Goal: Task Accomplishment & Management: Use online tool/utility

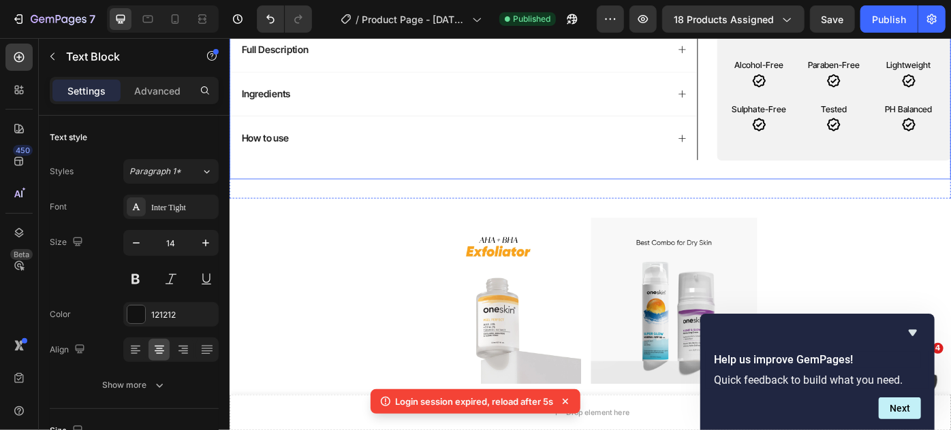
scroll to position [433, 0]
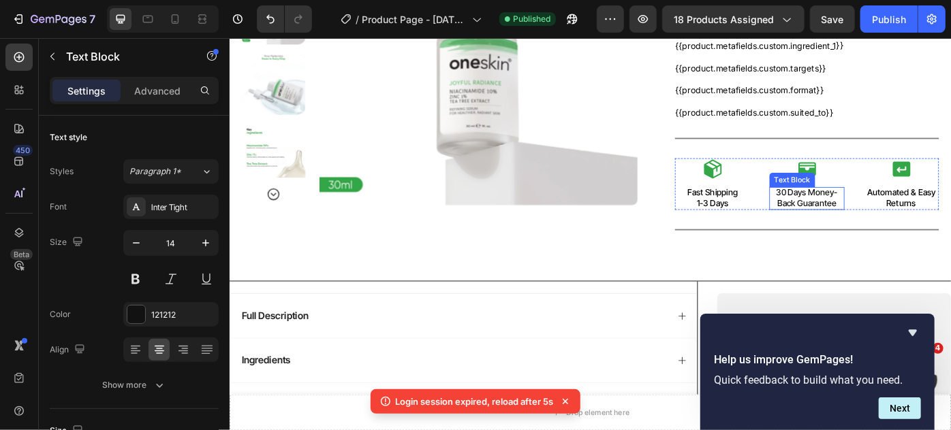
click at [891, 219] on p "30 Days Money-Back Guarantee" at bounding box center [883, 218] width 82 height 25
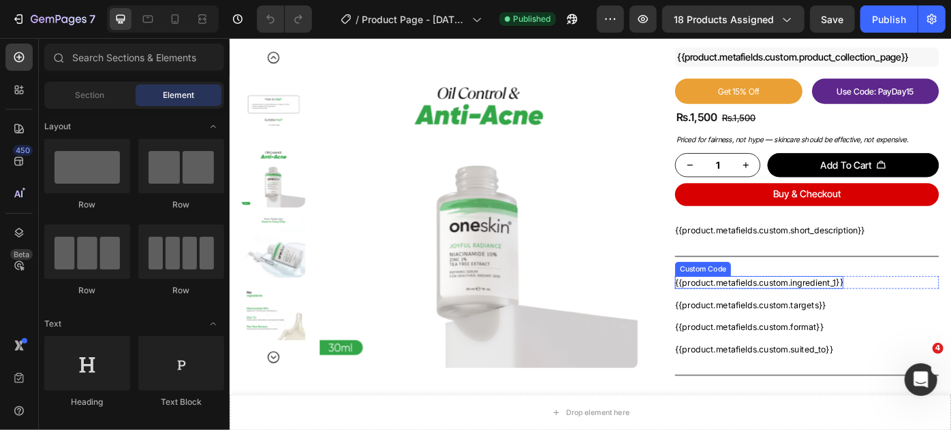
scroll to position [185, 0]
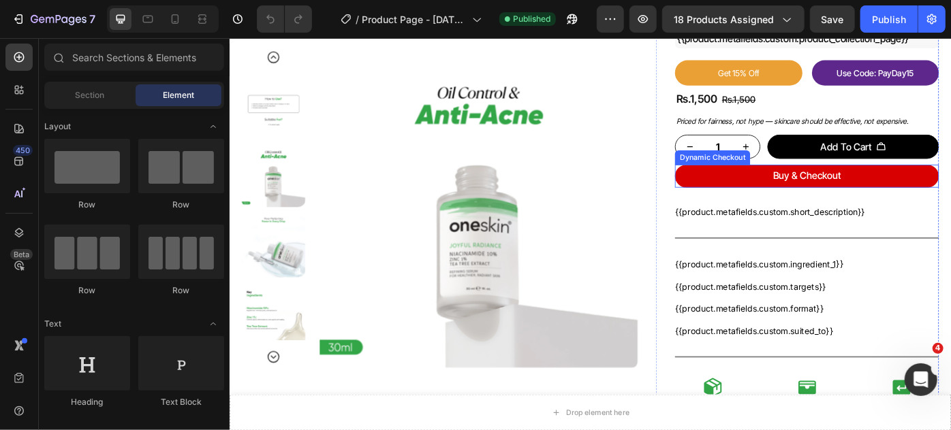
click at [816, 195] on button "Buy & Checkout" at bounding box center [882, 194] width 299 height 26
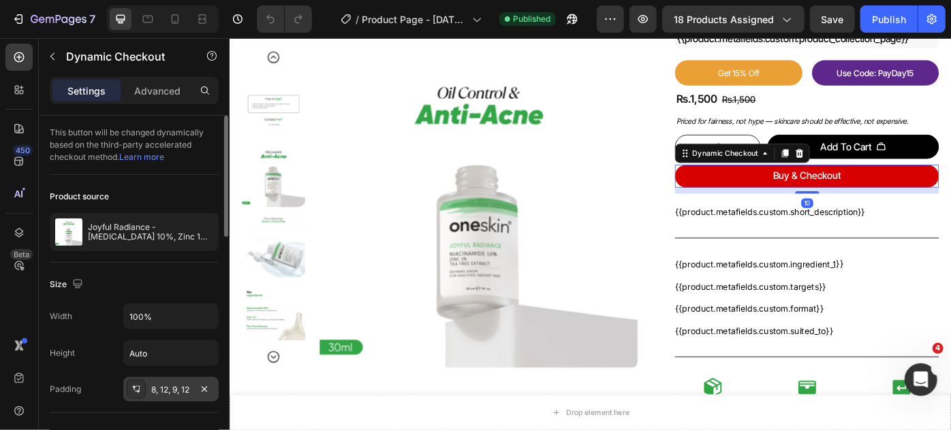
click at [165, 387] on div "8, 12, 9, 12" at bounding box center [170, 390] width 39 height 12
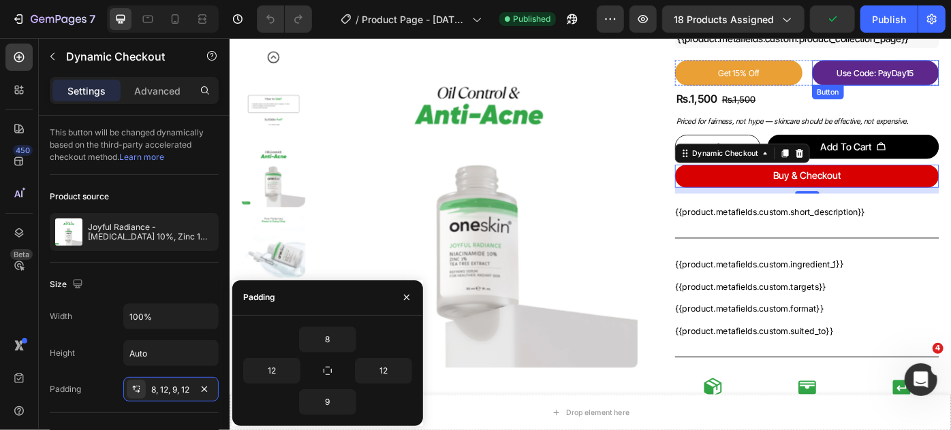
click at [932, 66] on button "Use Code: PayDay15" at bounding box center [961, 77] width 144 height 29
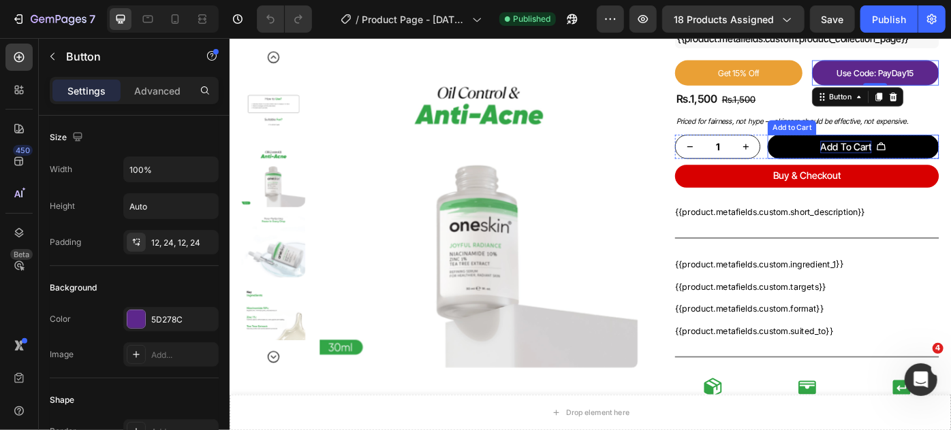
click at [916, 162] on div "Add To Cart" at bounding box center [927, 161] width 58 height 14
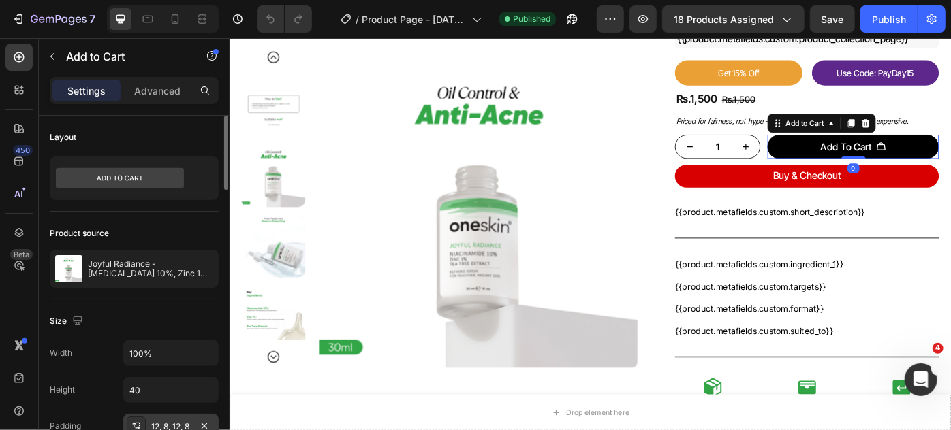
scroll to position [61, 0]
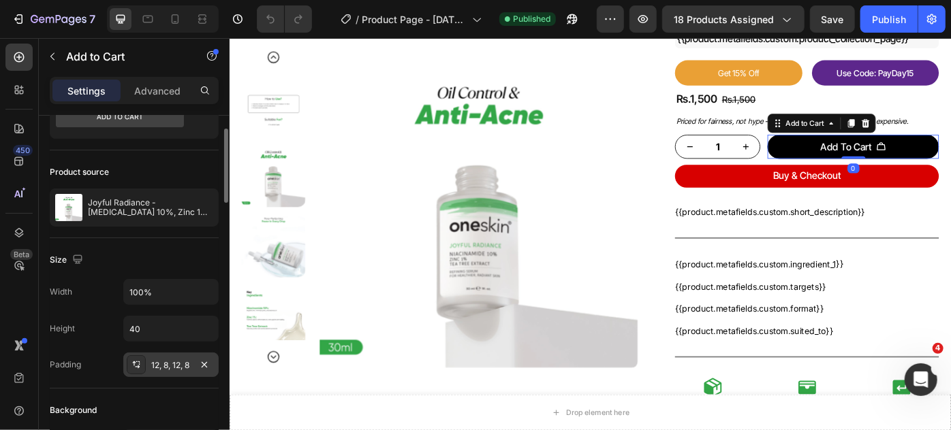
click at [176, 366] on div "12, 8, 12, 8" at bounding box center [170, 366] width 39 height 12
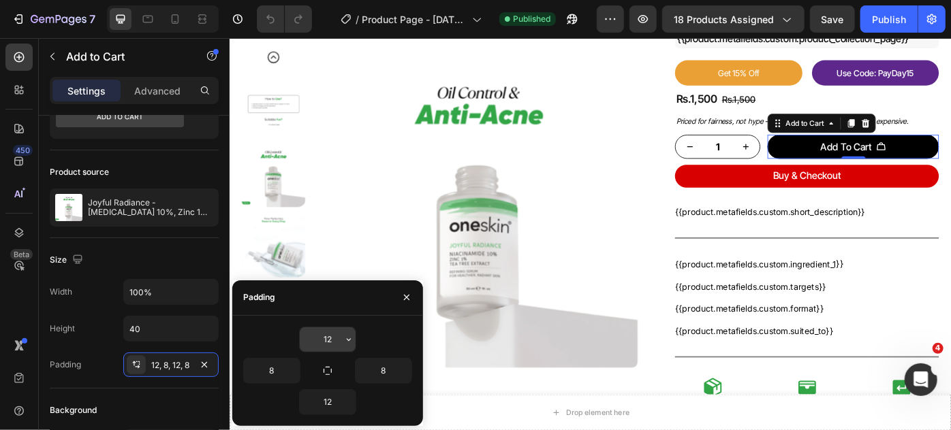
click at [327, 340] on input "12" at bounding box center [328, 340] width 56 height 25
click at [279, 372] on input "8" at bounding box center [272, 371] width 56 height 25
type input "24"
click at [383, 370] on input "8" at bounding box center [383, 371] width 56 height 25
type input "24"
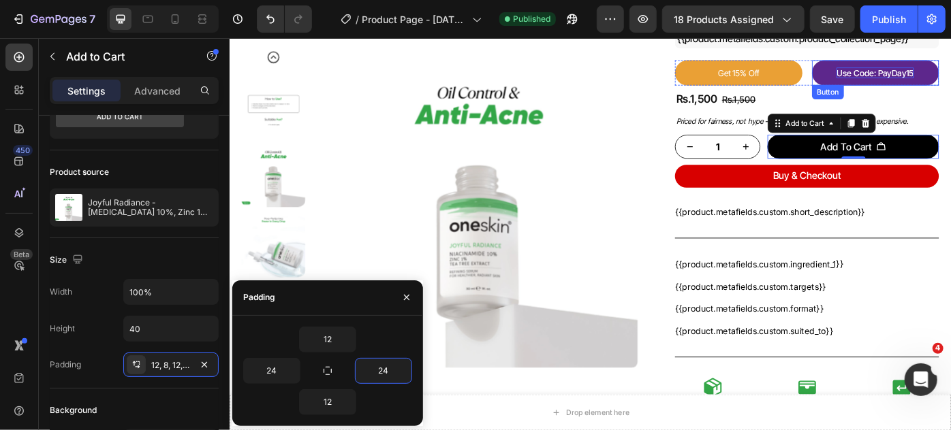
click at [950, 79] on p "Use Code: PayDay15" at bounding box center [960, 77] width 87 height 12
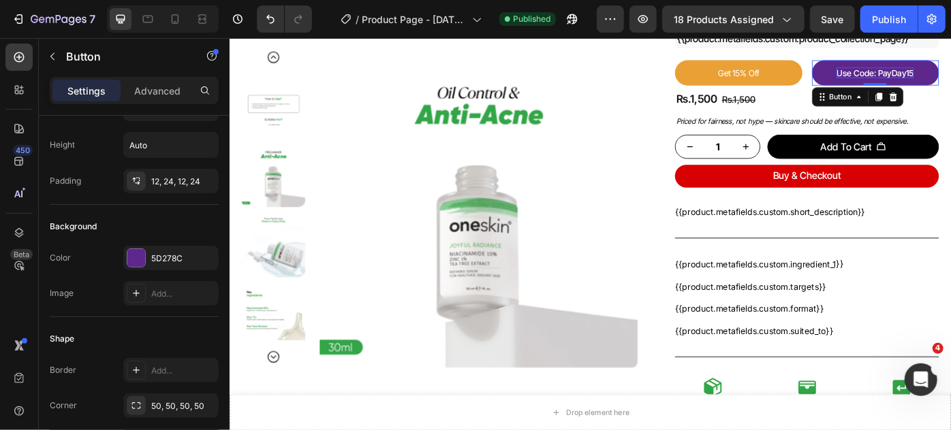
scroll to position [0, 0]
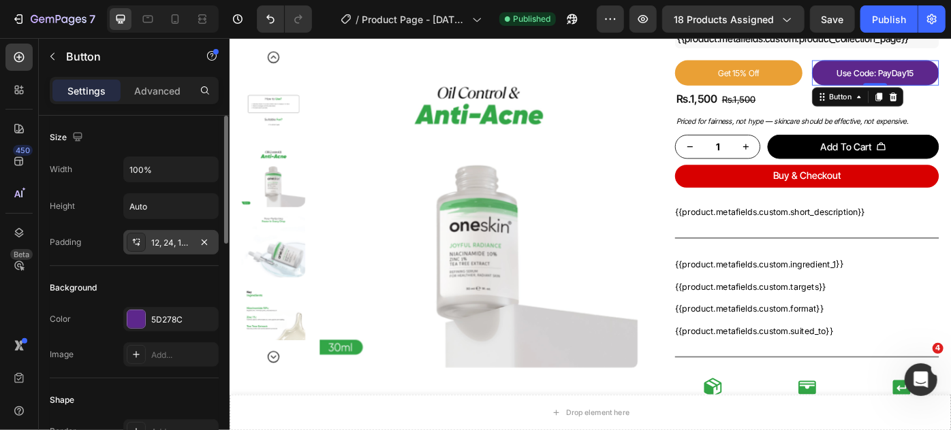
click at [177, 237] on div "12, 24, 12, 24" at bounding box center [170, 243] width 39 height 12
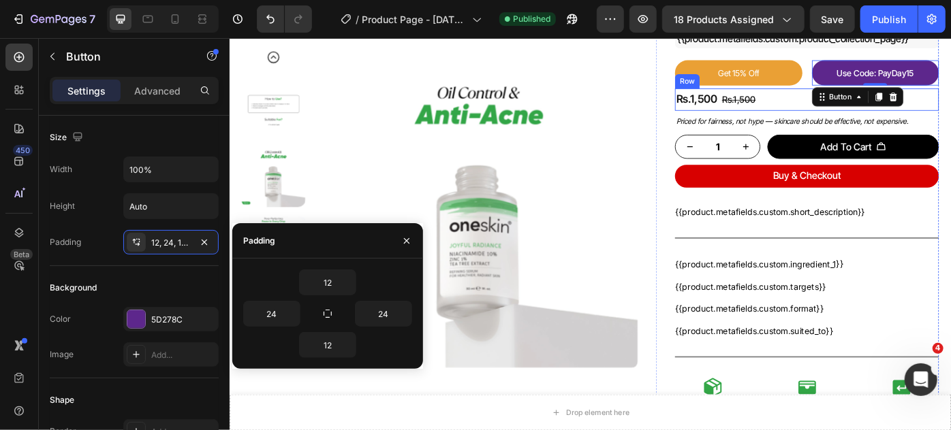
click at [950, 106] on div "Rs.1,500 Product Price Product Price Rs.1,500 Compare Price Compare Price Row" at bounding box center [882, 107] width 299 height 25
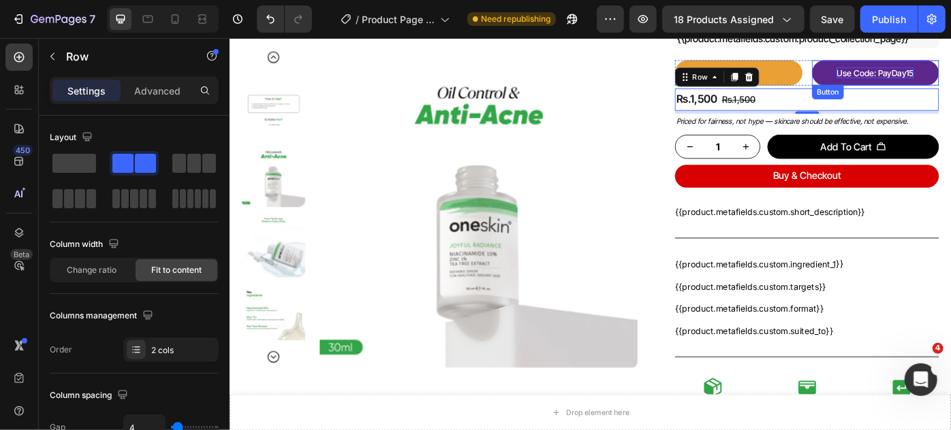
click at [950, 78] on p "Use Code: PayDay15" at bounding box center [960, 77] width 87 height 12
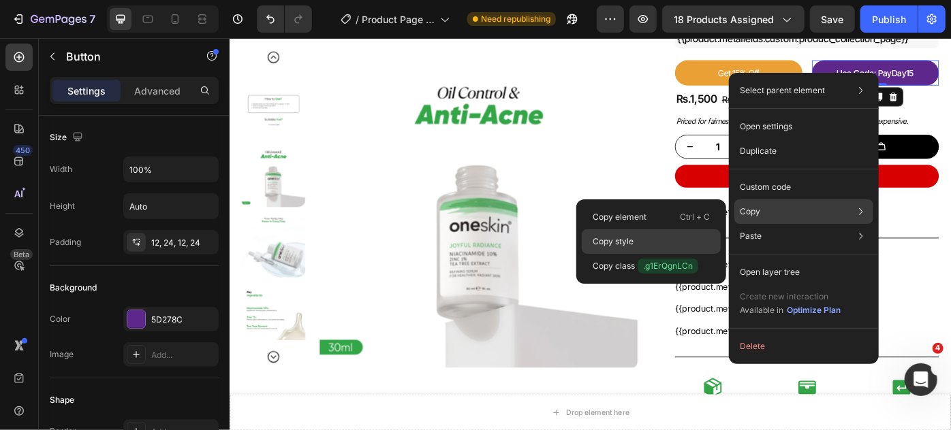
click at [621, 242] on p "Copy style" at bounding box center [612, 242] width 41 height 12
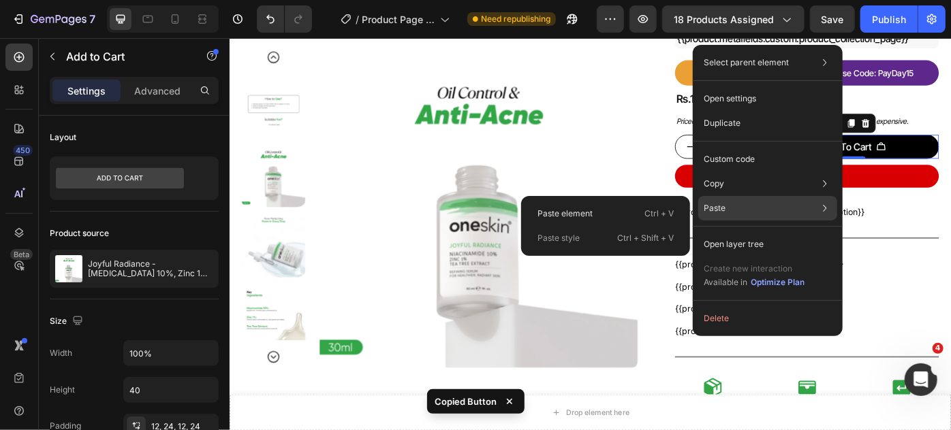
drag, startPoint x: 606, startPoint y: 213, endPoint x: 601, endPoint y: 241, distance: 28.3
click at [601, 241] on div "Paste element Ctrl + V Paste style Ctrl + Shift + V" at bounding box center [605, 226] width 169 height 60
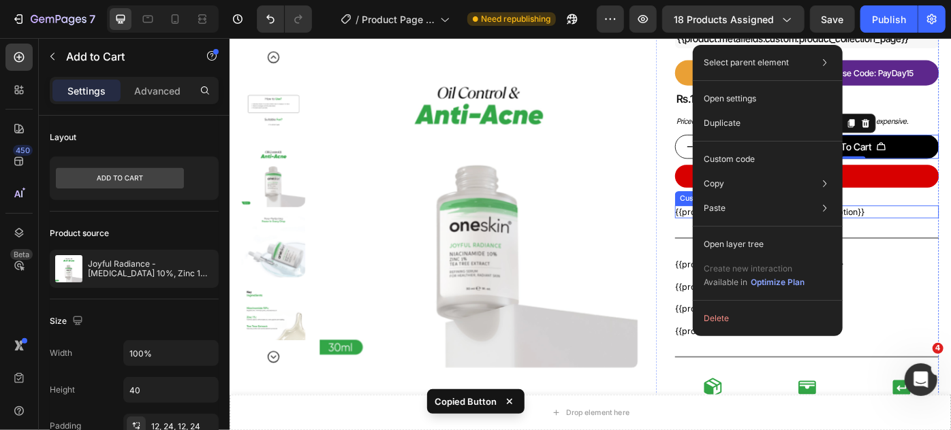
click at [950, 220] on div "joyful radiance - niacinamide 10%, zinc 1%, tea tree extract - 30ml Product Tit…" at bounding box center [882, 210] width 299 height 629
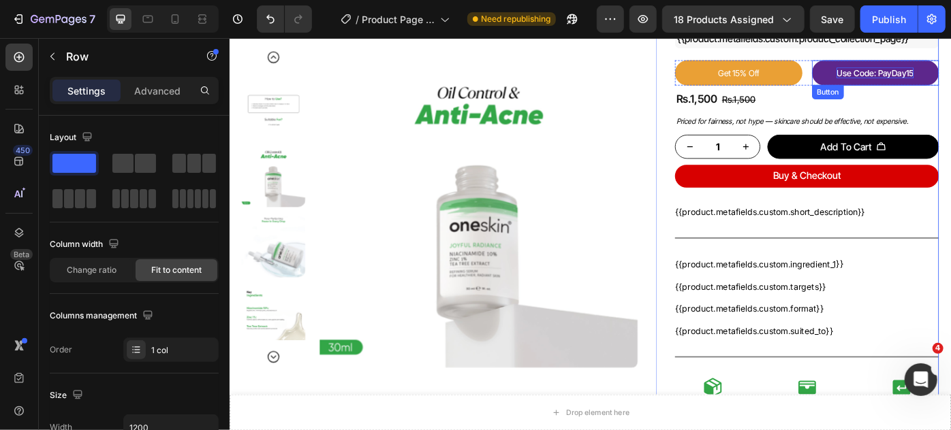
click at [950, 80] on p "Use Code: PayDay15" at bounding box center [960, 77] width 87 height 12
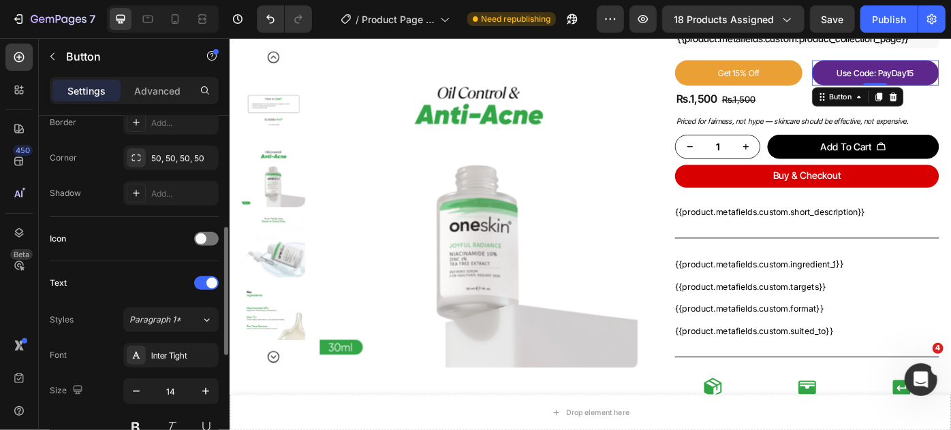
scroll to position [371, 0]
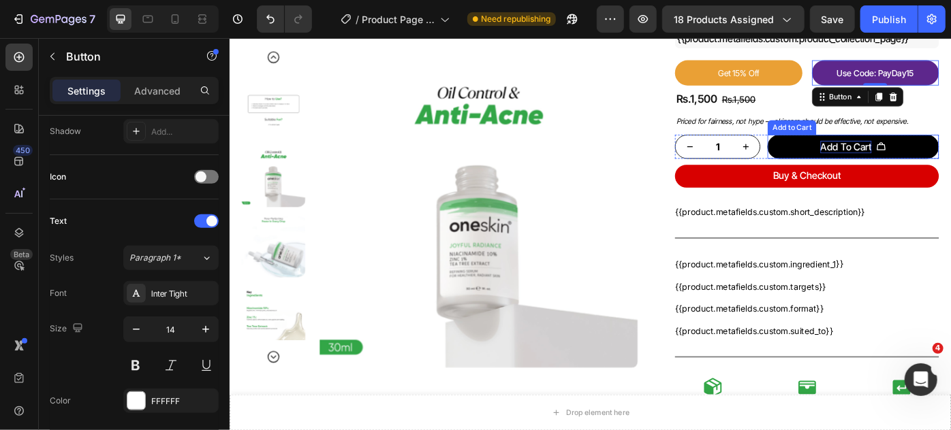
click at [935, 161] on div "Add To Cart" at bounding box center [927, 161] width 58 height 14
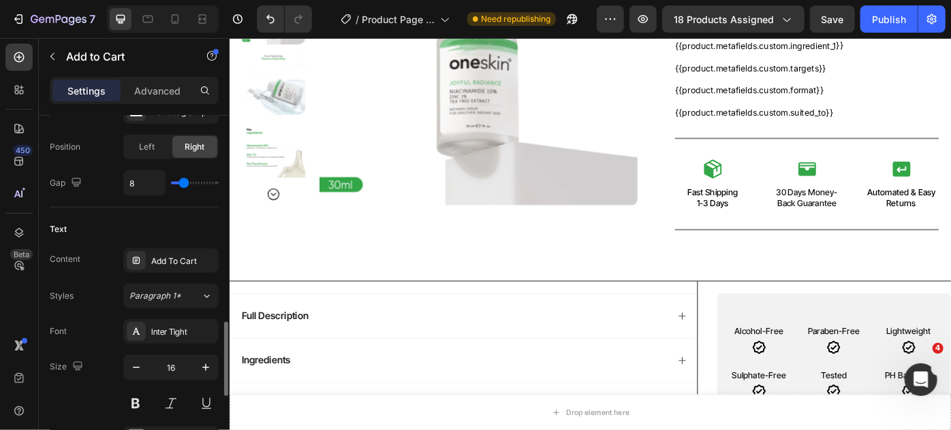
scroll to position [681, 0]
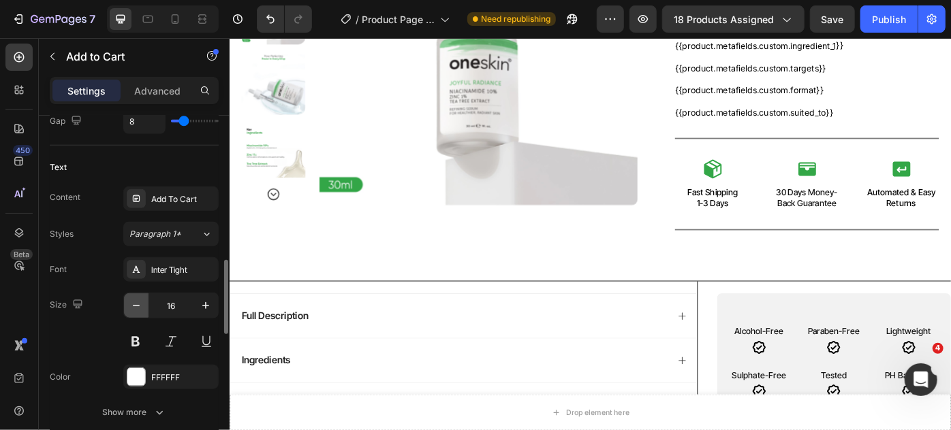
click at [133, 304] on icon "button" at bounding box center [136, 306] width 14 height 14
type input "14"
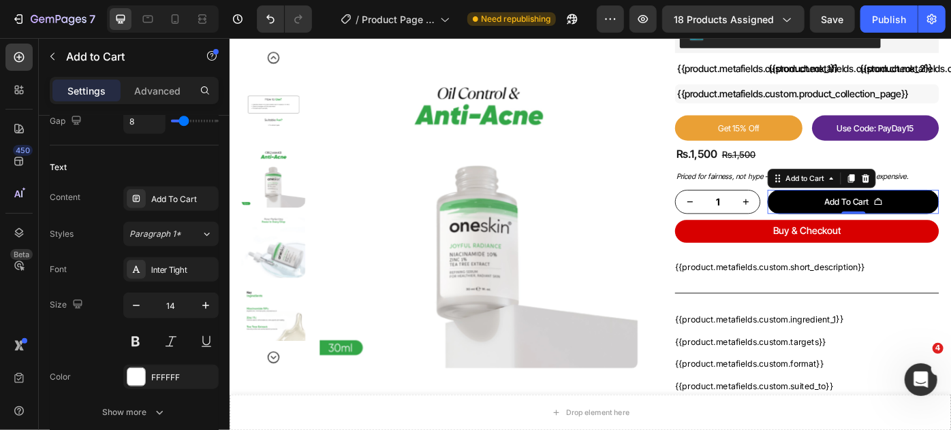
scroll to position [61, 0]
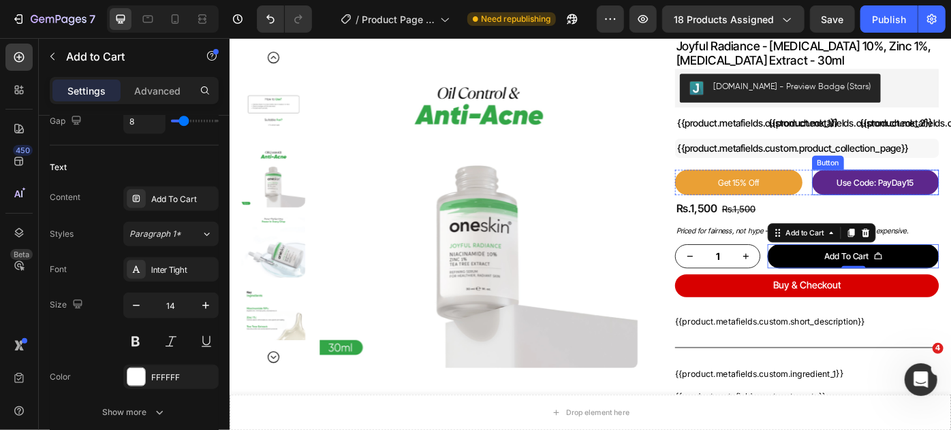
click at [950, 197] on button "Use Code: PayDay15" at bounding box center [961, 201] width 144 height 29
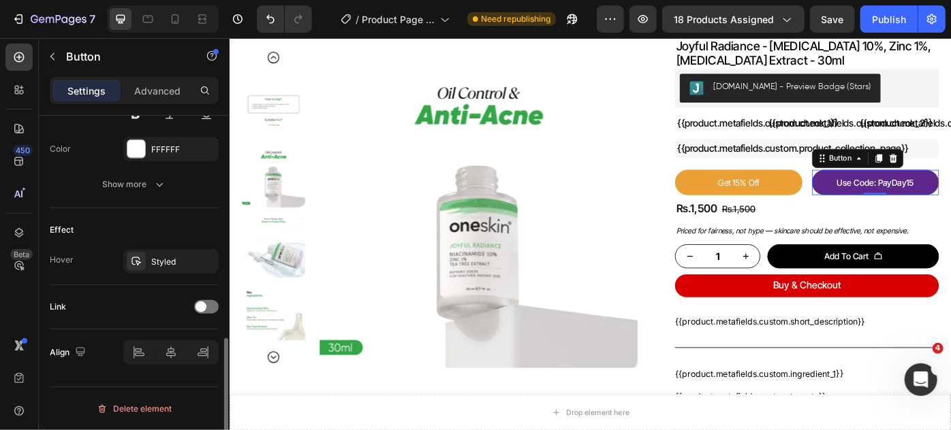
scroll to position [0, 0]
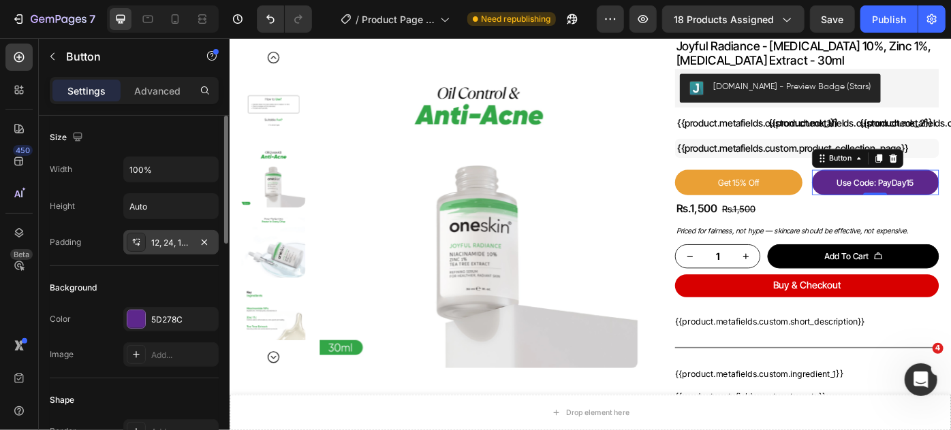
click at [185, 243] on div "12, 24, 12, 24" at bounding box center [170, 243] width 39 height 12
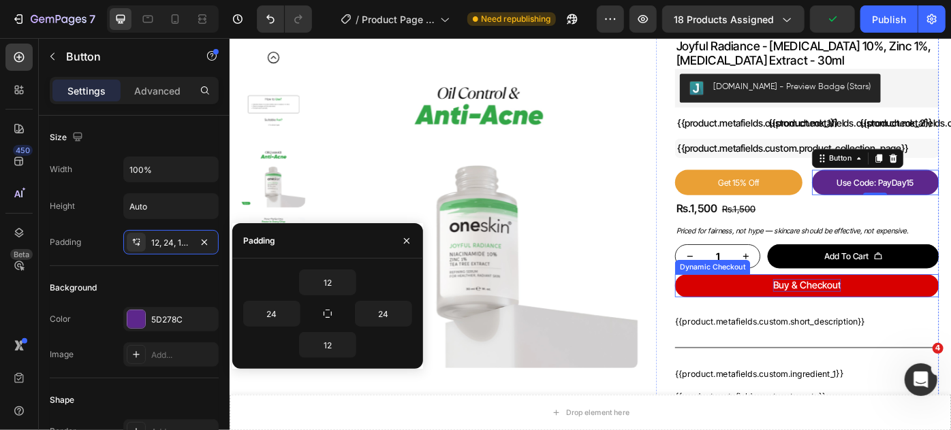
click at [887, 317] on p "Buy & Checkout" at bounding box center [882, 318] width 77 height 14
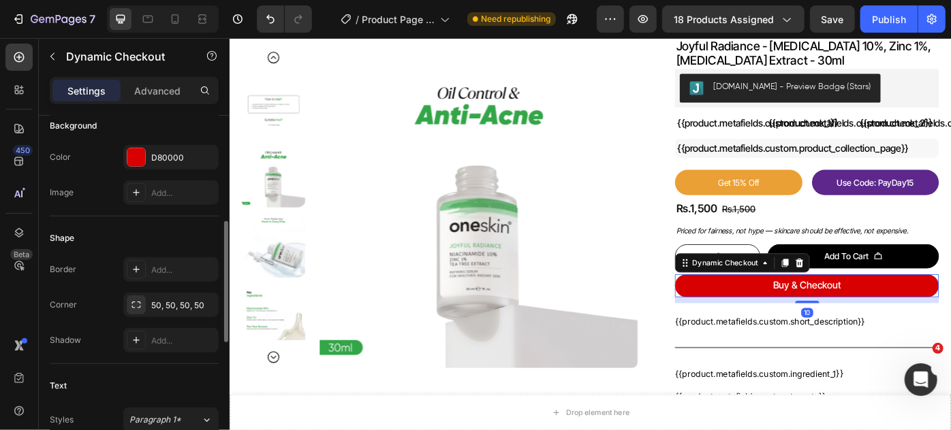
scroll to position [495, 0]
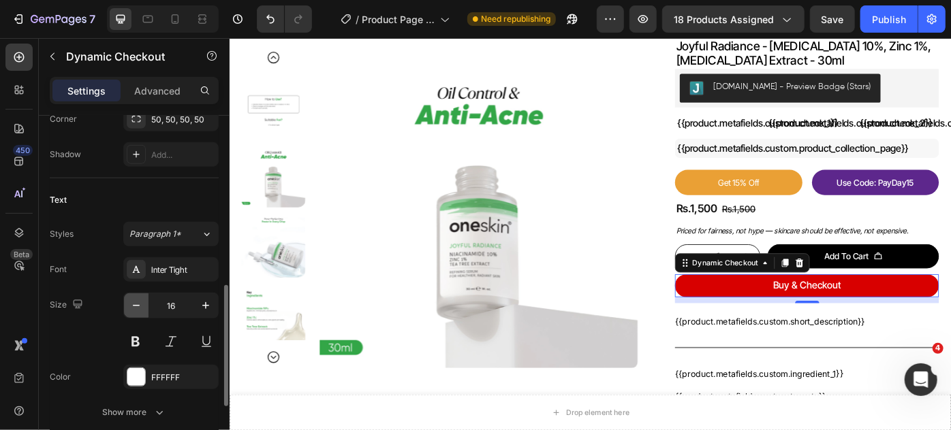
click at [138, 299] on icon "button" at bounding box center [136, 306] width 14 height 14
type input "14"
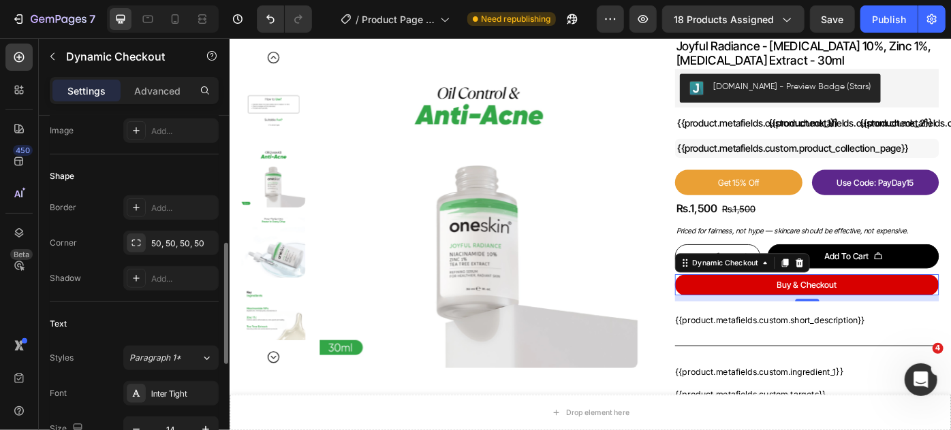
scroll to position [247, 0]
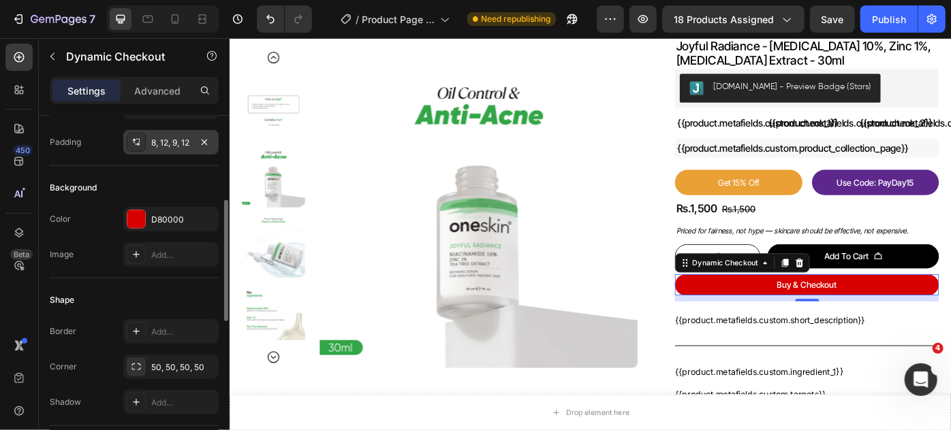
click at [167, 138] on div "8, 12, 9, 12" at bounding box center [170, 143] width 39 height 12
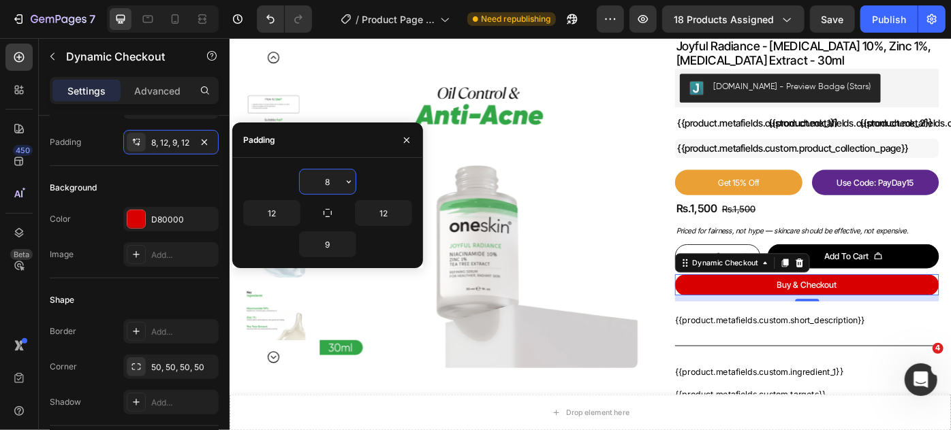
click at [328, 180] on input "8" at bounding box center [328, 182] width 56 height 25
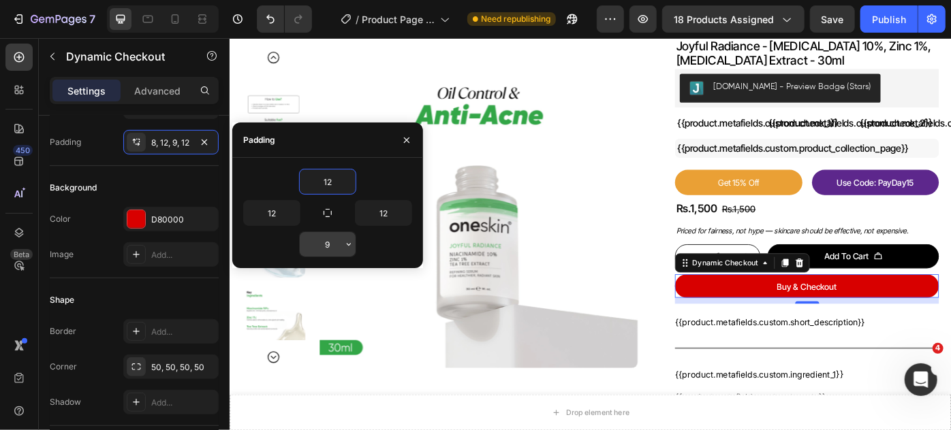
type input "12"
click at [330, 246] on input "9" at bounding box center [328, 244] width 56 height 25
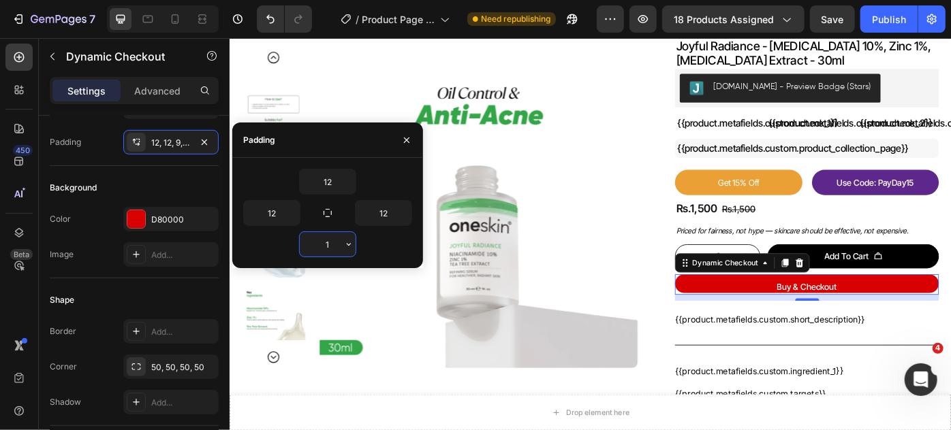
type input "12"
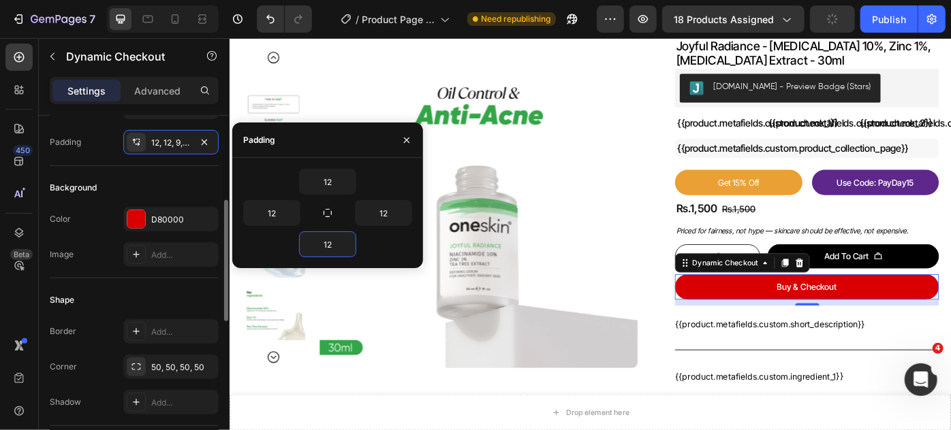
click at [175, 296] on div "Shape" at bounding box center [134, 300] width 169 height 22
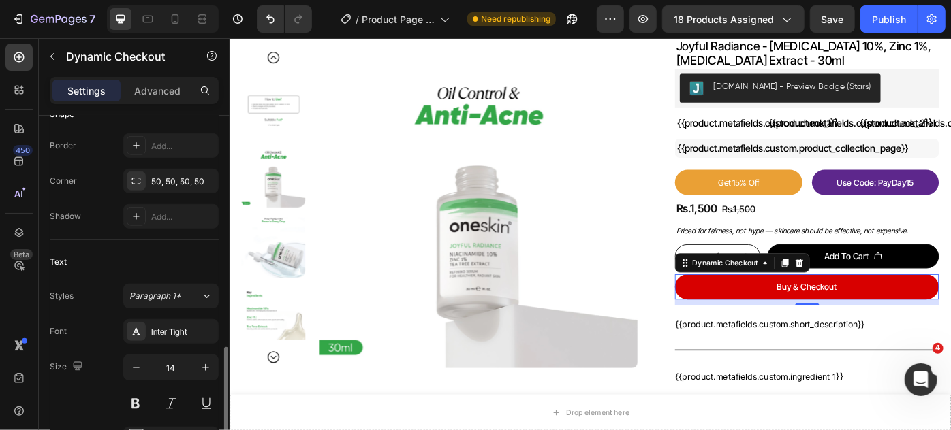
scroll to position [557, 0]
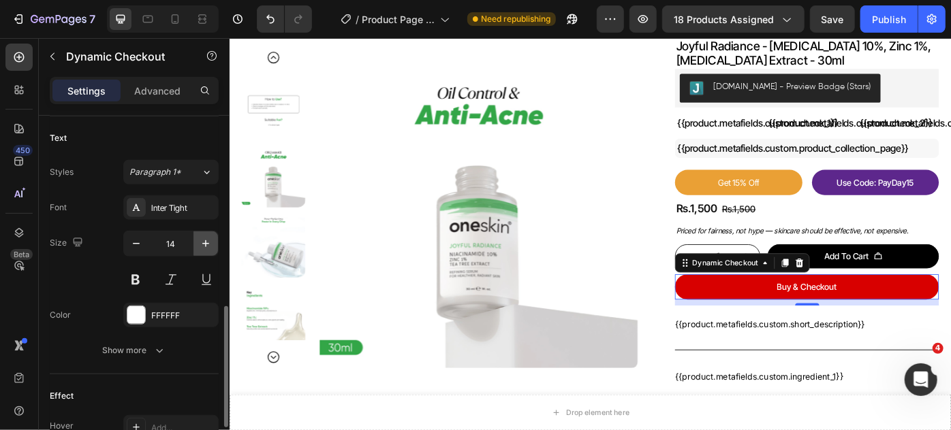
click at [207, 244] on icon "button" at bounding box center [206, 244] width 14 height 14
type input "16"
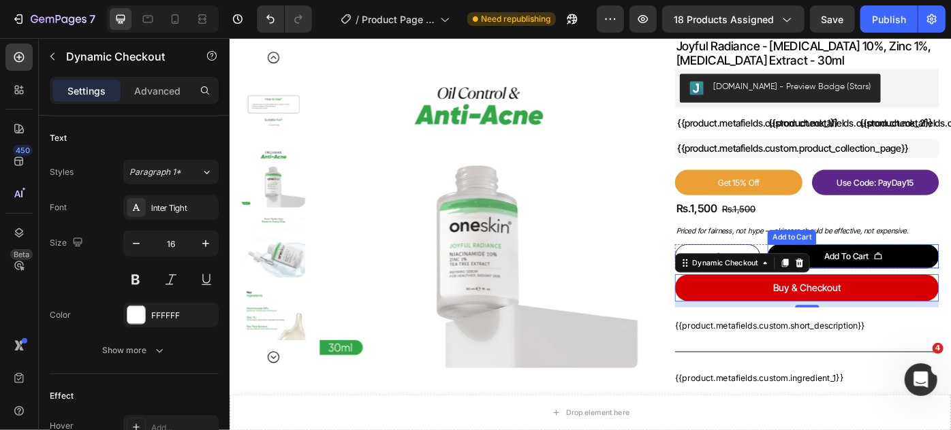
click at [950, 279] on button "Add To Cart" at bounding box center [935, 284] width 194 height 27
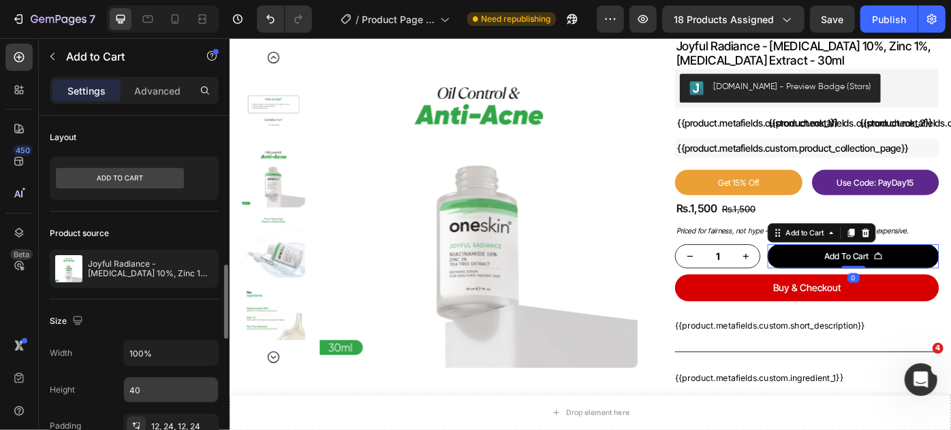
scroll to position [185, 0]
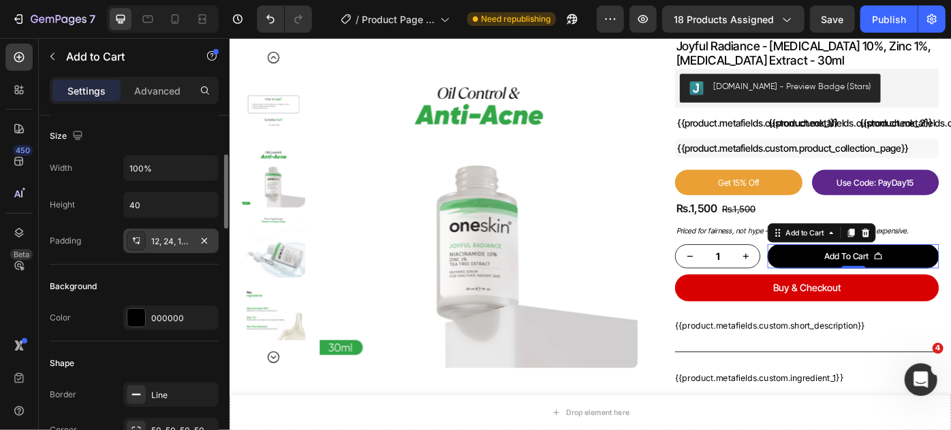
click at [178, 230] on div "12, 24, 12, 24" at bounding box center [170, 241] width 95 height 25
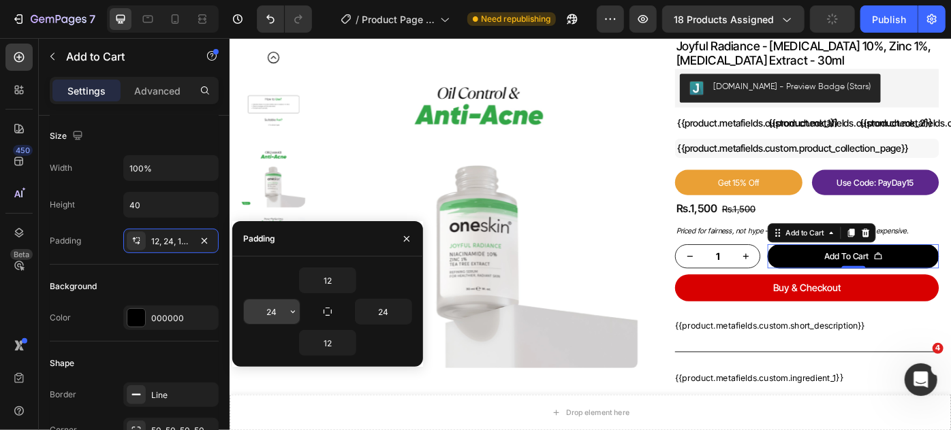
click at [268, 308] on input "24" at bounding box center [272, 312] width 56 height 25
type input "12"
click at [387, 308] on input "24" at bounding box center [383, 312] width 56 height 25
type input "12"
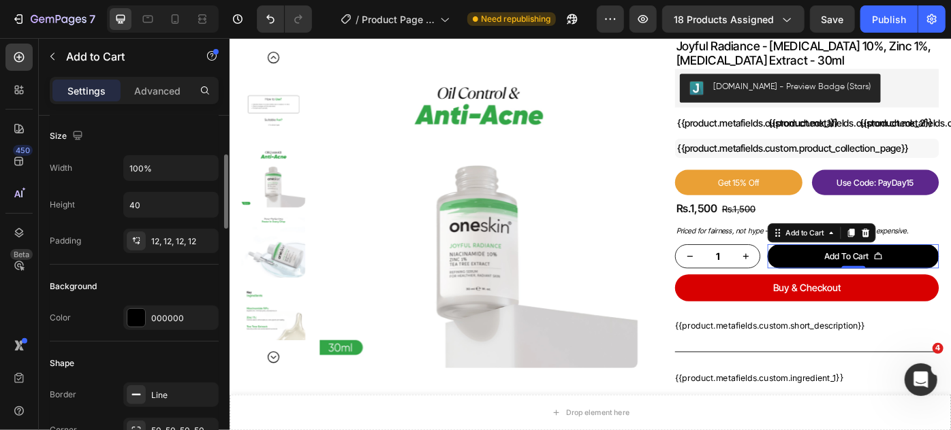
click at [112, 192] on div "Height 40" at bounding box center [134, 205] width 169 height 26
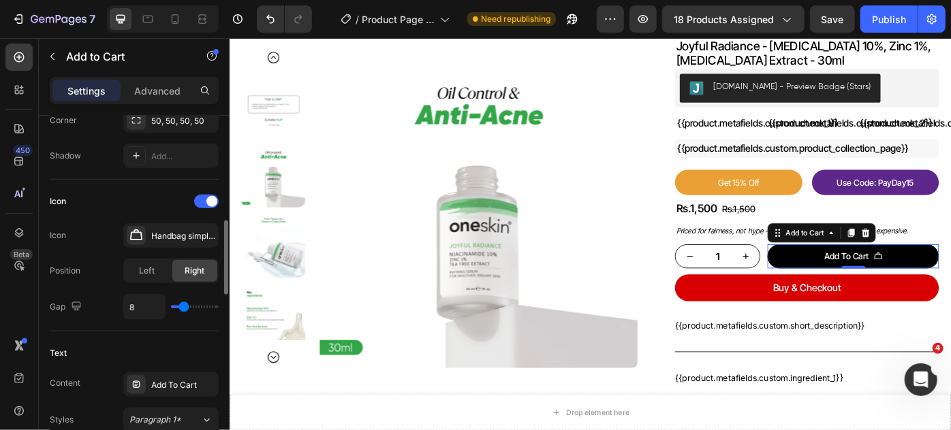
scroll to position [619, 0]
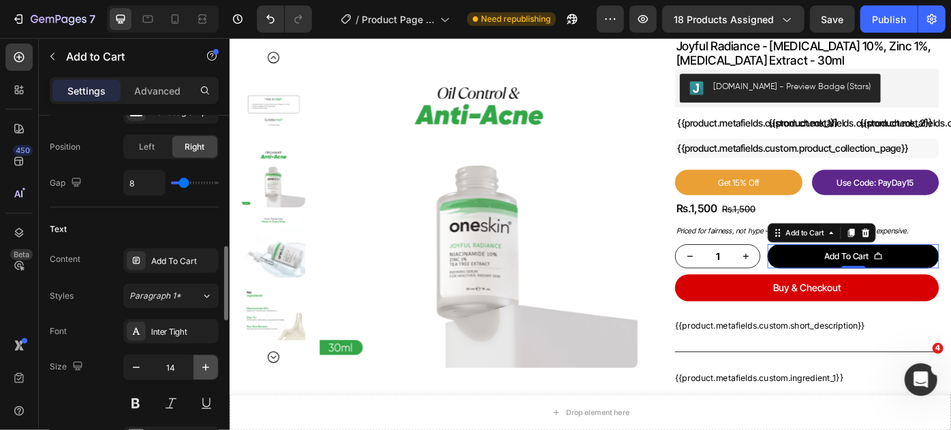
click at [208, 366] on icon "button" at bounding box center [206, 368] width 14 height 14
type input "16"
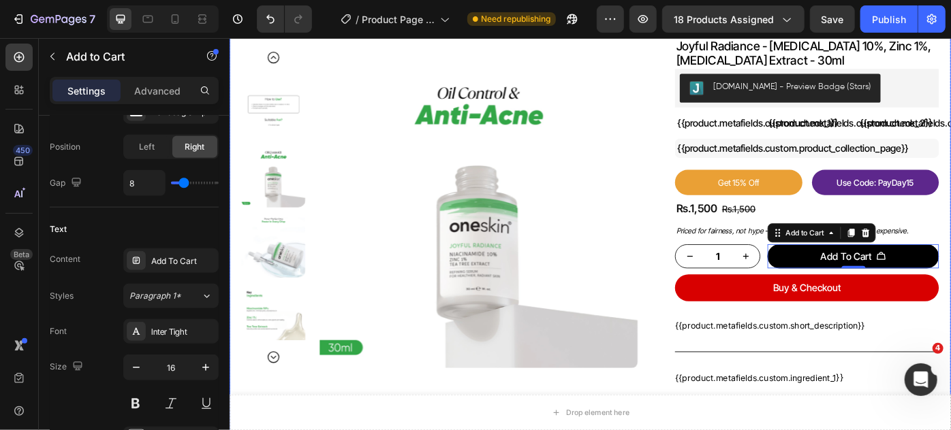
click at [950, 354] on div "Product Images Row joyful radiance - niacinamide 10%, zinc 1%, tea tree extract…" at bounding box center [637, 329] width 817 height 650
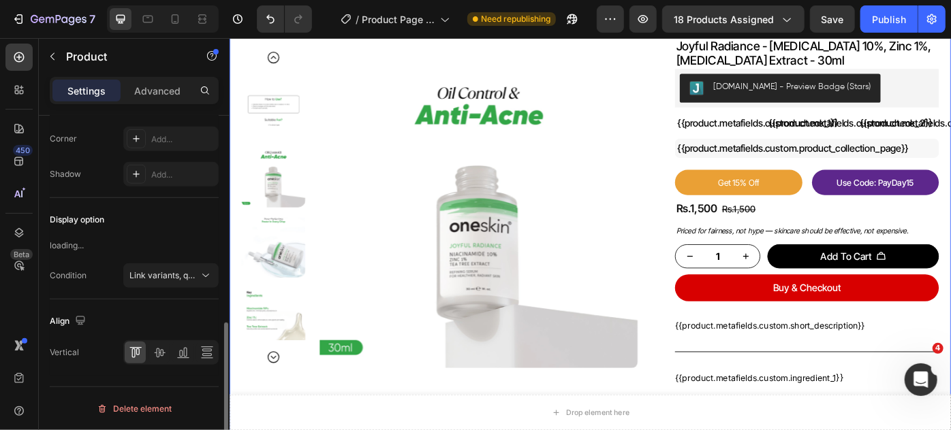
scroll to position [0, 0]
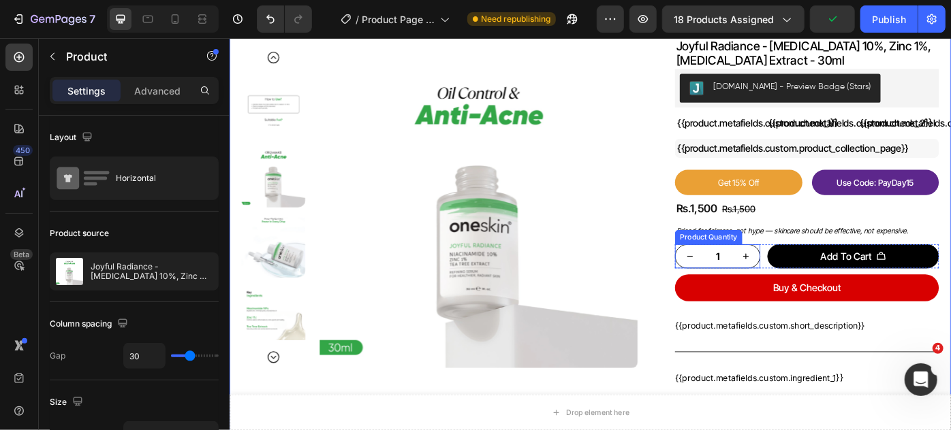
click at [820, 284] on button "increment" at bounding box center [813, 285] width 33 height 26
type input "2"
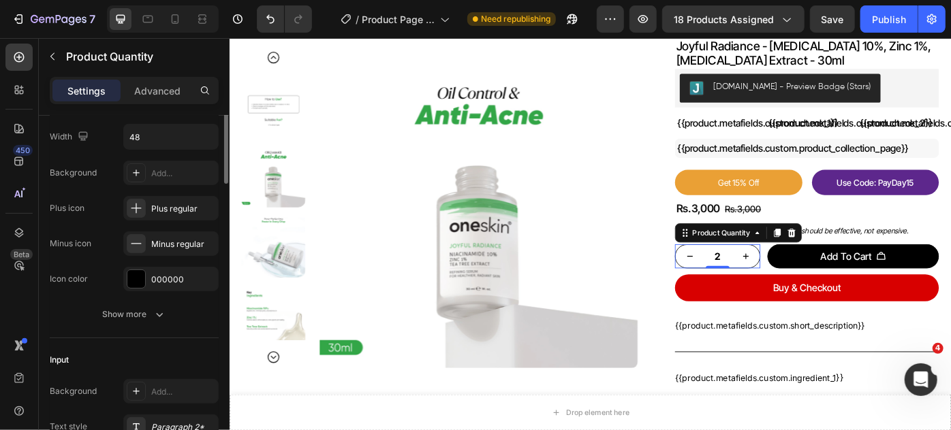
scroll to position [185, 0]
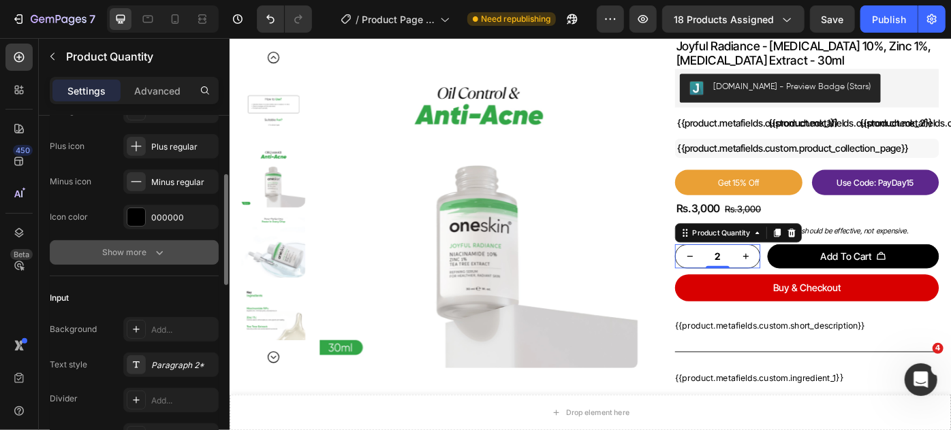
click at [146, 251] on div "Show more" at bounding box center [134, 253] width 63 height 14
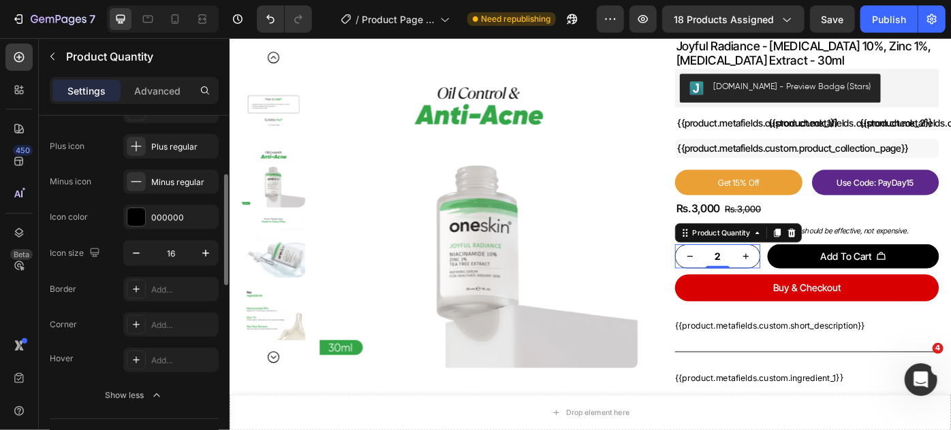
scroll to position [0, 0]
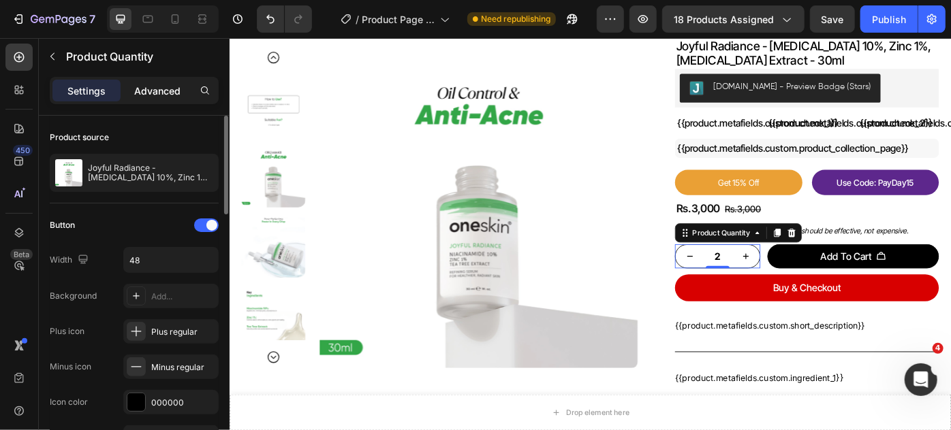
click at [159, 92] on p "Advanced" at bounding box center [157, 91] width 46 height 14
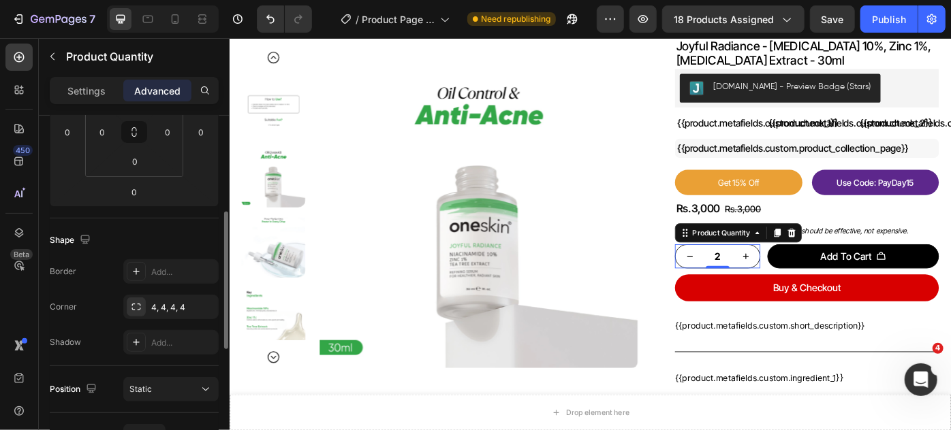
scroll to position [309, 0]
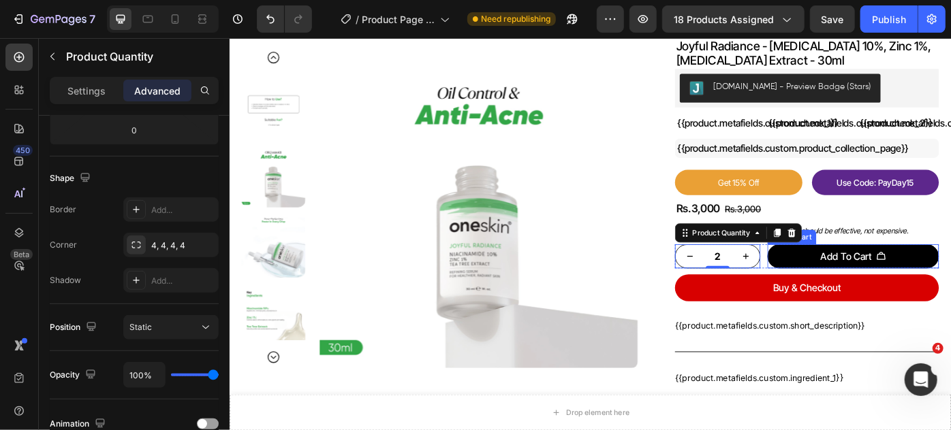
click at [854, 292] on button "Add To Cart" at bounding box center [935, 284] width 194 height 27
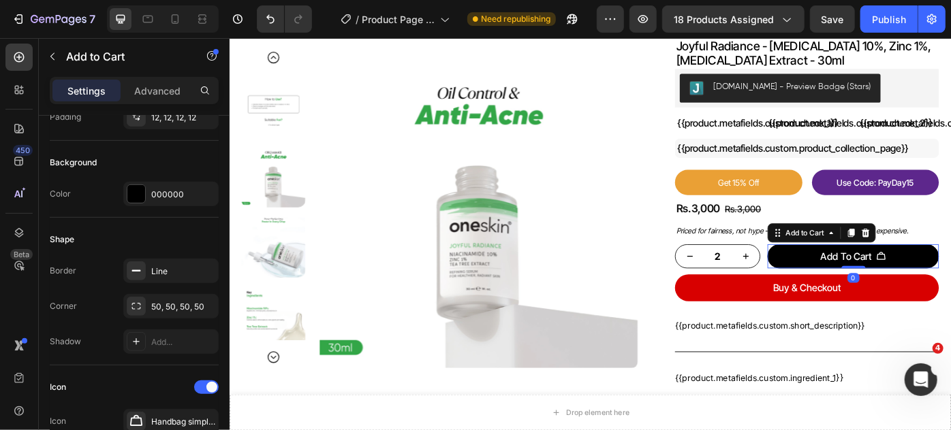
scroll to position [0, 0]
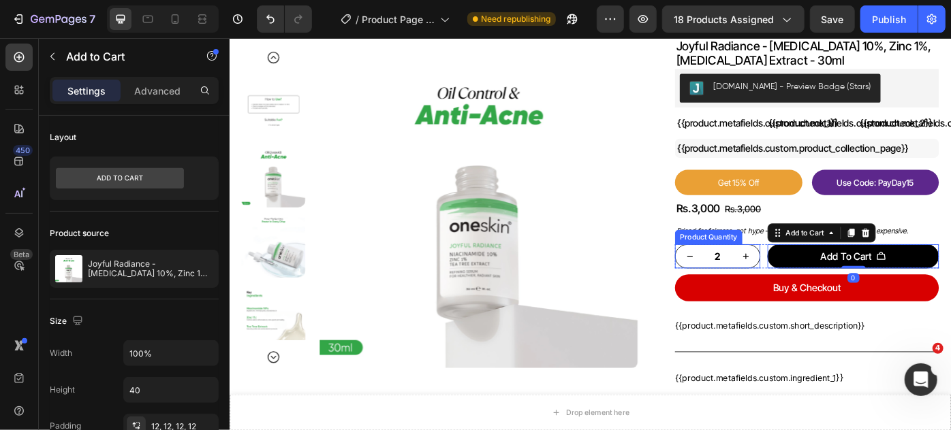
click at [812, 292] on button "increment" at bounding box center [813, 285] width 33 height 26
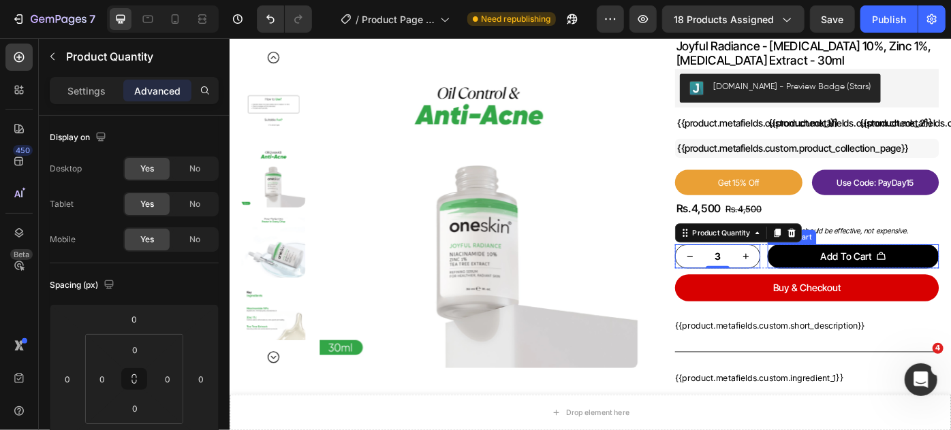
click at [860, 290] on button "Add To Cart" at bounding box center [935, 284] width 194 height 27
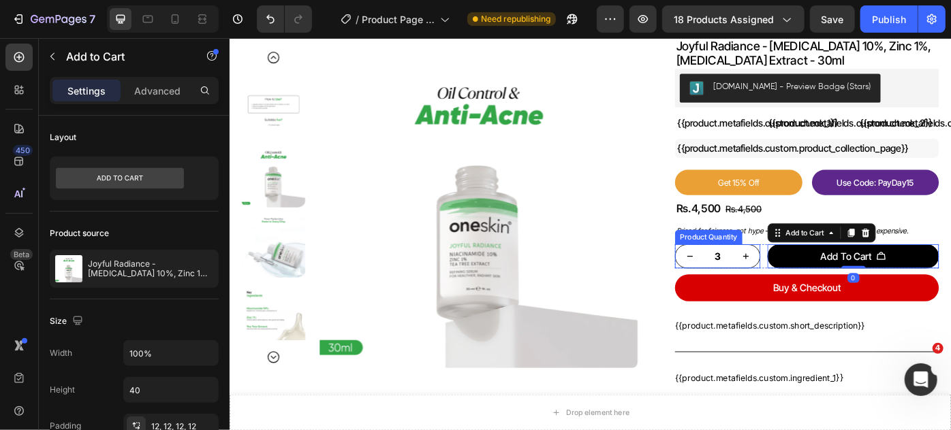
click at [820, 290] on button "increment" at bounding box center [813, 285] width 33 height 26
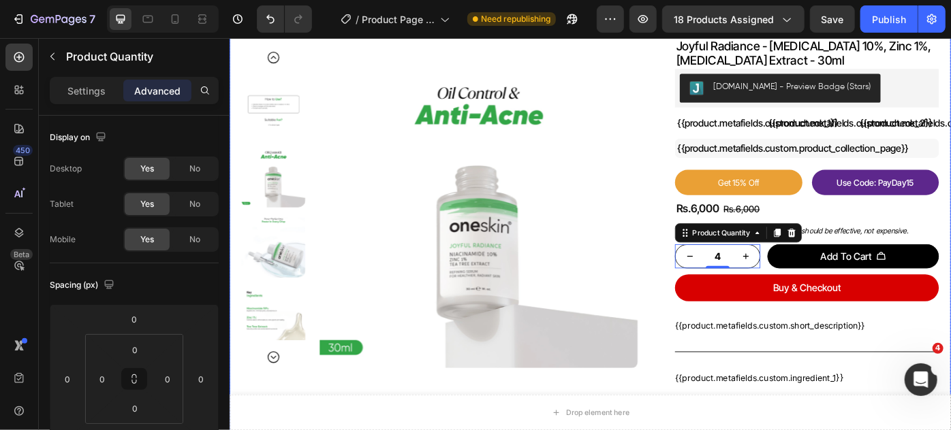
click at [950, 301] on div "Product Images Row joyful radiance - niacinamide 10%, zinc 1%, tea tree extract…" at bounding box center [637, 329] width 817 height 650
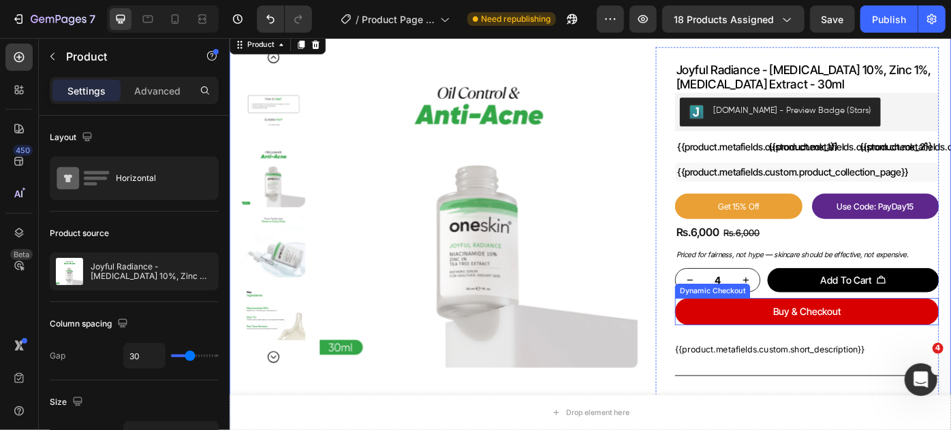
scroll to position [61, 0]
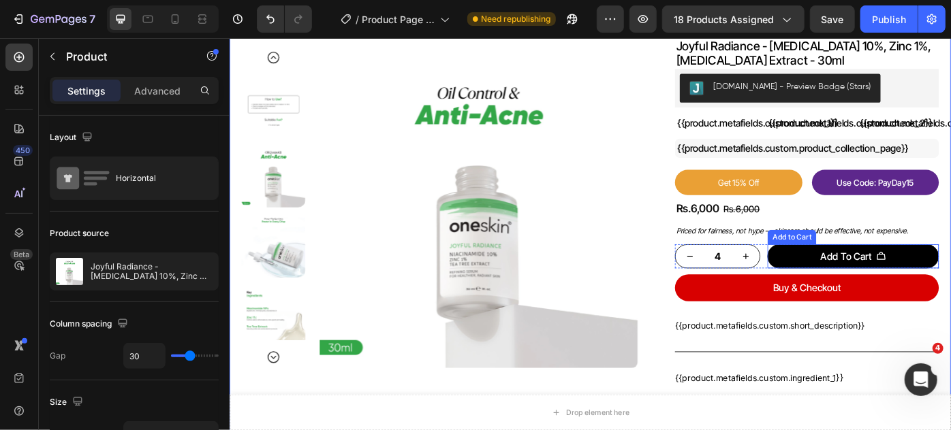
click at [854, 281] on button "Add To Cart" at bounding box center [935, 284] width 194 height 27
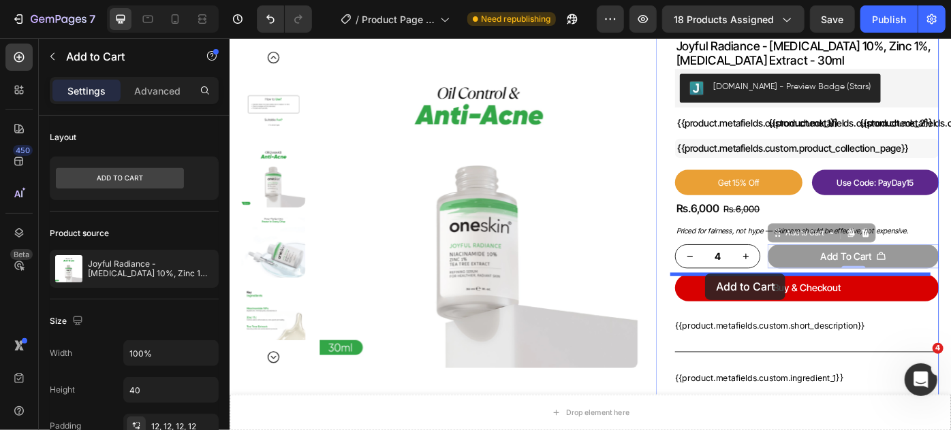
drag, startPoint x: 846, startPoint y: 257, endPoint x: 767, endPoint y: 304, distance: 91.3
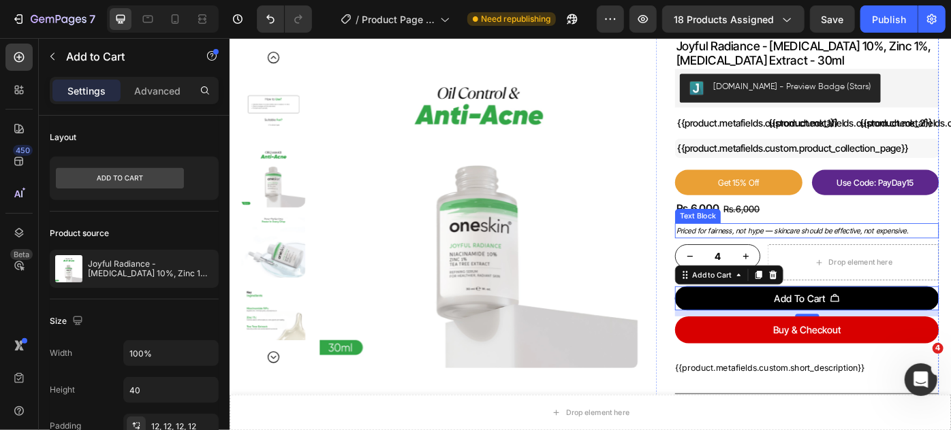
click at [950, 259] on p "Priced for fairness, not hype — skincare should be effective, not expensive." at bounding box center [883, 256] width 296 height 15
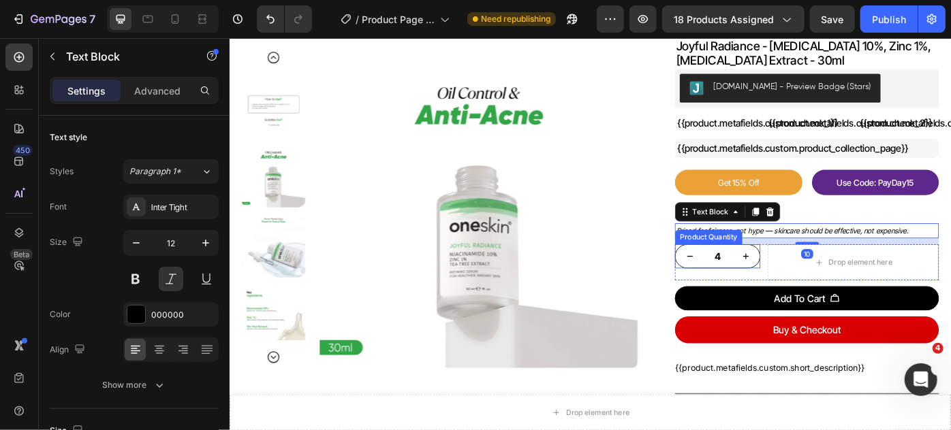
click at [814, 272] on button "increment" at bounding box center [813, 285] width 33 height 26
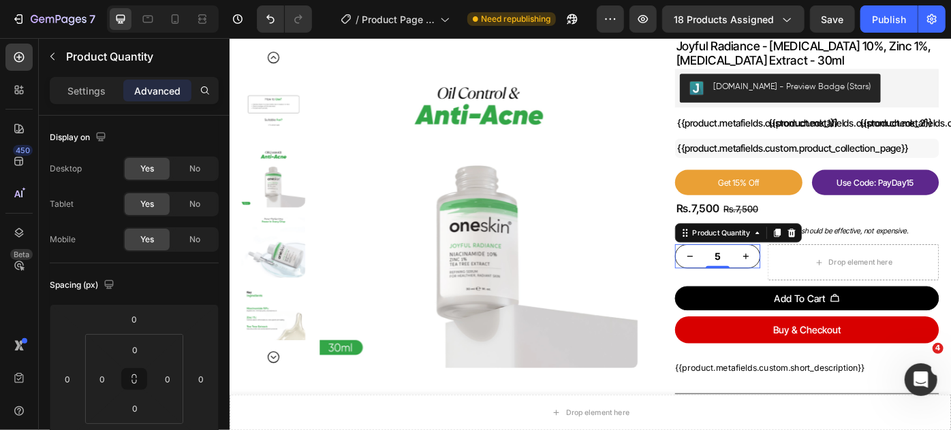
click at [745, 283] on icon "decrement" at bounding box center [750, 284] width 11 height 11
click at [746, 283] on icon "decrement" at bounding box center [750, 284] width 11 height 11
type input "1"
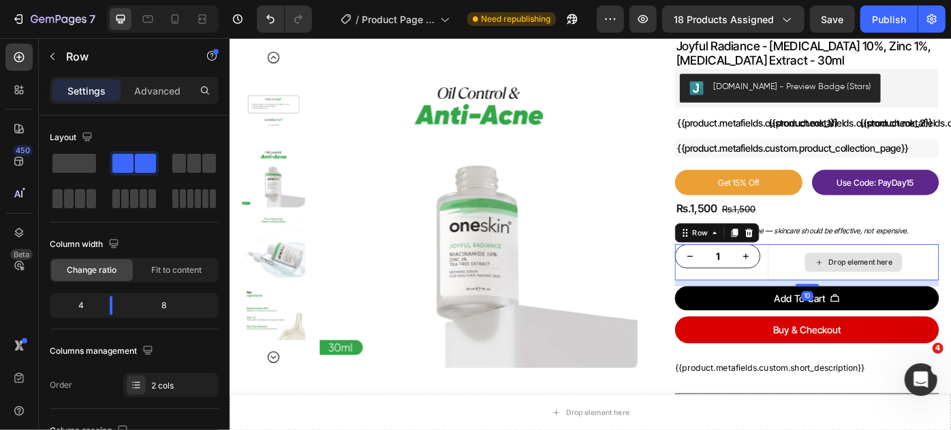
click at [950, 277] on div "Drop element here" at bounding box center [935, 291] width 194 height 41
click at [85, 163] on span at bounding box center [74, 163] width 44 height 19
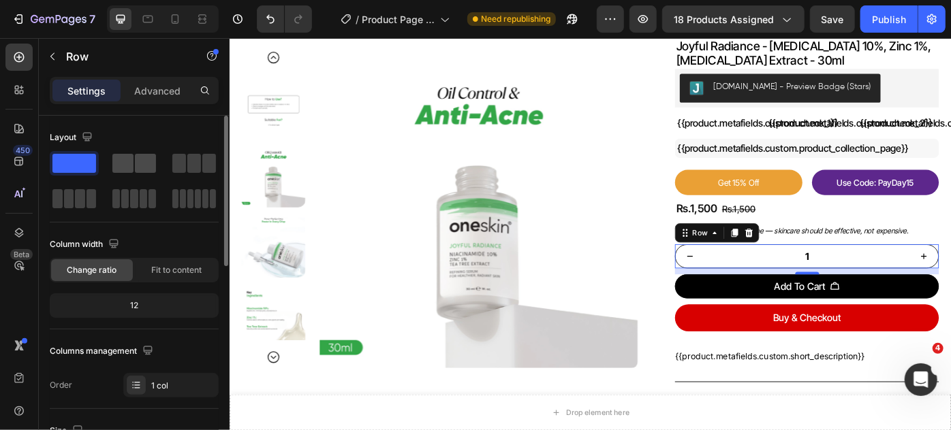
click at [140, 164] on span at bounding box center [145, 163] width 21 height 19
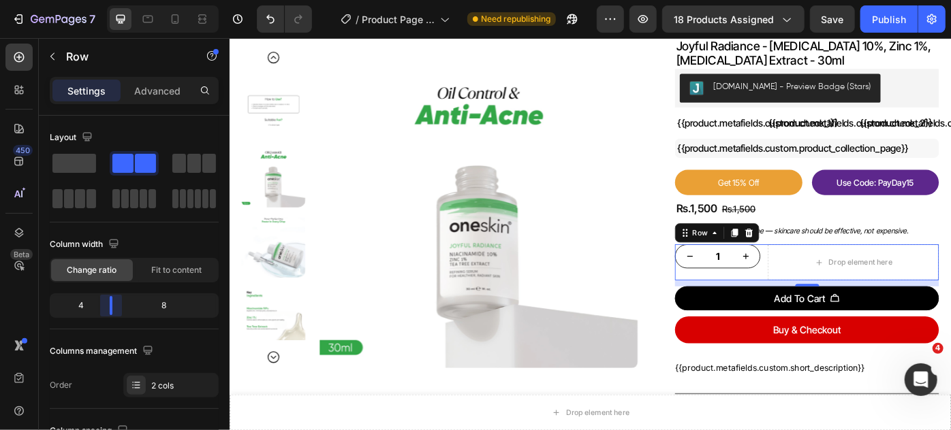
drag, startPoint x: 133, startPoint y: 300, endPoint x: 103, endPoint y: 301, distance: 30.0
click at [103, 0] on body "7 Version history / Product Page - Sep 15, 13:09:54 Need republishing Preview 1…" at bounding box center [475, 0] width 951 height 0
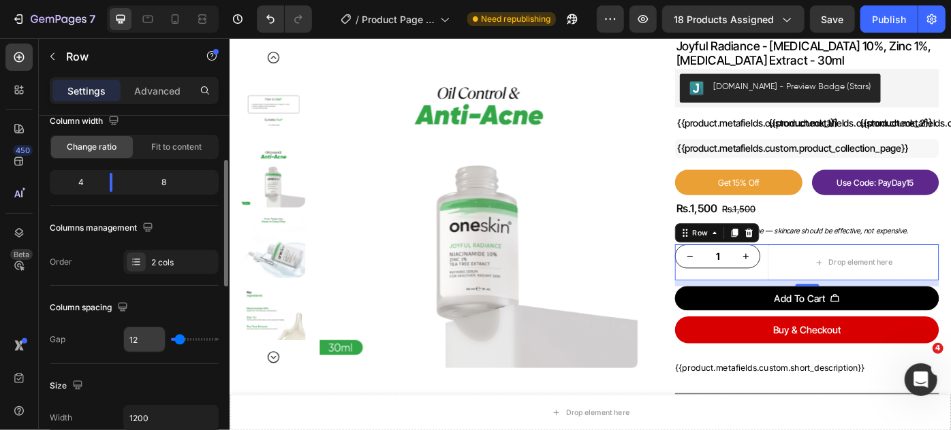
scroll to position [185, 0]
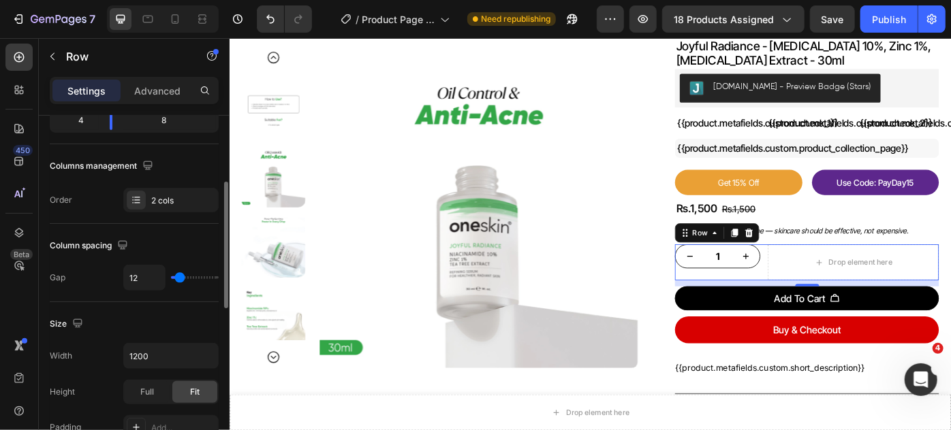
type input "5"
type input "3"
type input "1"
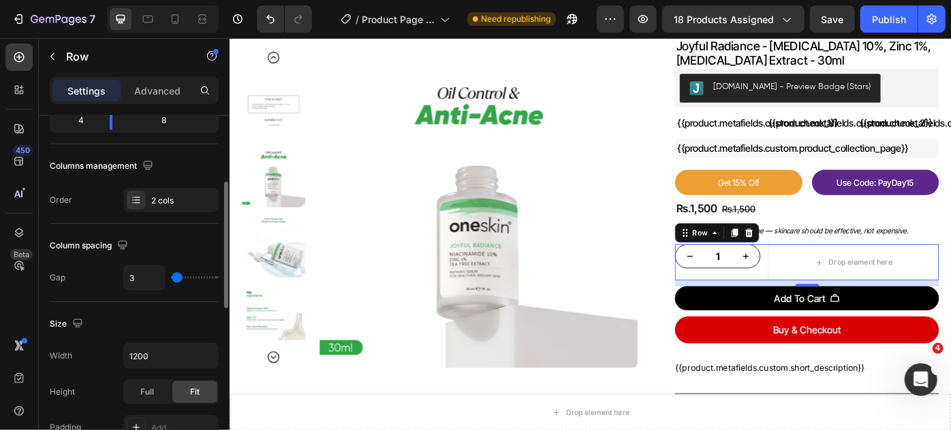
type input "1"
type input "0"
type input "6"
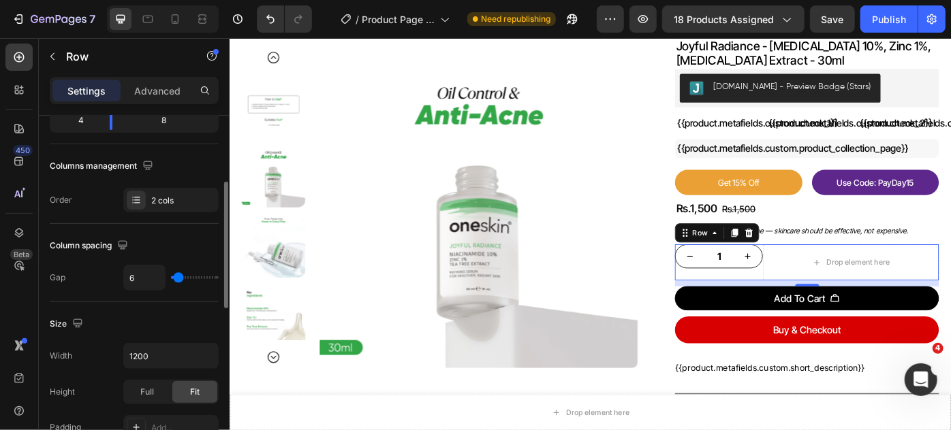
type input "9"
type input "11"
type input "13"
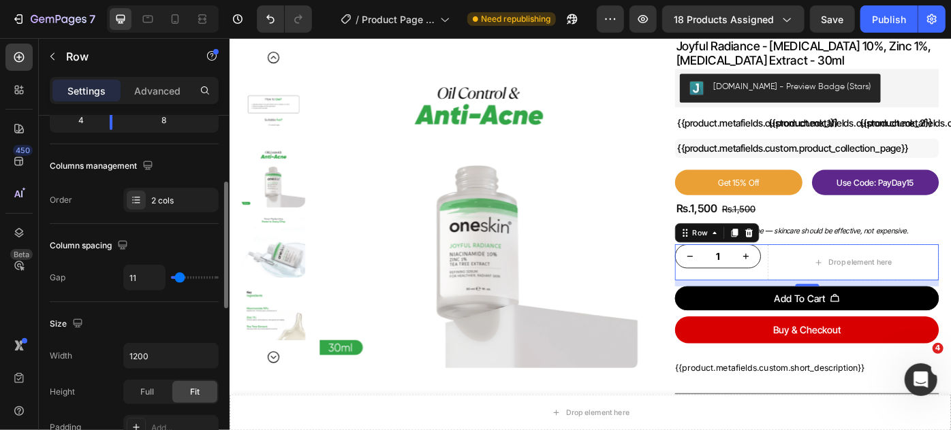
type input "13"
type input "14"
type input "16"
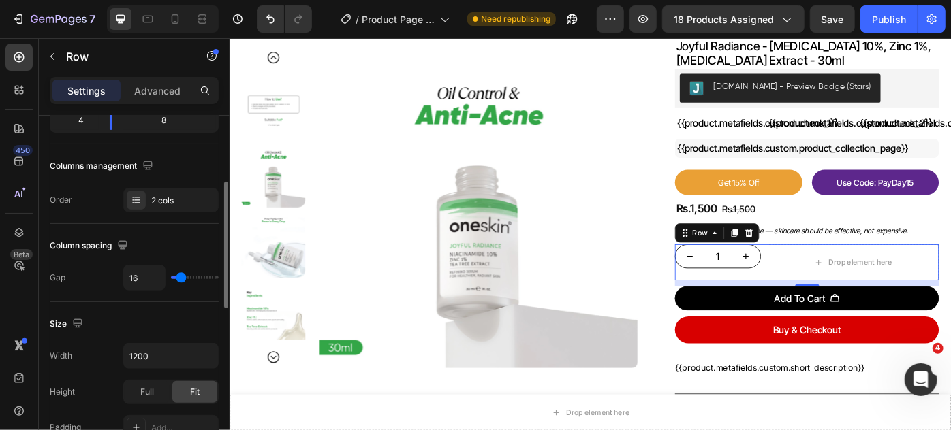
type input "18"
type input "19"
type input "21"
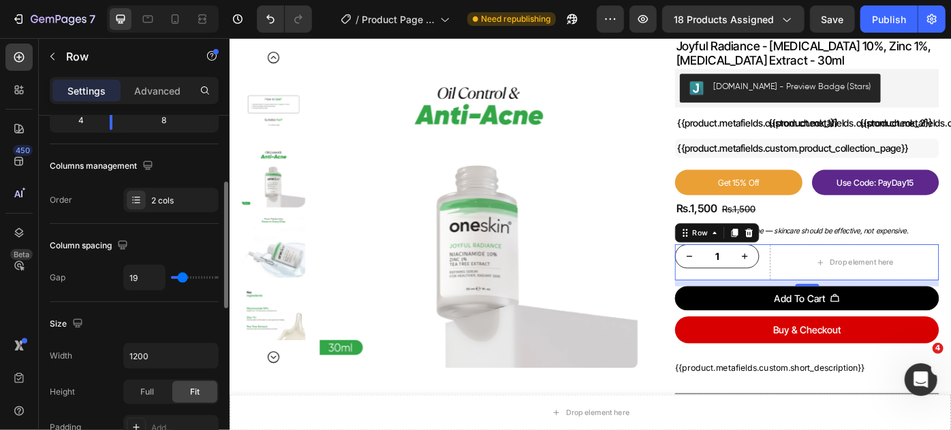
type input "21"
type input "22"
type input "24"
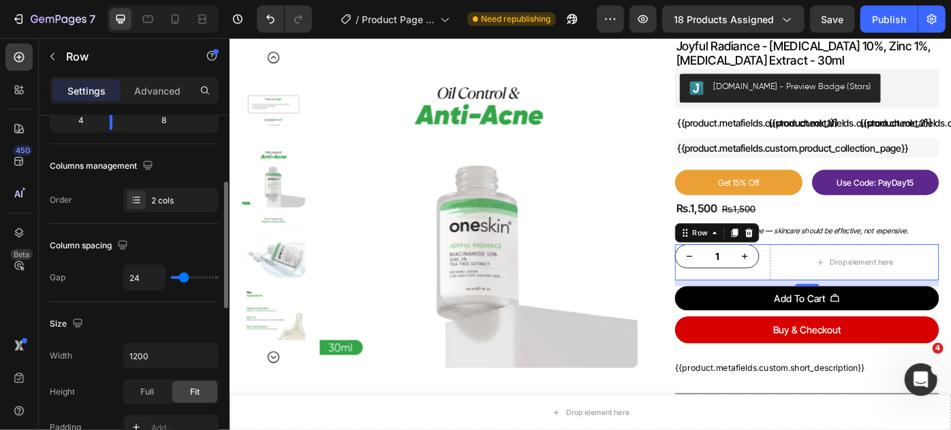
type input "26"
type input "27"
type input "29"
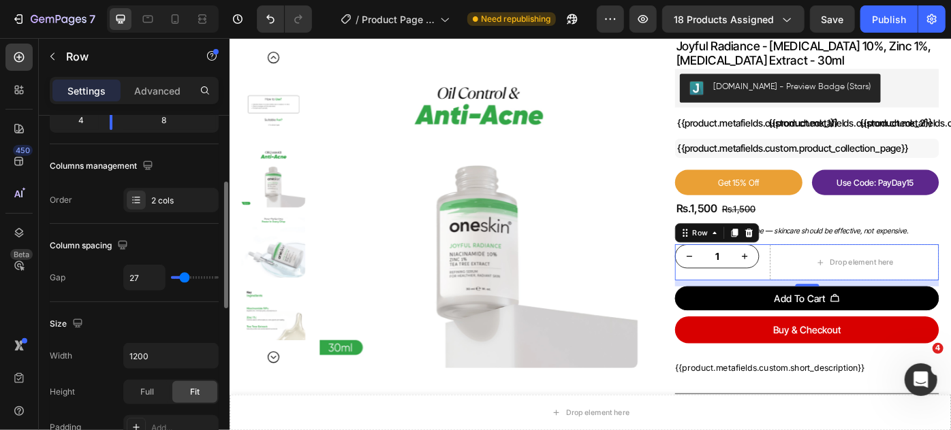
type input "29"
type input "31"
type input "32"
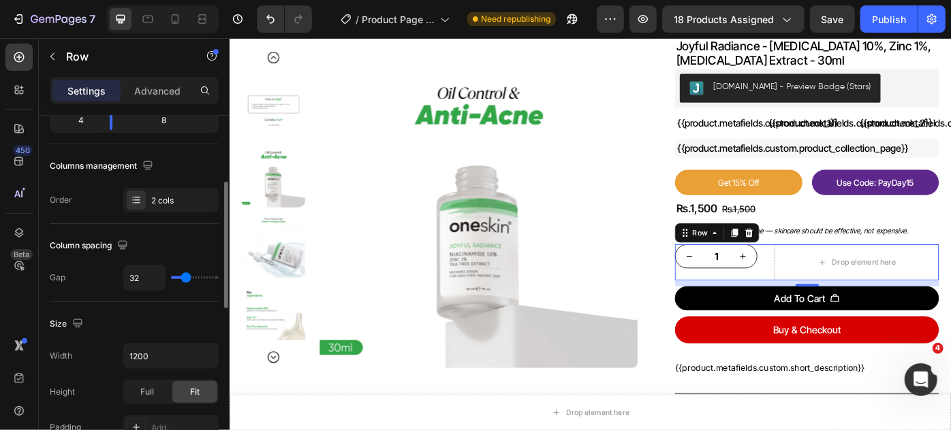
type input "34"
type input "37"
type input "39"
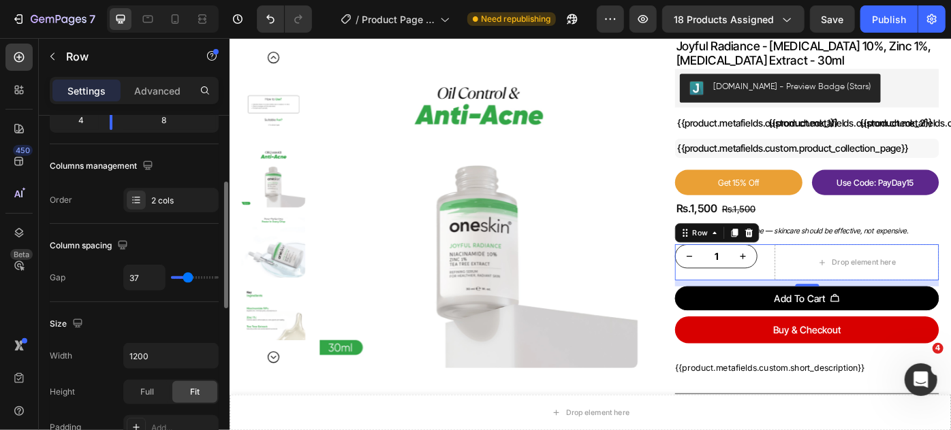
type input "39"
type input "40"
type input "42"
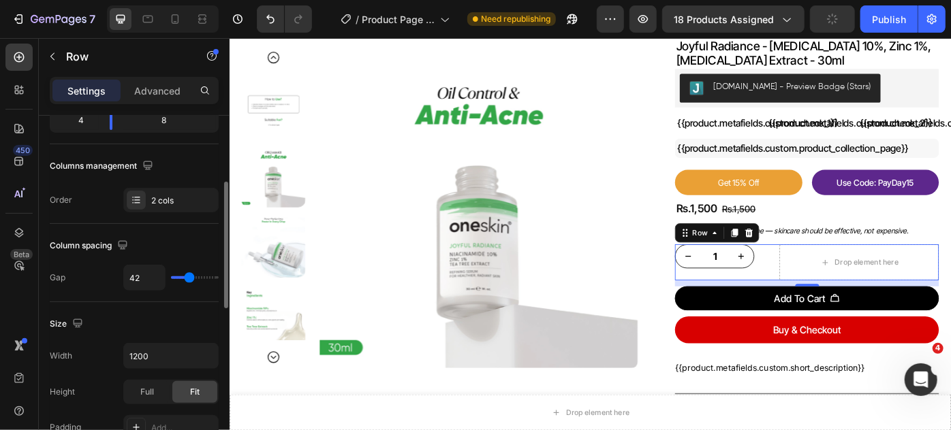
type input "43"
type input "45"
type input "47"
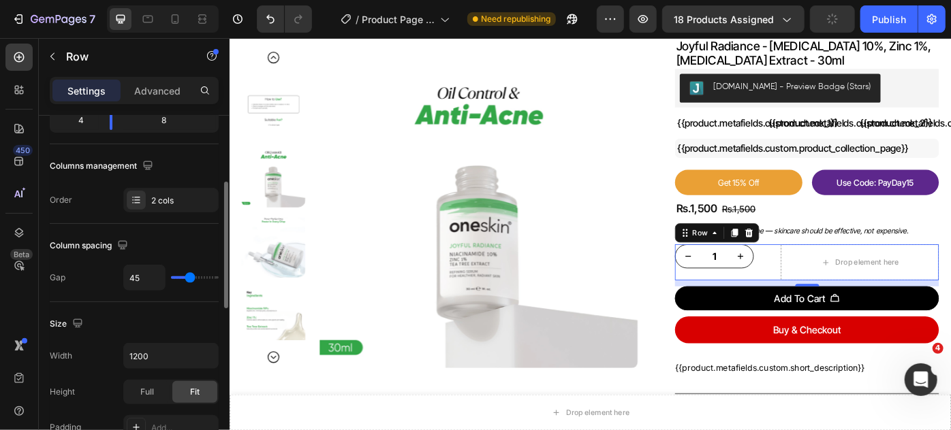
type input "47"
type input "50"
type input "52"
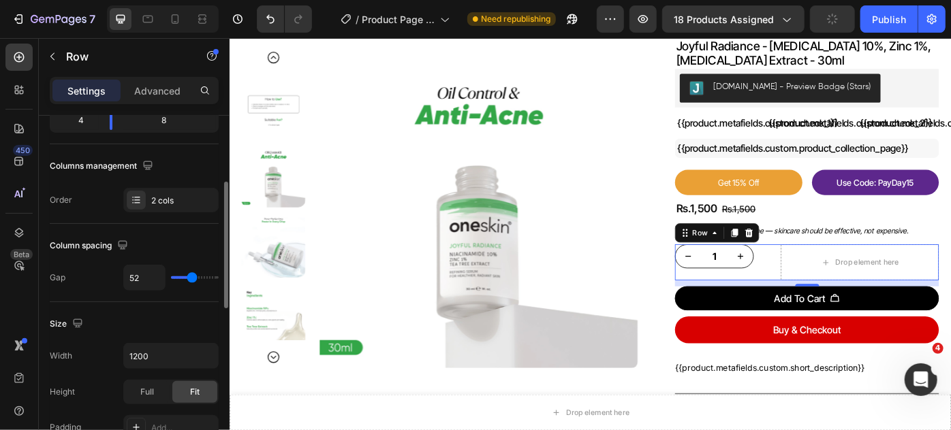
type input "53"
type input "56"
type input "58"
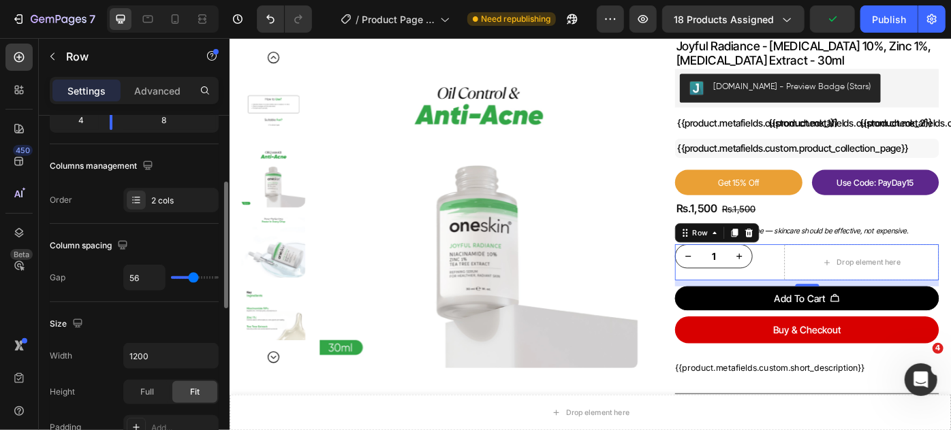
type input "58"
type input "63"
type input "66"
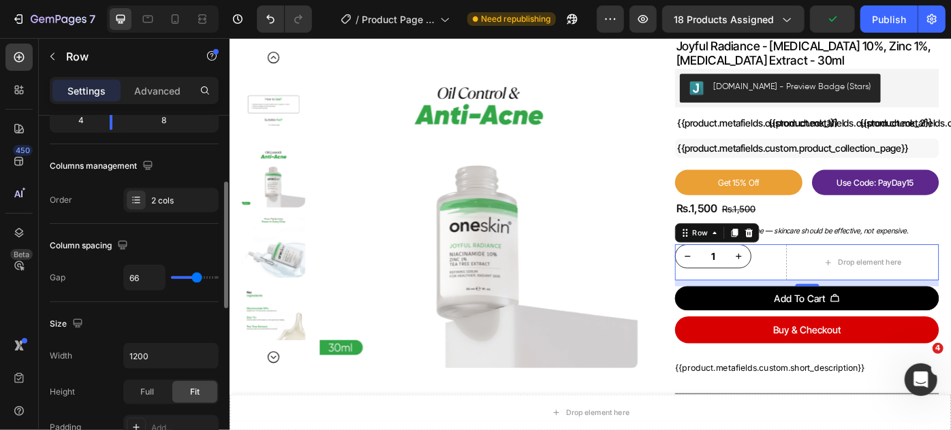
type input "69"
type input "71"
type input "74"
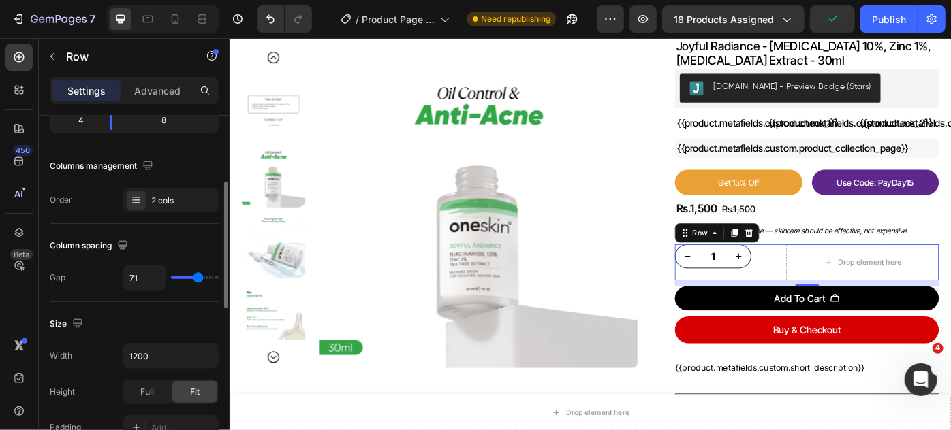
type input "74"
type input "76"
type input "77"
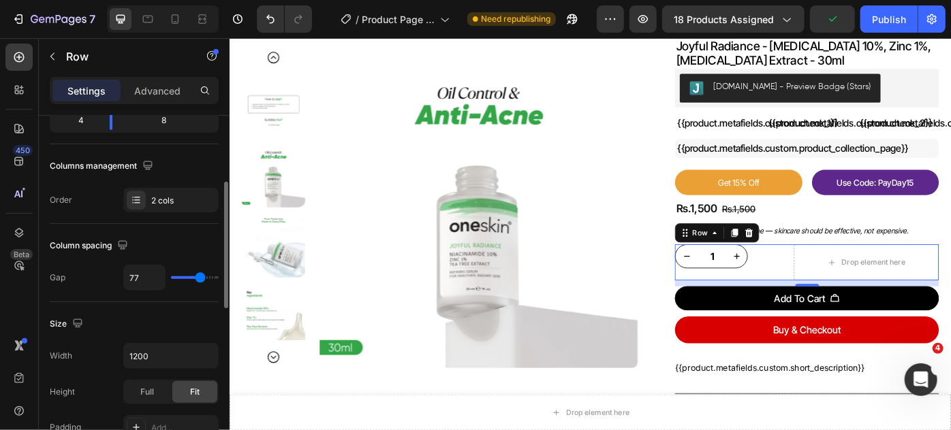
type input "79"
type input "81"
type input "82"
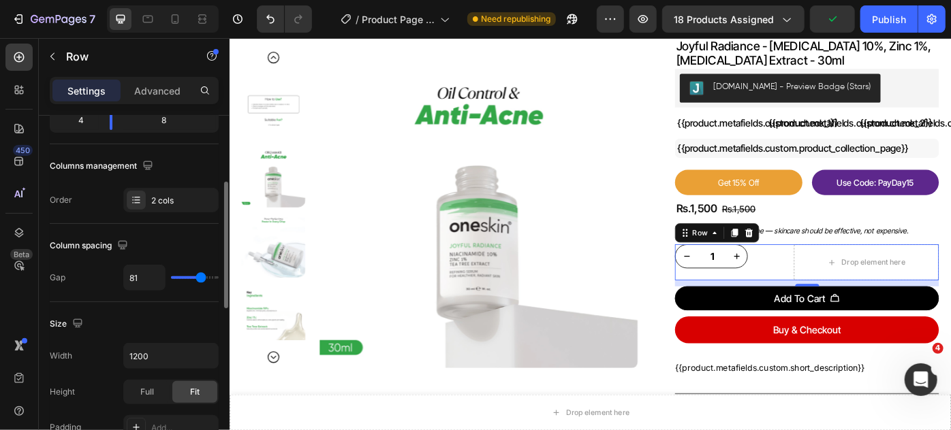
type input "82"
type input "84"
type input "85"
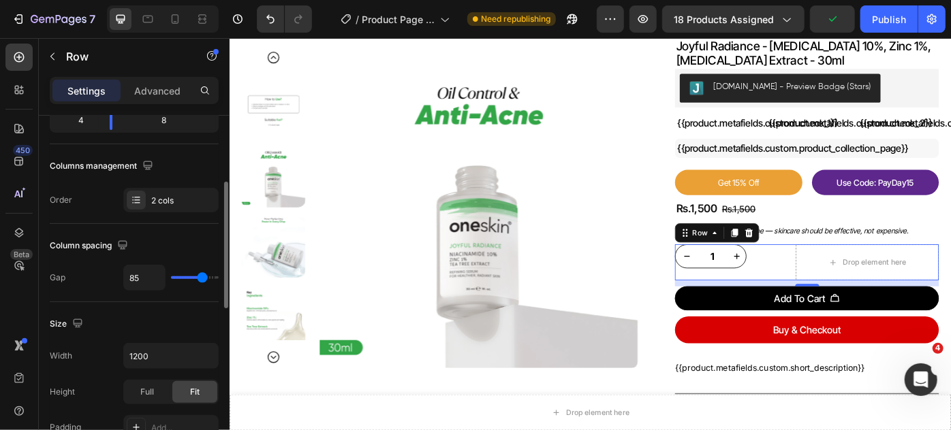
type input "87"
type input "84"
type input "76"
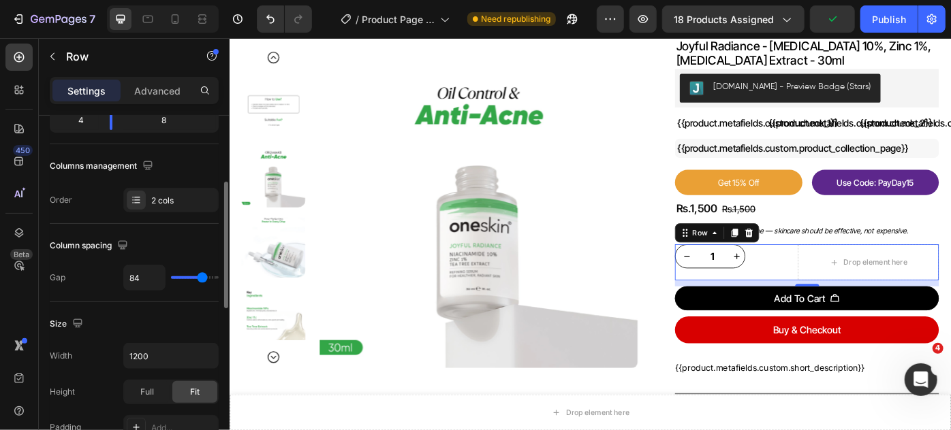
type input "76"
type input "71"
type input "69"
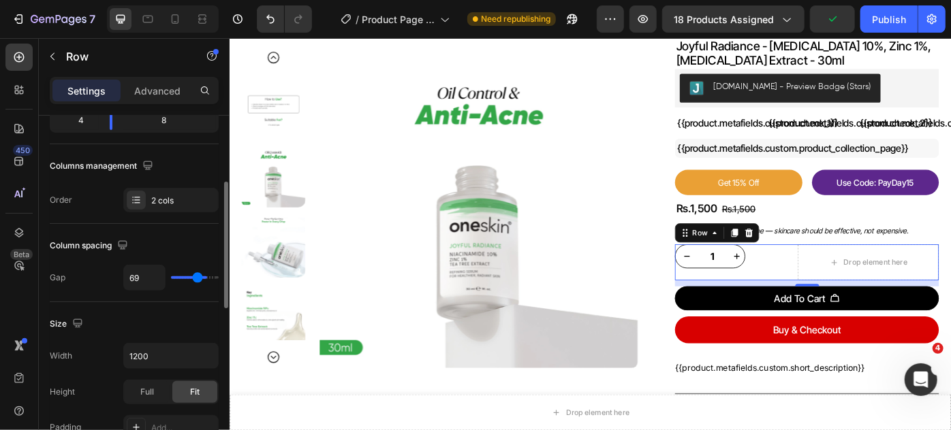
type input "66"
type input "64"
type input "63"
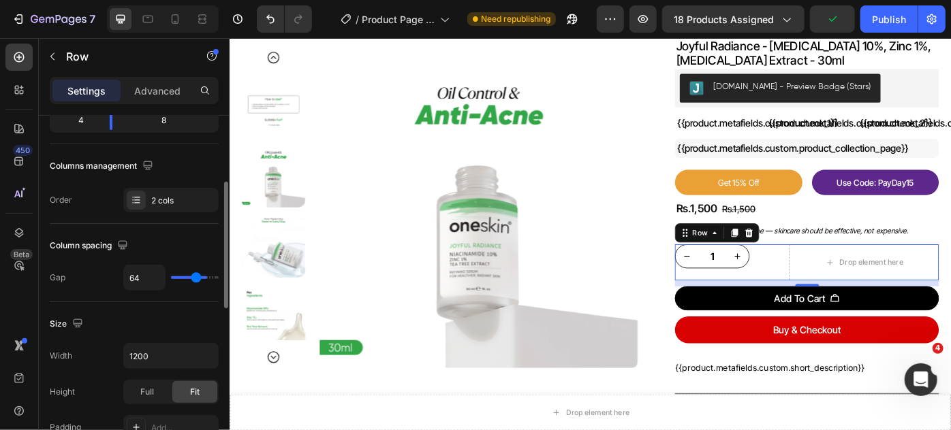
type input "63"
type input "61"
type input "60"
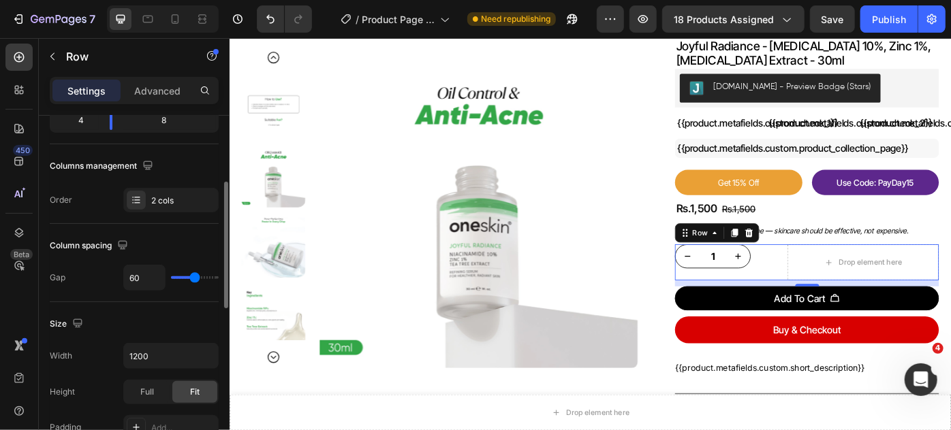
type input "58"
type input "60"
drag, startPoint x: 178, startPoint y: 275, endPoint x: 194, endPoint y: 278, distance: 15.9
type input "60"
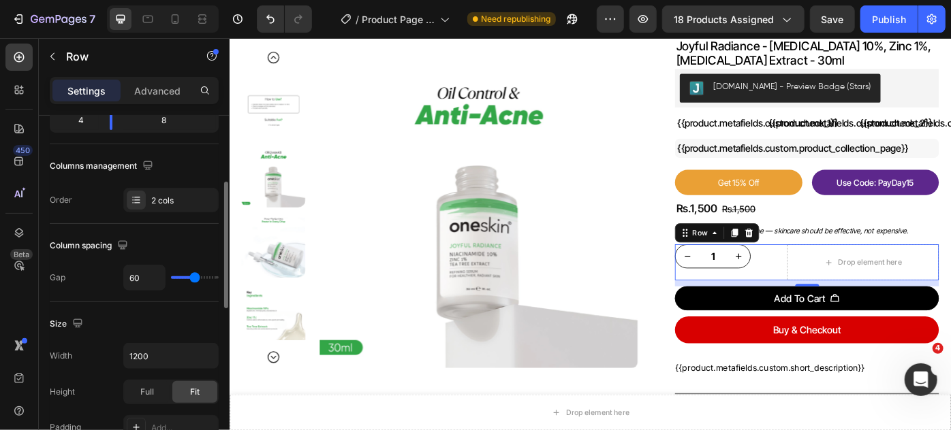
click at [194, 278] on input "range" at bounding box center [195, 277] width 48 height 3
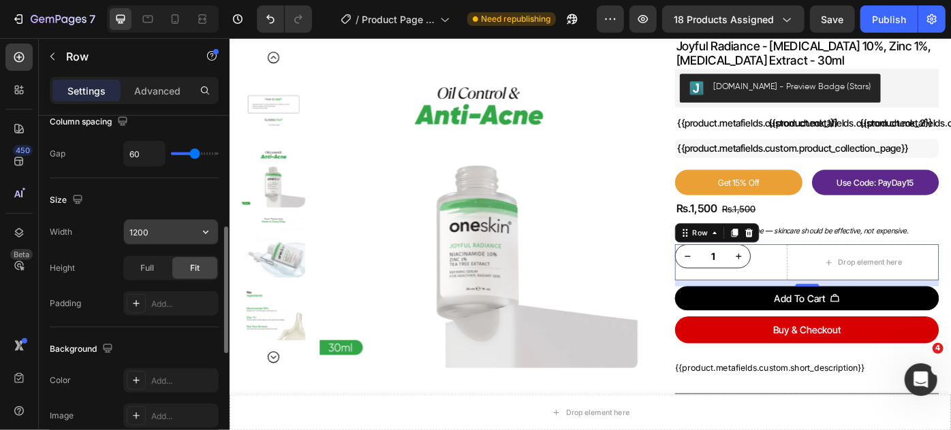
click at [204, 234] on icon "button" at bounding box center [206, 232] width 14 height 14
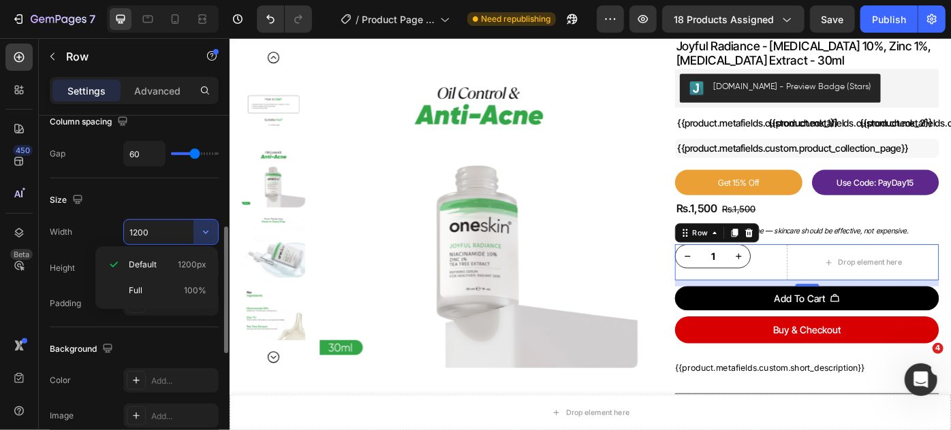
click at [194, 195] on div "Size" at bounding box center [134, 200] width 169 height 22
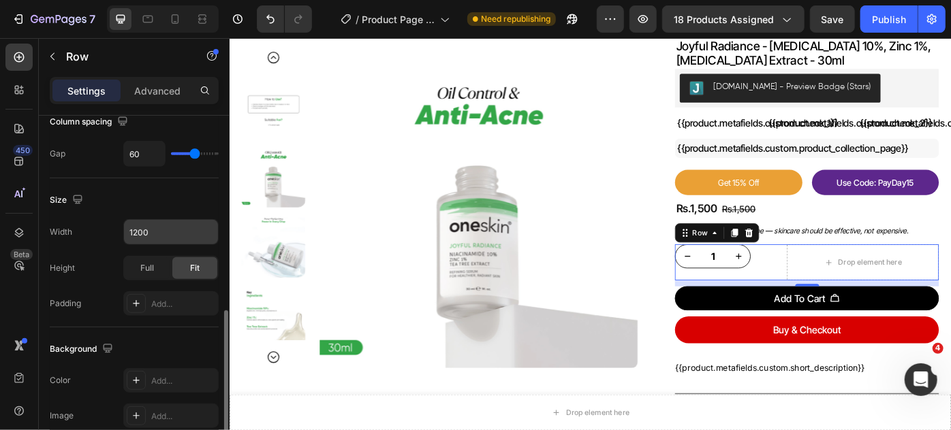
scroll to position [371, 0]
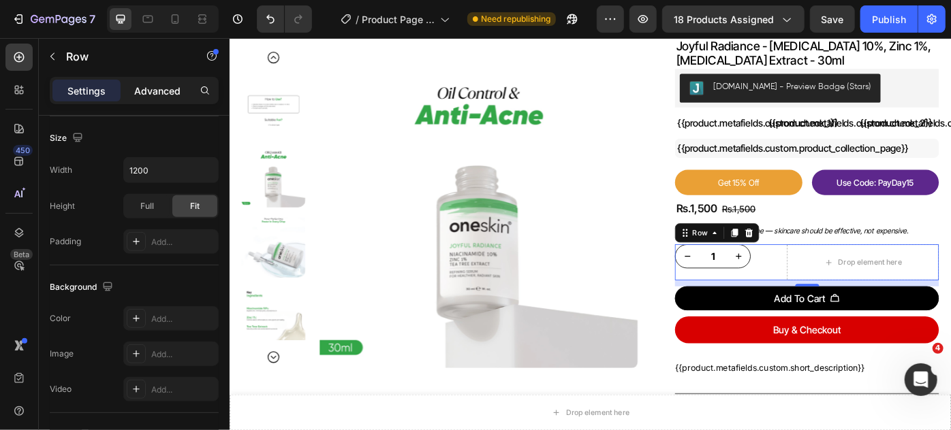
click at [169, 89] on p "Advanced" at bounding box center [157, 91] width 46 height 14
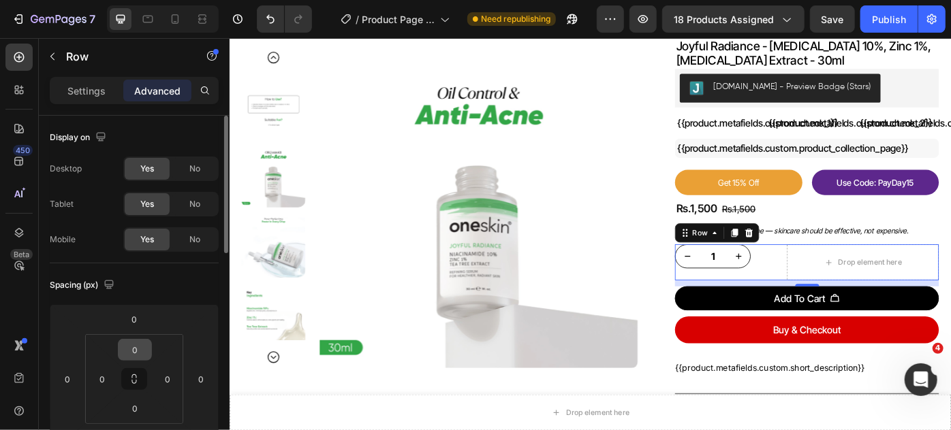
scroll to position [123, 0]
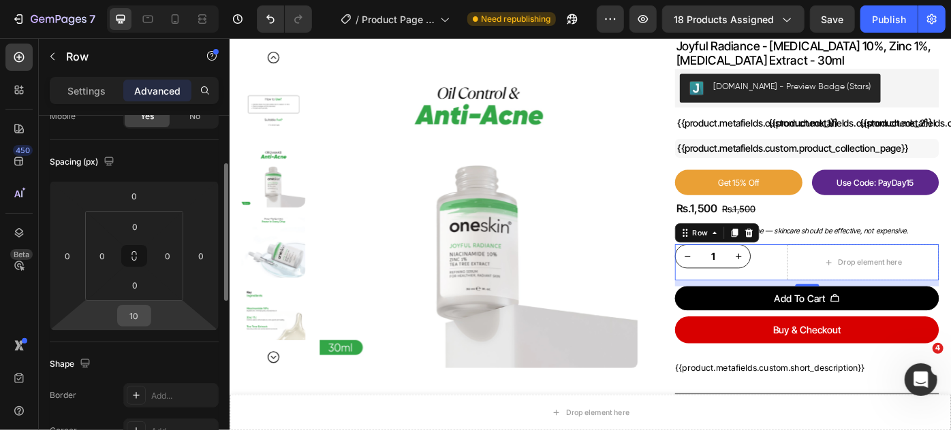
click at [142, 321] on input "10" at bounding box center [134, 316] width 27 height 20
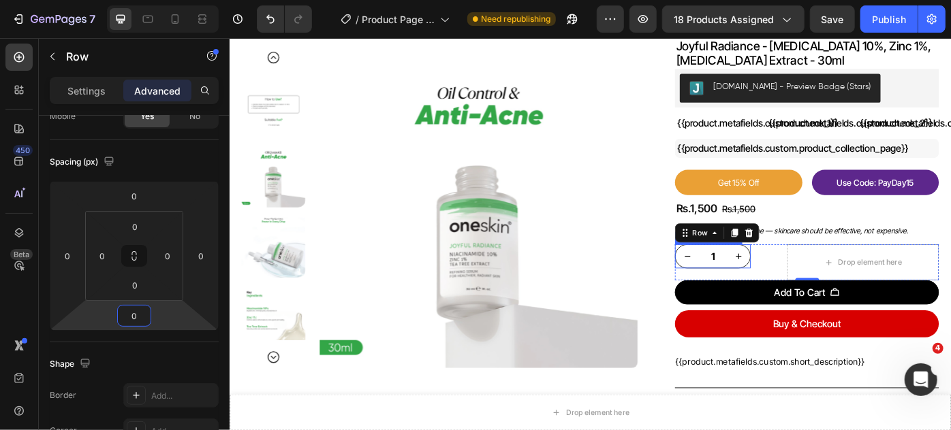
type input "0"
click at [819, 285] on div "1 Product Quantity Drop element here Row 0" at bounding box center [882, 291] width 299 height 41
click at [775, 291] on div "1 Product Quantity" at bounding box center [776, 284] width 86 height 27
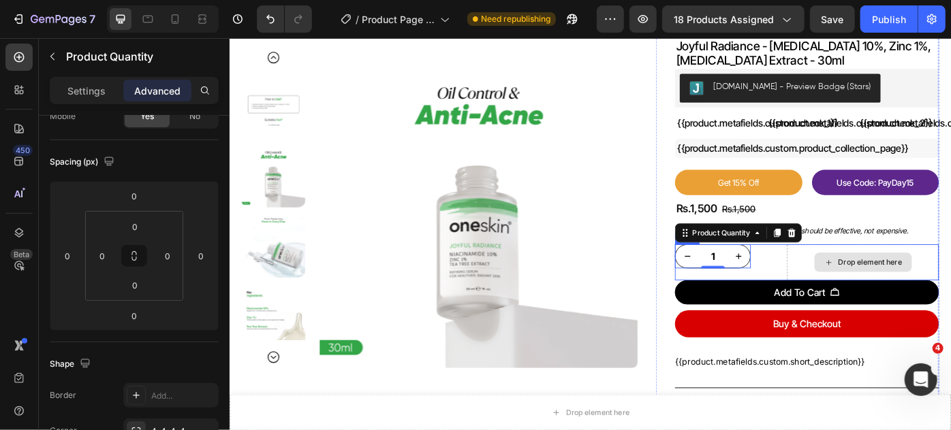
click at [872, 282] on div "Drop element here" at bounding box center [946, 291] width 172 height 41
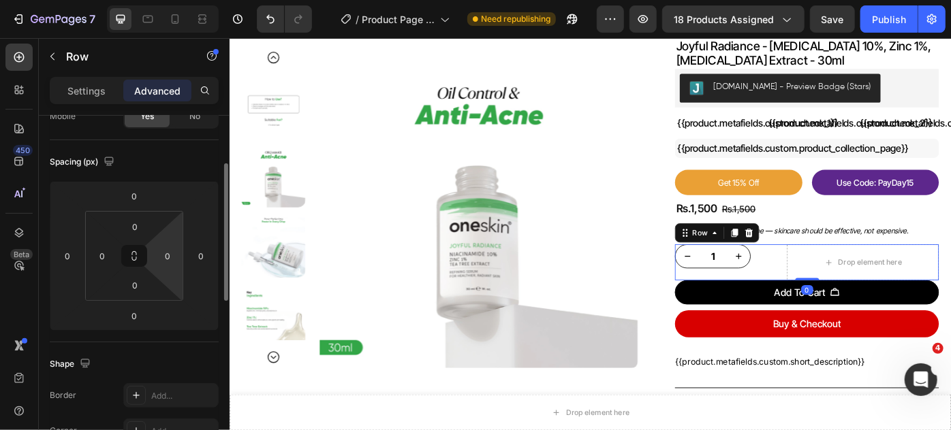
scroll to position [185, 0]
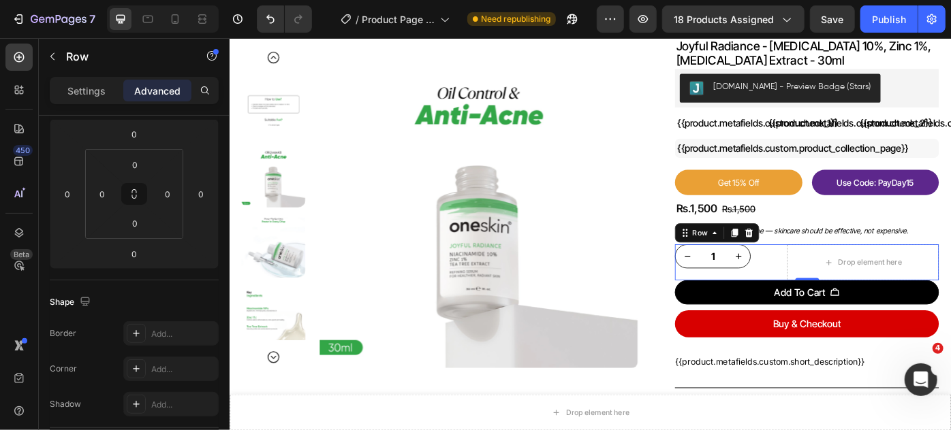
click at [827, 293] on div "1 Product Quantity Drop element here Row 0" at bounding box center [882, 291] width 299 height 41
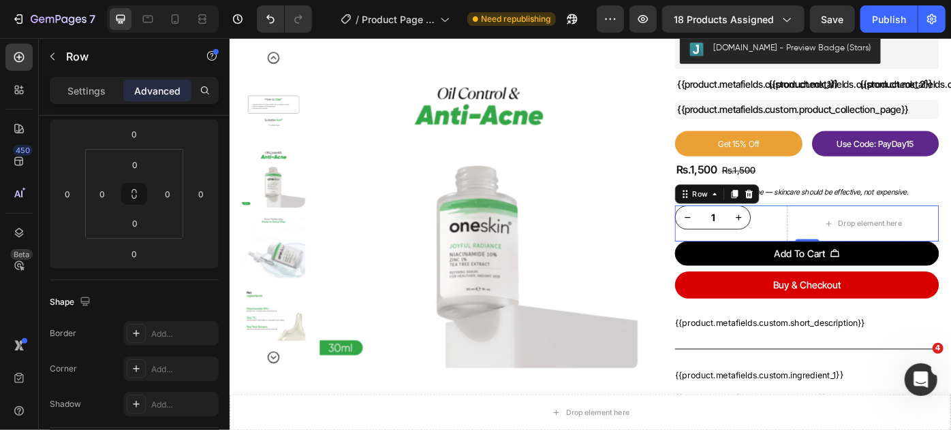
scroll to position [123, 0]
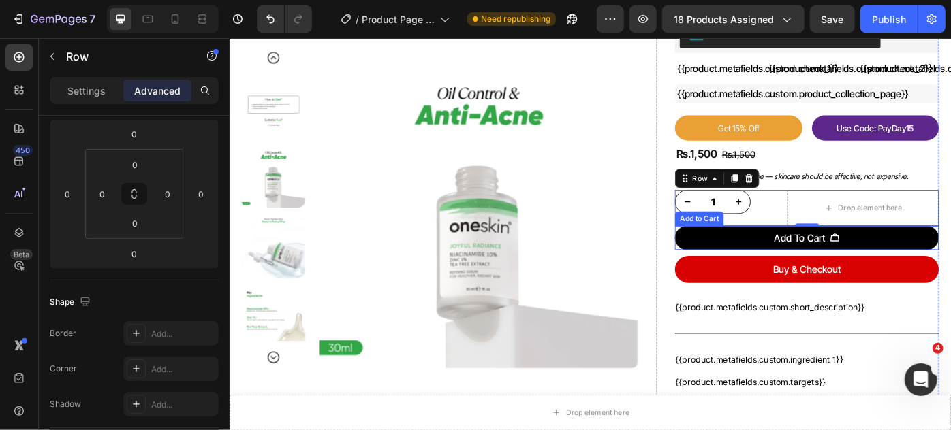
click at [810, 259] on button "Add To Cart" at bounding box center [882, 263] width 299 height 27
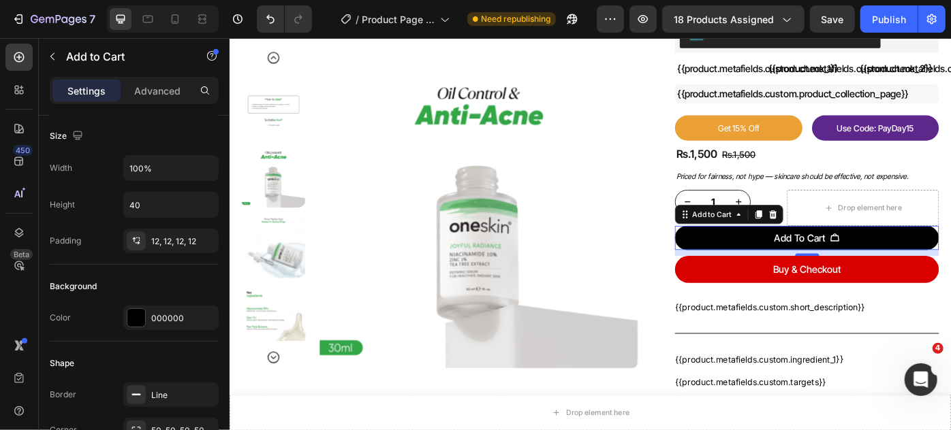
scroll to position [0, 0]
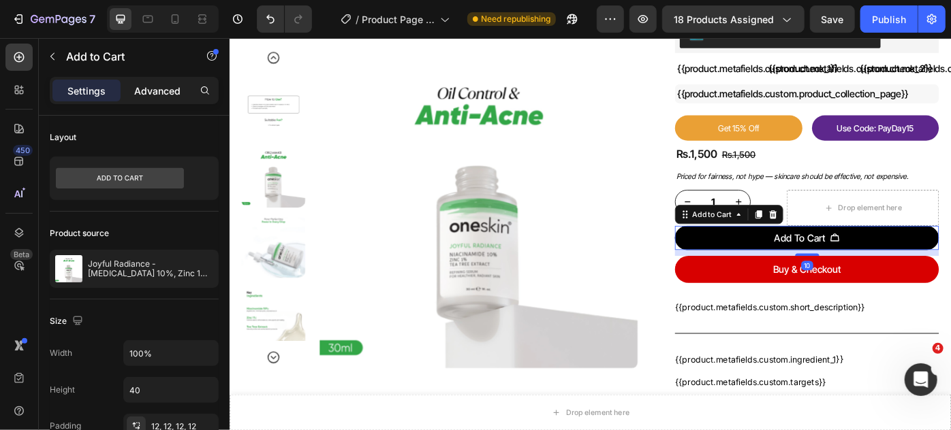
click at [161, 94] on p "Advanced" at bounding box center [157, 91] width 46 height 14
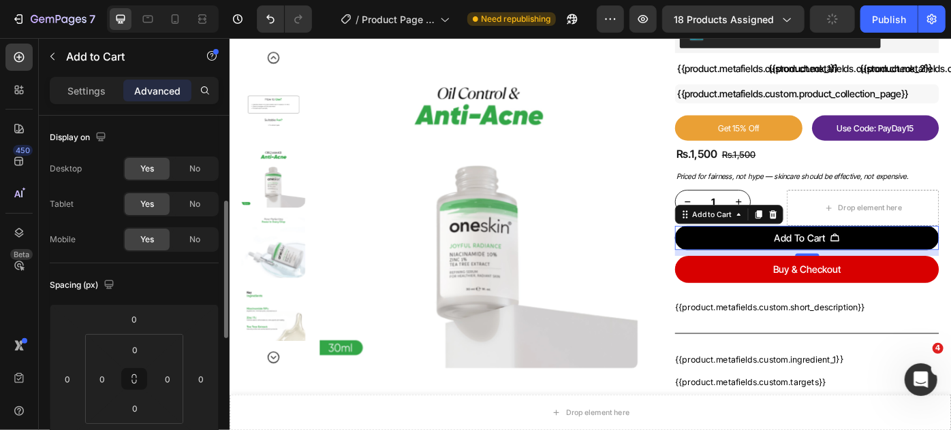
scroll to position [123, 0]
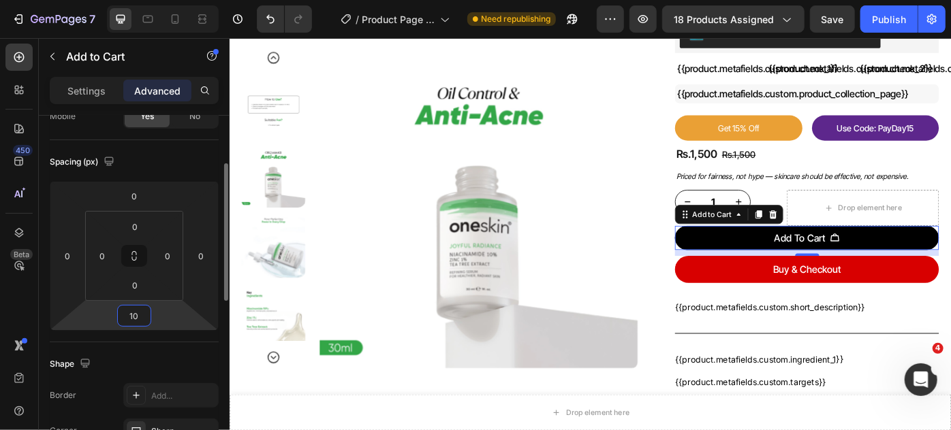
click at [133, 316] on input "10" at bounding box center [134, 316] width 27 height 20
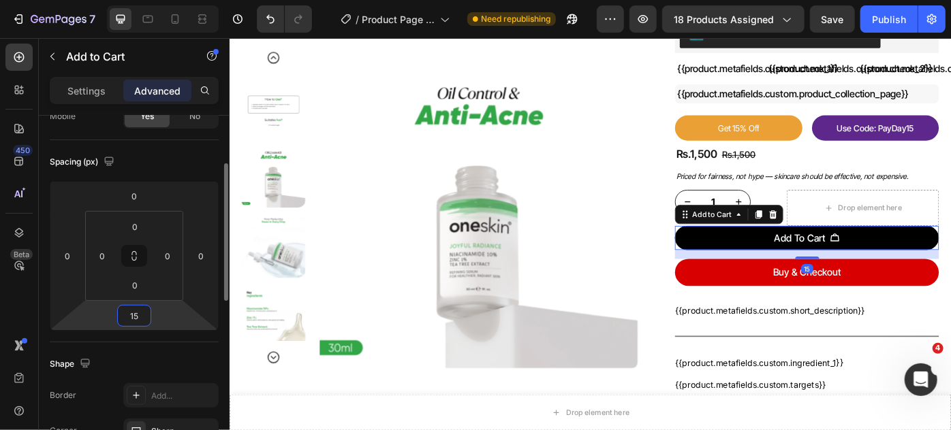
type input "15"
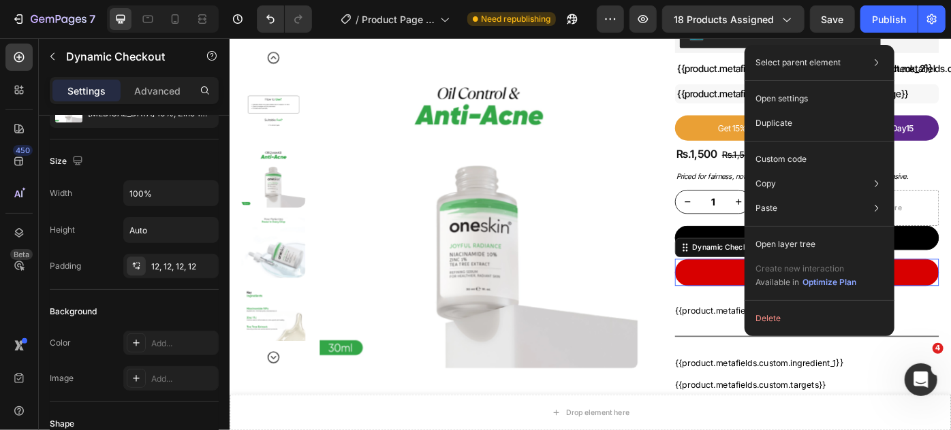
scroll to position [0, 0]
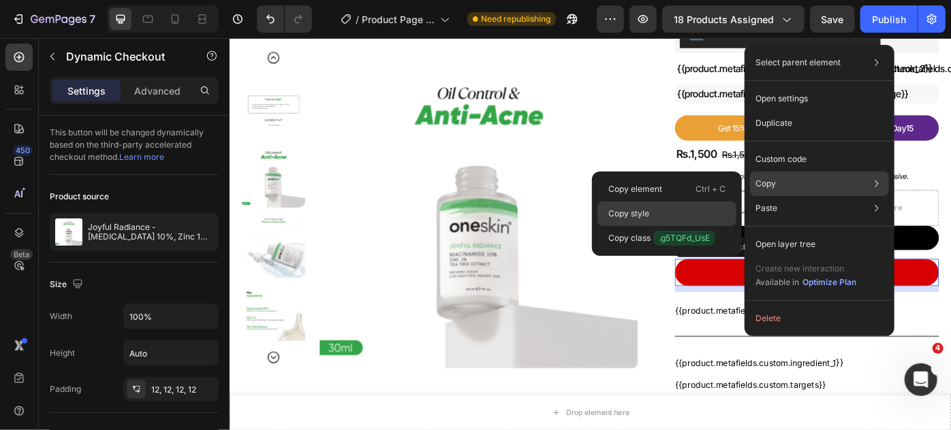
click at [641, 210] on p "Copy style" at bounding box center [628, 214] width 41 height 12
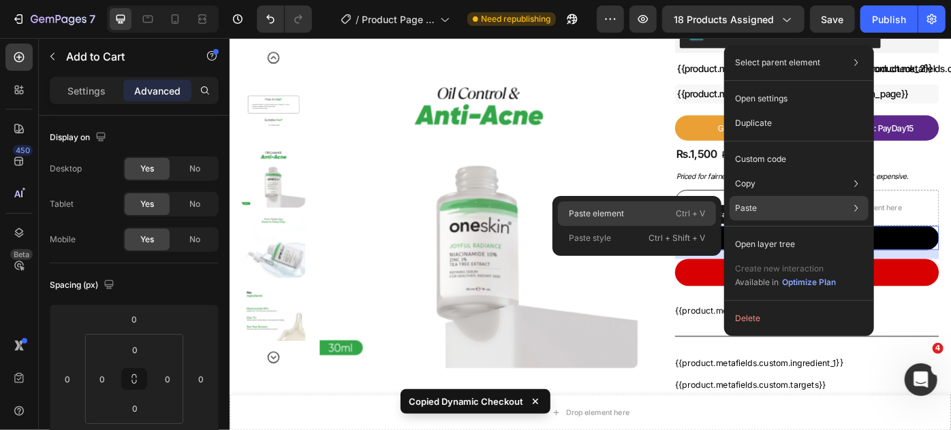
click at [616, 212] on p "Paste element" at bounding box center [596, 214] width 55 height 12
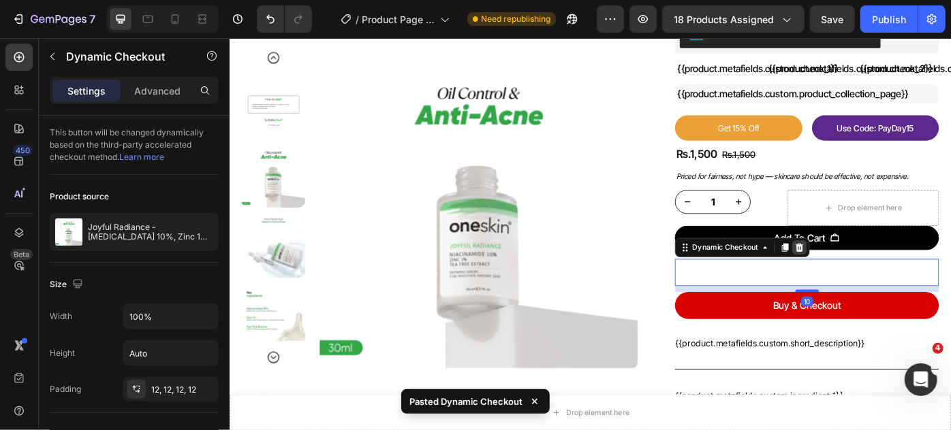
click at [870, 270] on icon at bounding box center [874, 275] width 9 height 10
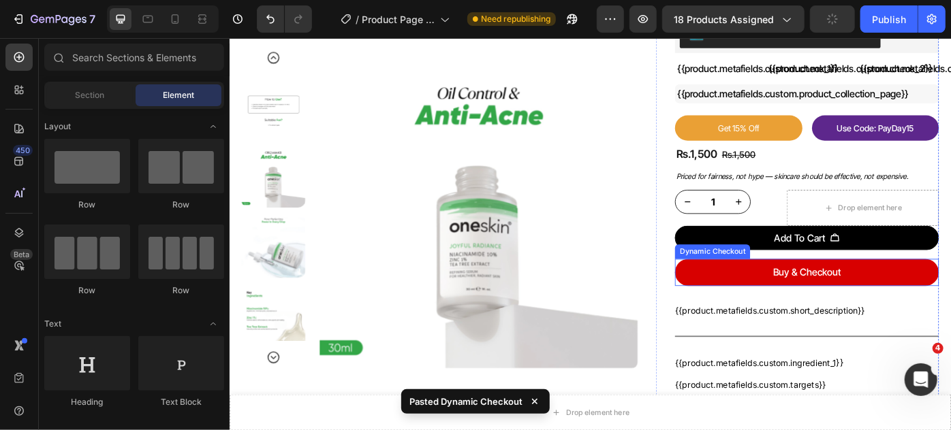
click at [950, 292] on button "Buy & Checkout" at bounding box center [882, 302] width 299 height 31
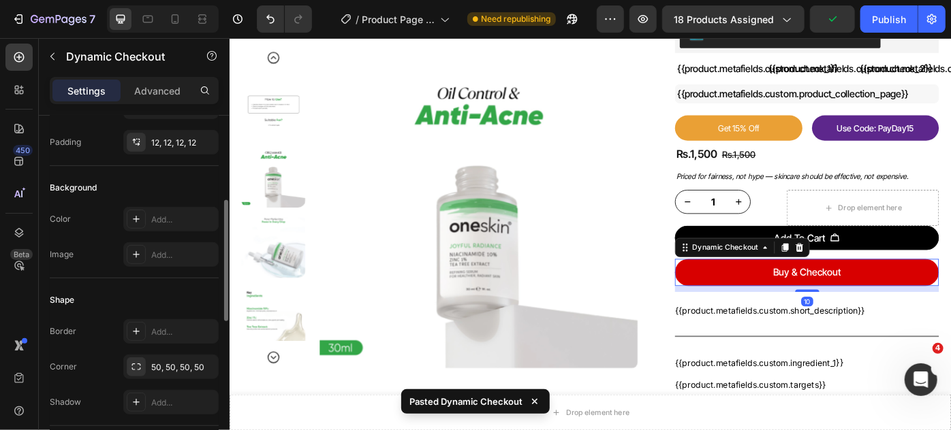
scroll to position [309, 0]
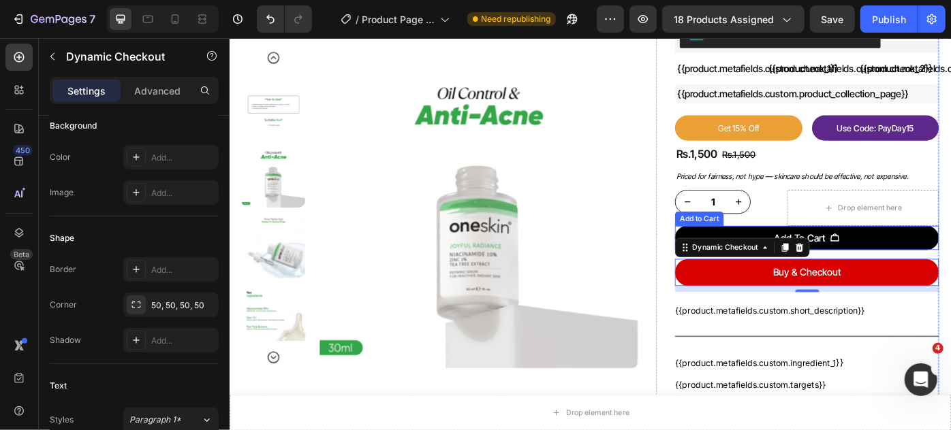
click at [950, 263] on button "Add To Cart" at bounding box center [882, 263] width 299 height 27
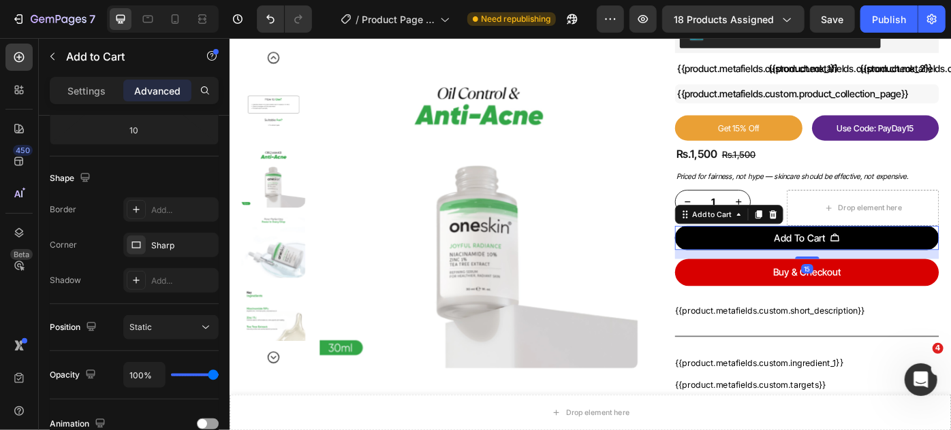
scroll to position [0, 0]
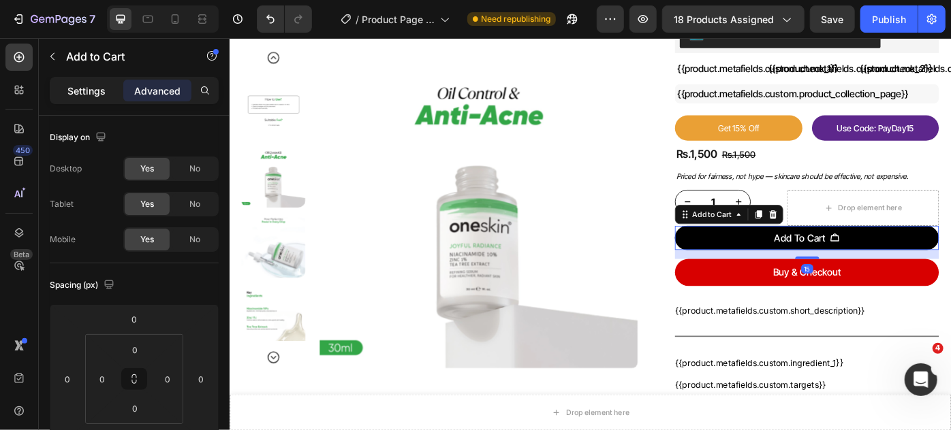
click at [86, 91] on p "Settings" at bounding box center [86, 91] width 38 height 14
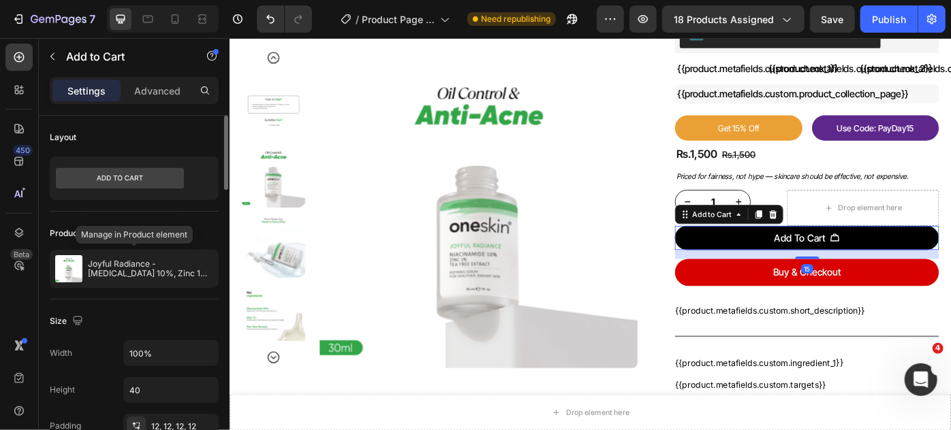
scroll to position [61, 0]
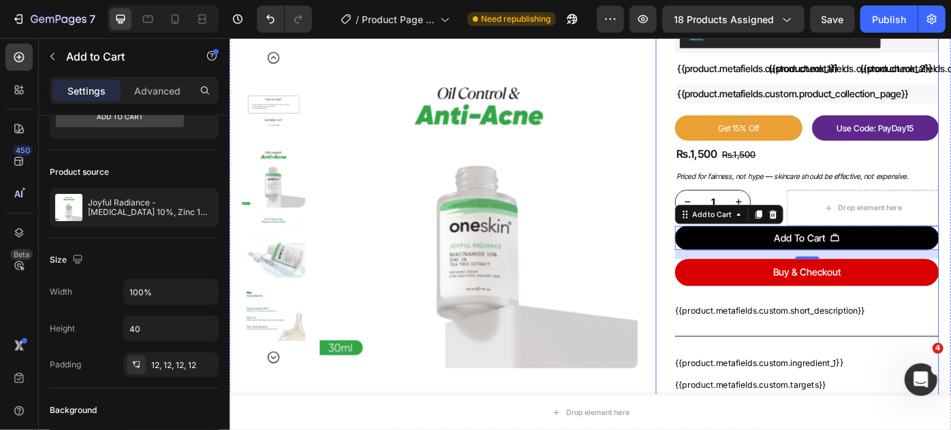
click at [950, 300] on button "Buy & Checkout" at bounding box center [882, 302] width 299 height 31
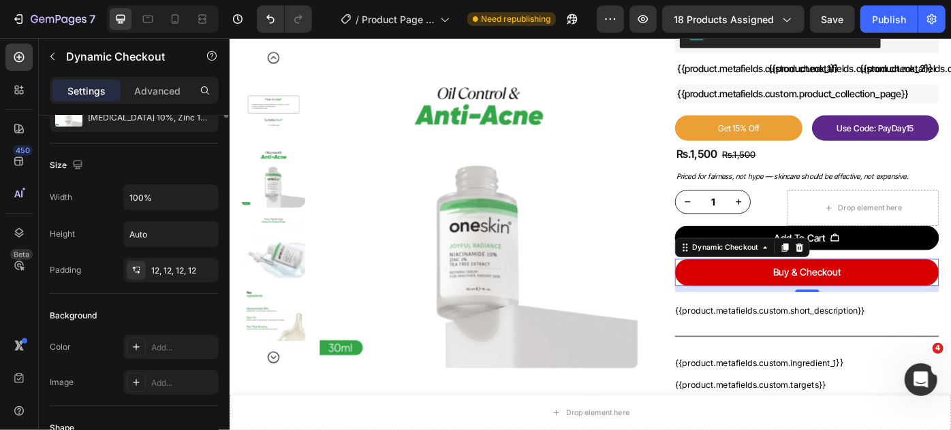
scroll to position [0, 0]
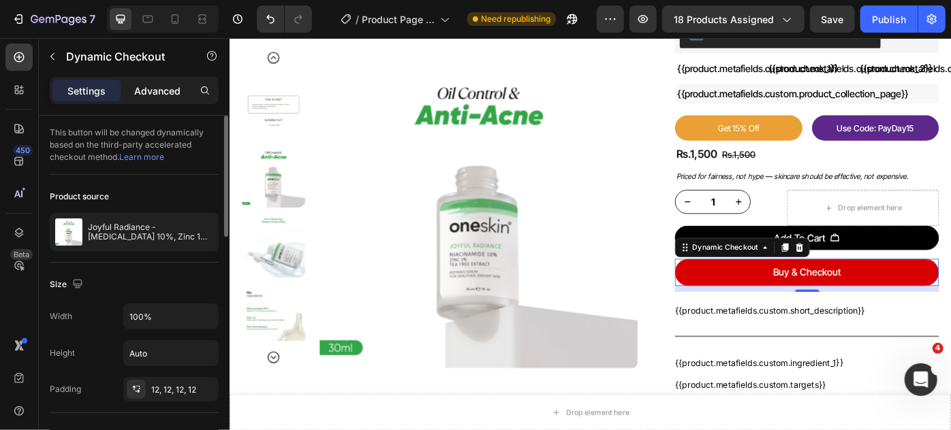
click at [150, 84] on p "Advanced" at bounding box center [157, 91] width 46 height 14
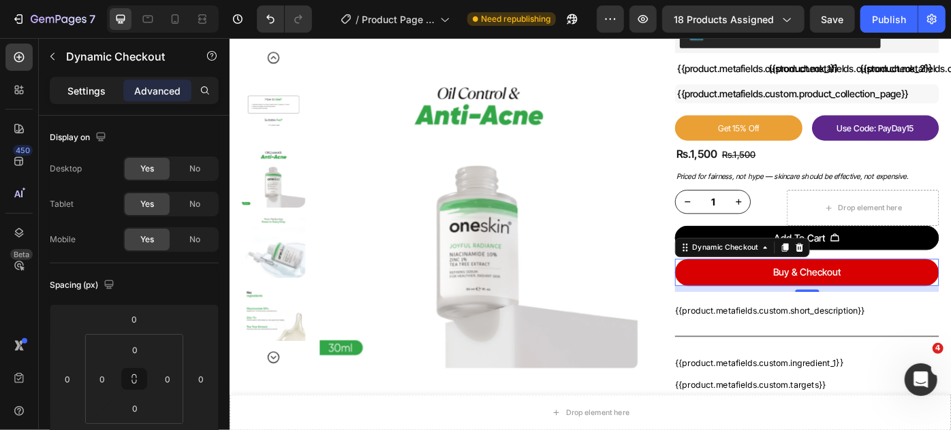
click at [85, 89] on p "Settings" at bounding box center [86, 91] width 38 height 14
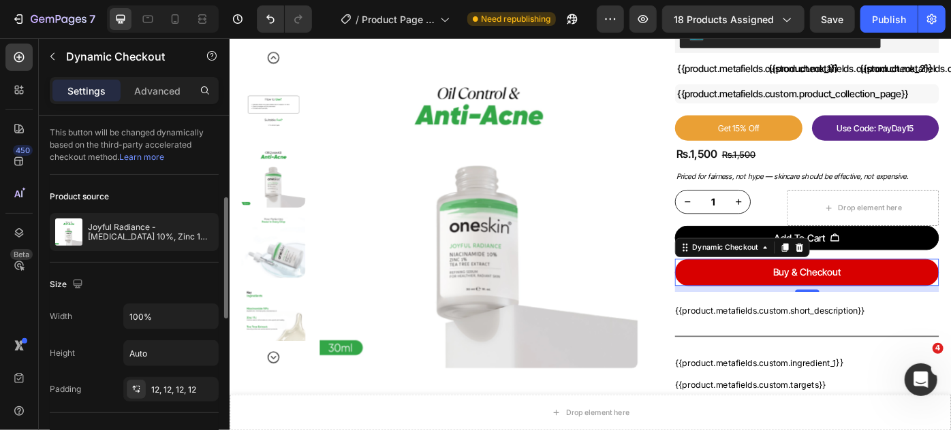
scroll to position [123, 0]
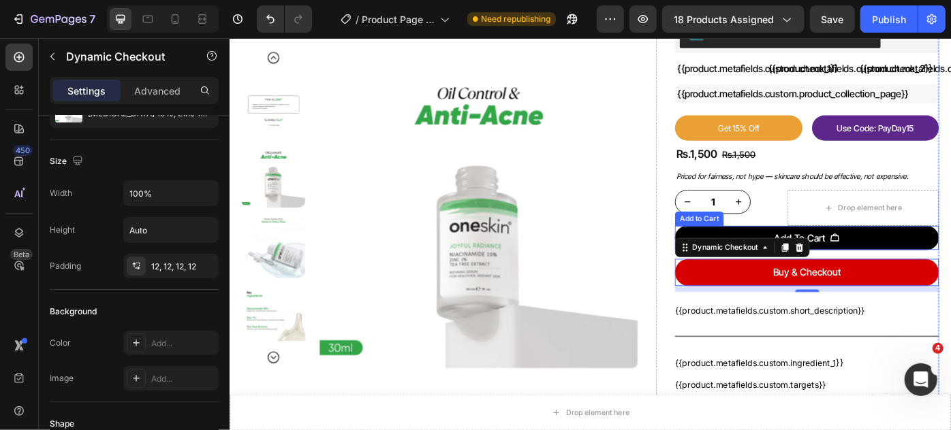
click at [945, 259] on button "Add To Cart" at bounding box center [882, 263] width 299 height 27
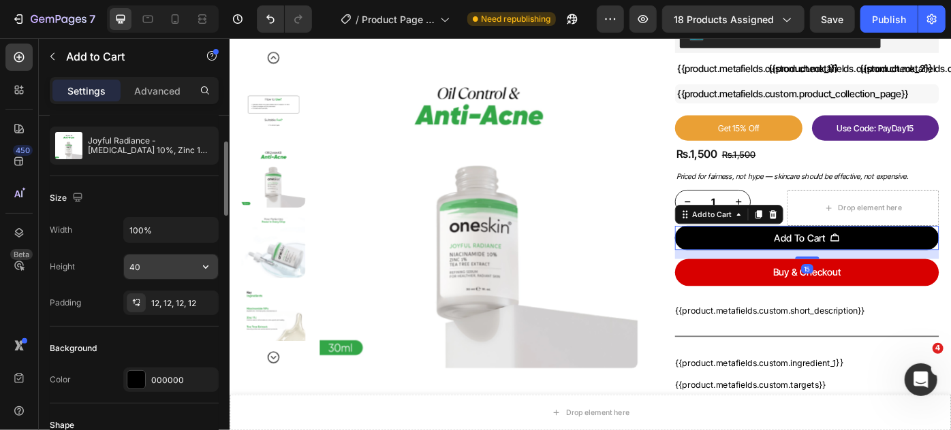
click at [150, 259] on input "40" at bounding box center [171, 267] width 94 height 25
click at [207, 266] on icon "button" at bounding box center [206, 267] width 14 height 14
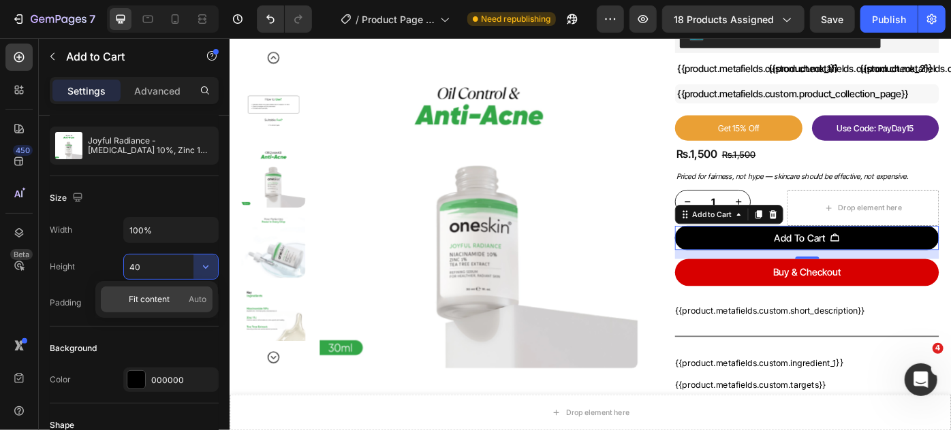
click at [208, 293] on div "Fit content Auto" at bounding box center [157, 300] width 112 height 26
type input "Auto"
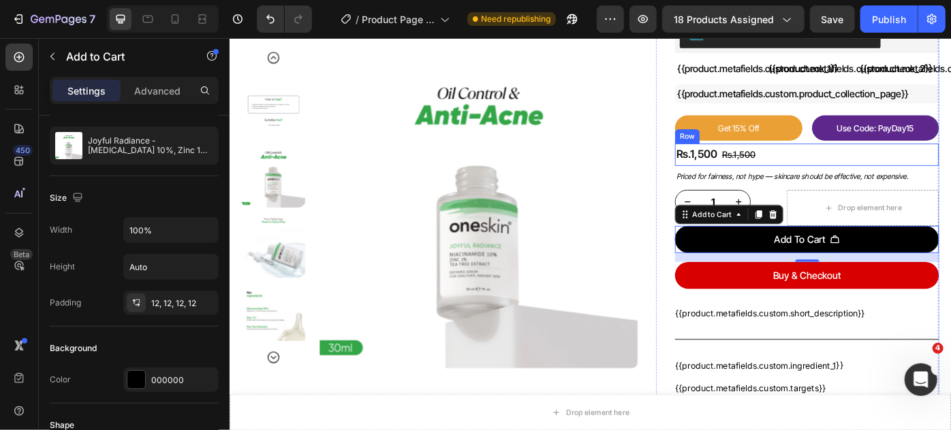
click at [950, 176] on div "Rs.1,500 Product Price Product Price Rs.1,500 Compare Price Compare Price Row" at bounding box center [882, 169] width 299 height 25
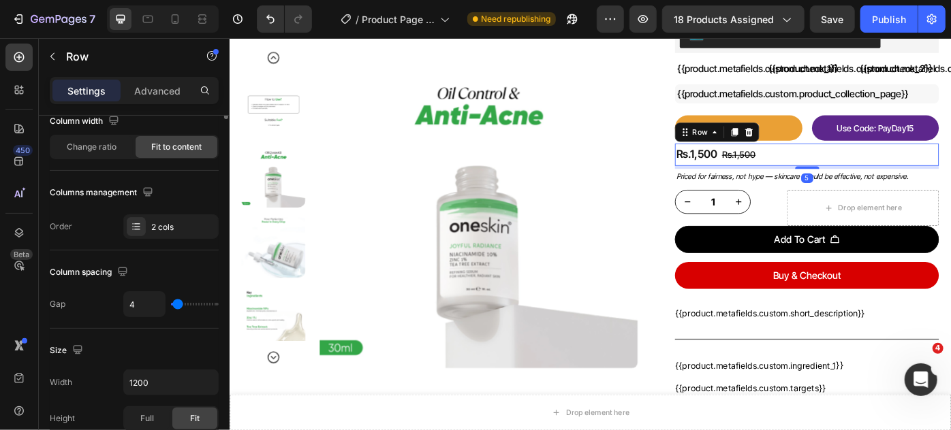
scroll to position [0, 0]
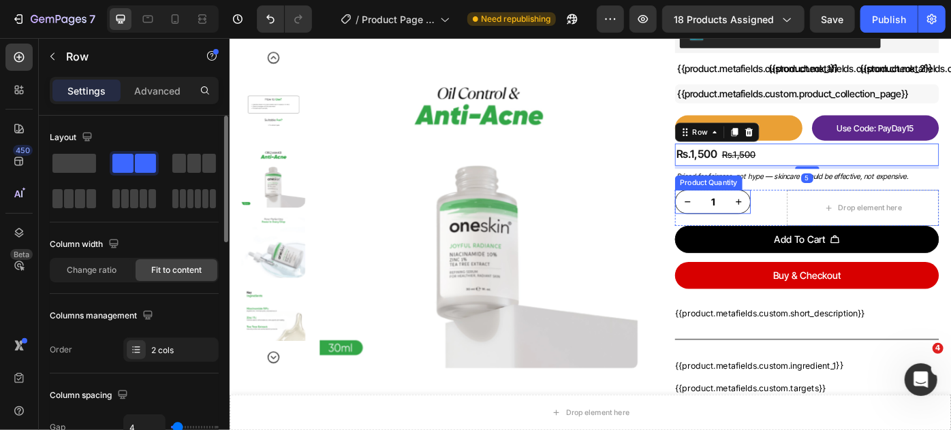
click at [792, 221] on button "increment" at bounding box center [805, 223] width 27 height 26
type input "2"
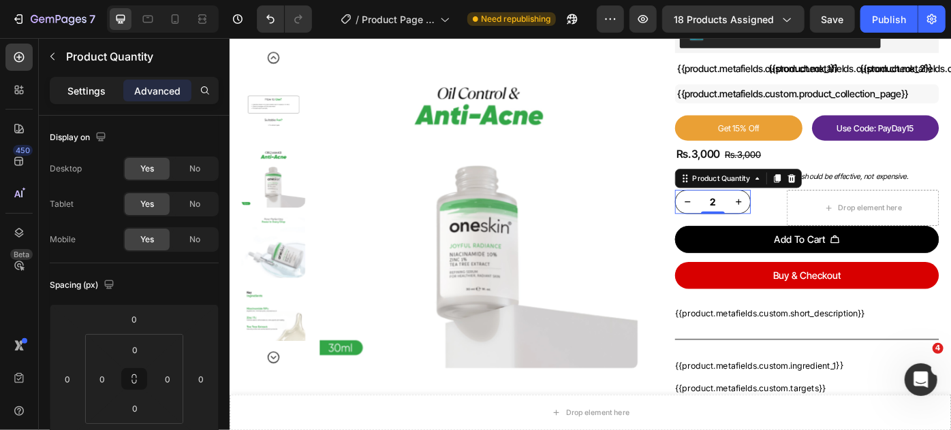
click at [99, 87] on p "Settings" at bounding box center [86, 91] width 38 height 14
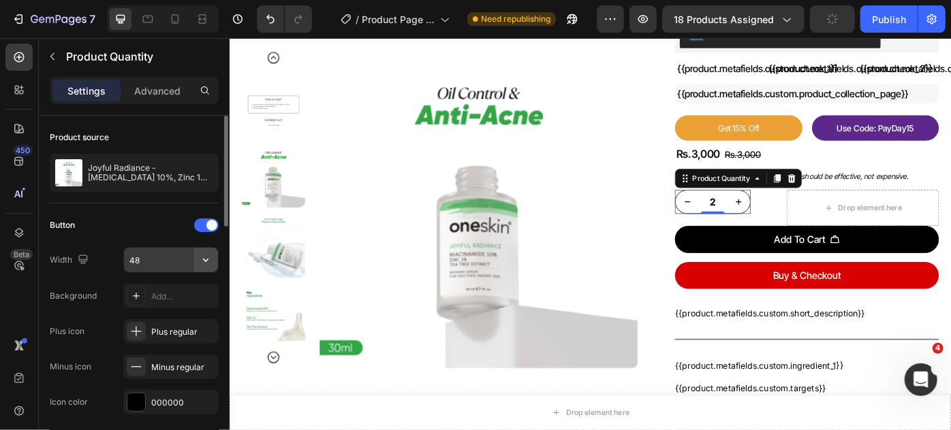
click at [202, 260] on icon "button" at bounding box center [206, 260] width 14 height 14
click at [207, 259] on icon "button" at bounding box center [206, 260] width 14 height 14
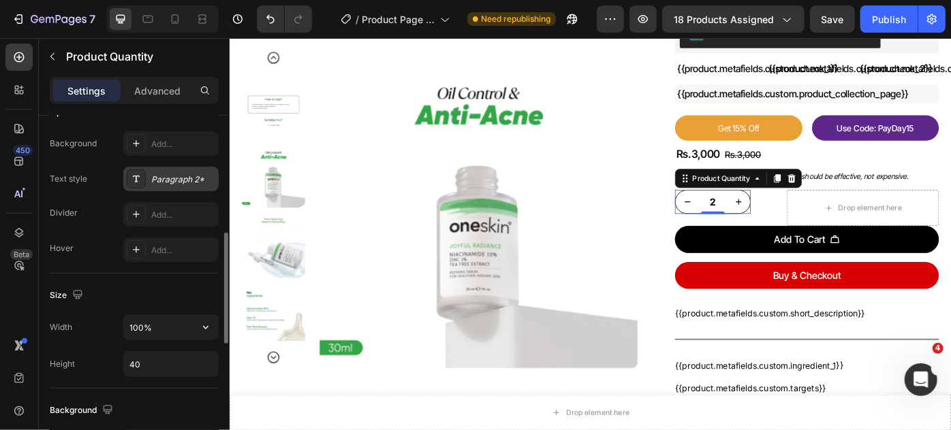
scroll to position [433, 0]
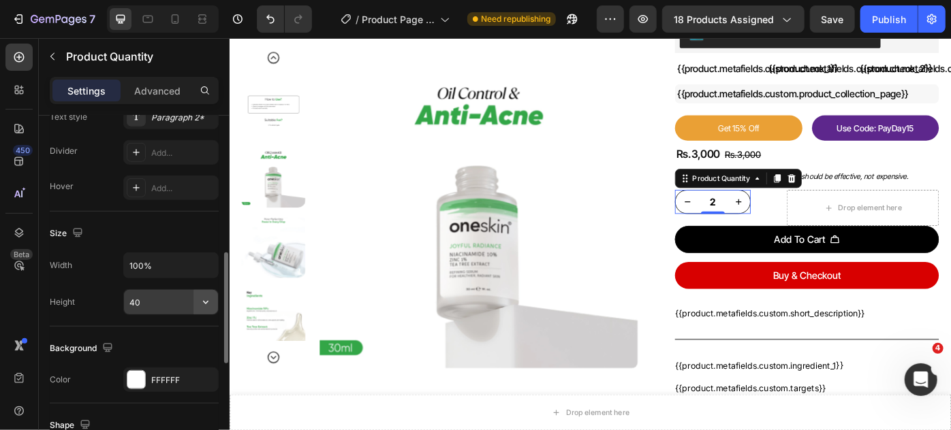
click at [210, 298] on icon "button" at bounding box center [206, 303] width 14 height 14
click at [163, 231] on div "Size" at bounding box center [134, 234] width 169 height 22
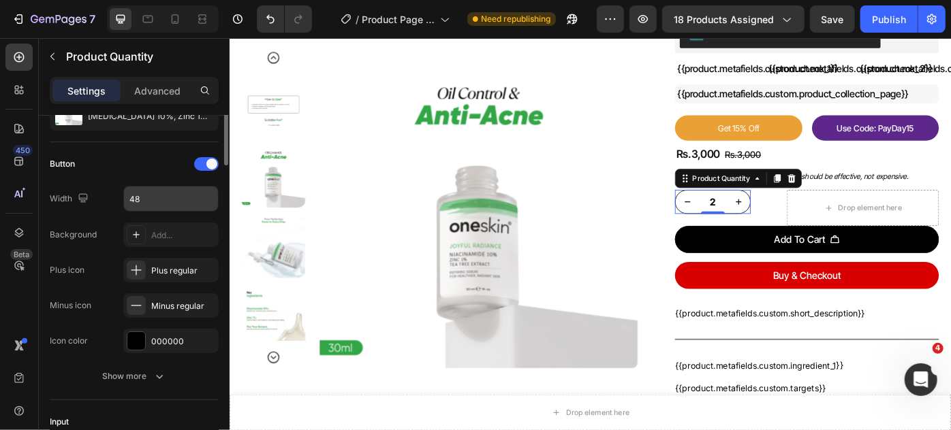
scroll to position [0, 0]
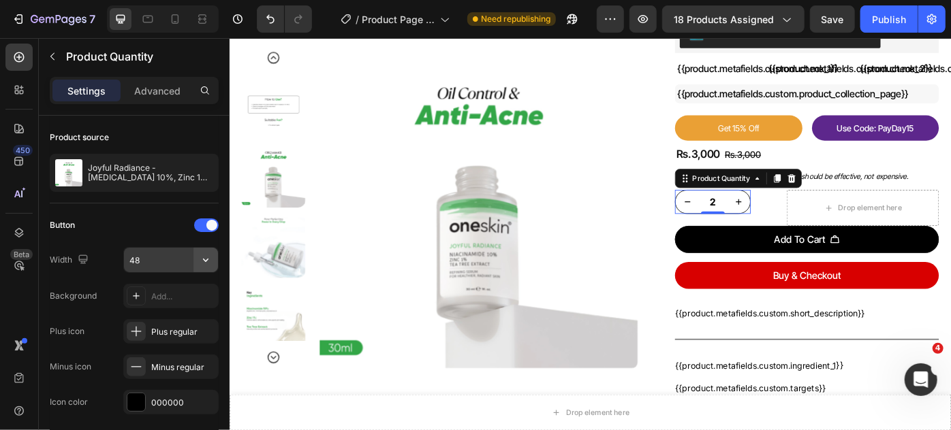
click at [206, 259] on icon "button" at bounding box center [206, 260] width 14 height 14
click at [148, 215] on div "Button" at bounding box center [134, 226] width 169 height 22
click at [885, 18] on div "Publish" at bounding box center [889, 19] width 34 height 14
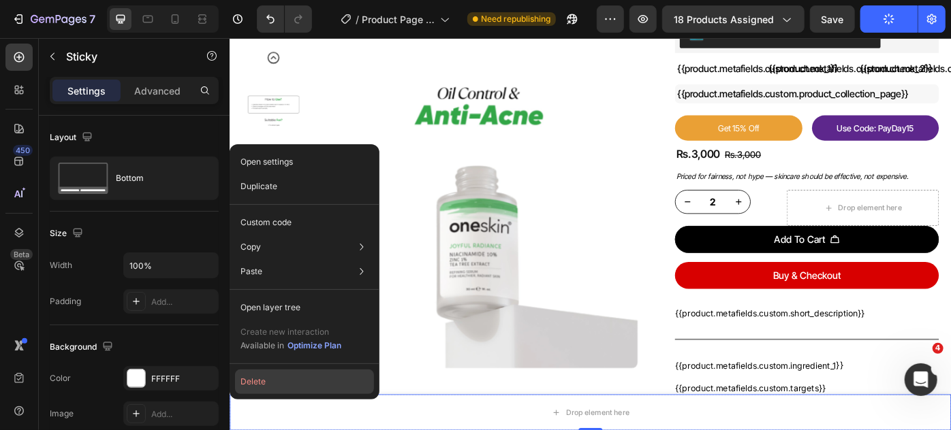
click at [259, 382] on button "Delete" at bounding box center [304, 382] width 139 height 25
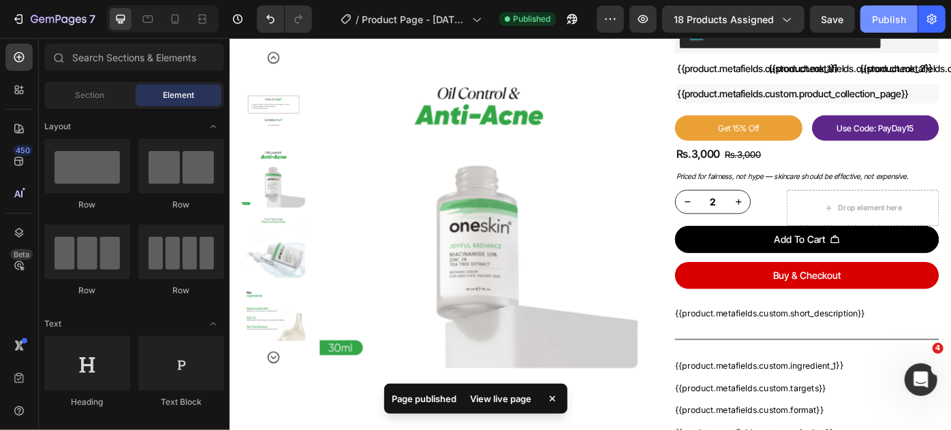
click at [903, 18] on div "Publish" at bounding box center [889, 19] width 34 height 14
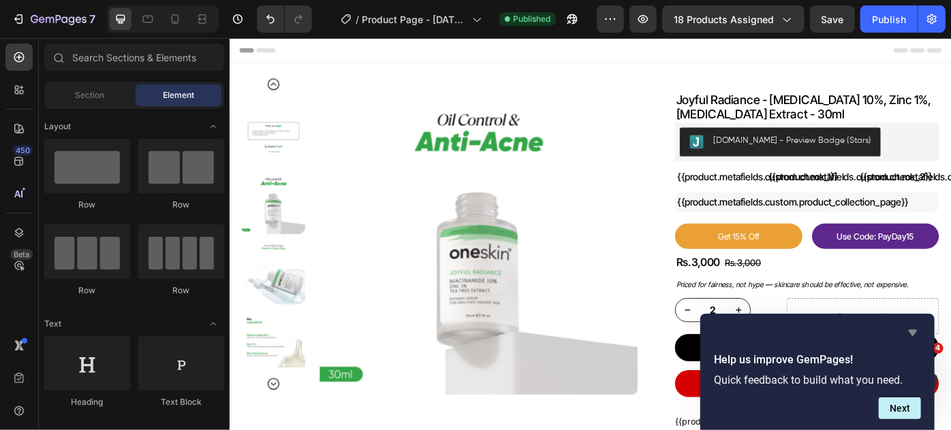
click at [914, 332] on icon "Hide survey" at bounding box center [912, 333] width 8 height 6
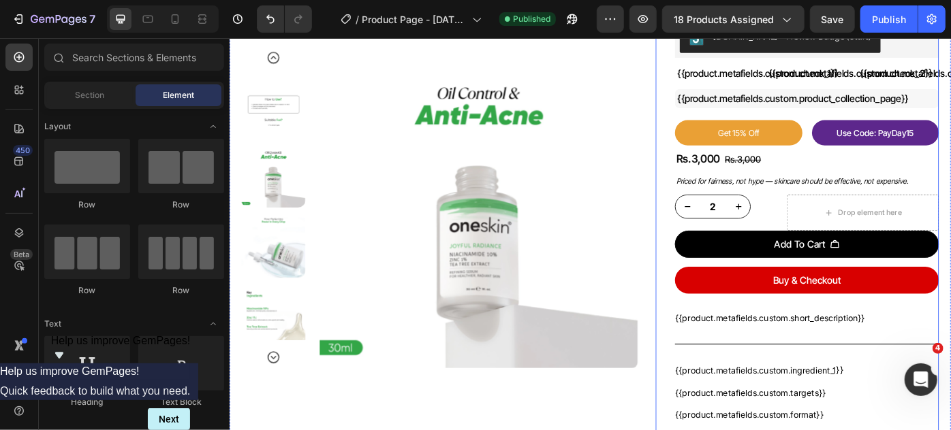
scroll to position [118, 0]
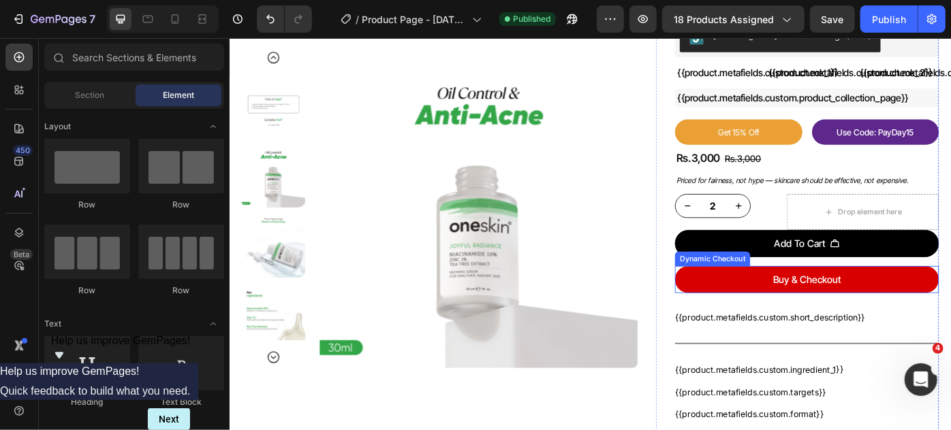
click at [801, 308] on button "Buy & Checkout" at bounding box center [882, 311] width 299 height 31
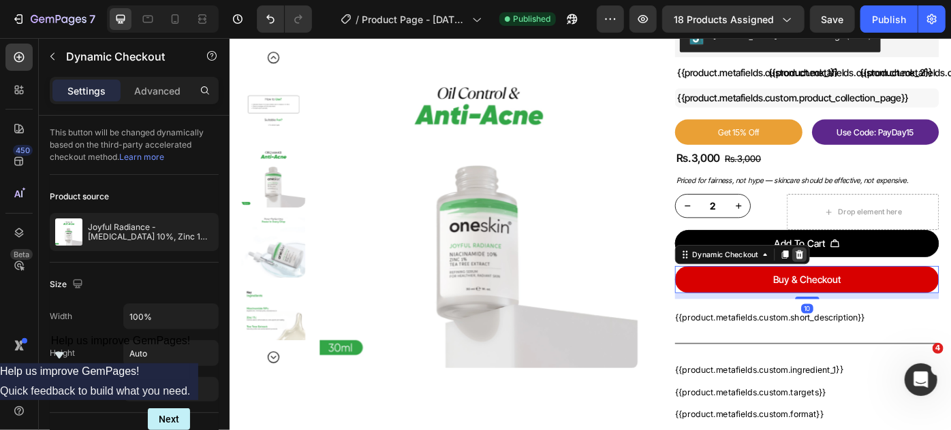
click at [870, 283] on icon at bounding box center [874, 283] width 9 height 10
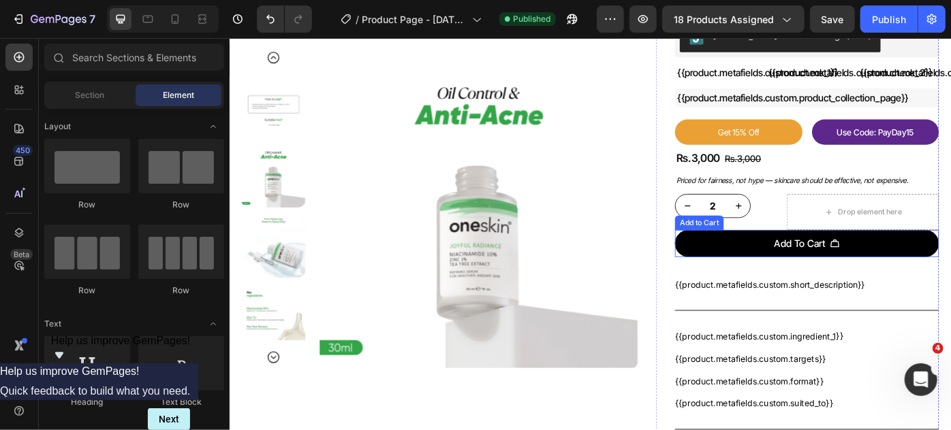
click at [764, 264] on button "Add To Cart" at bounding box center [882, 270] width 299 height 31
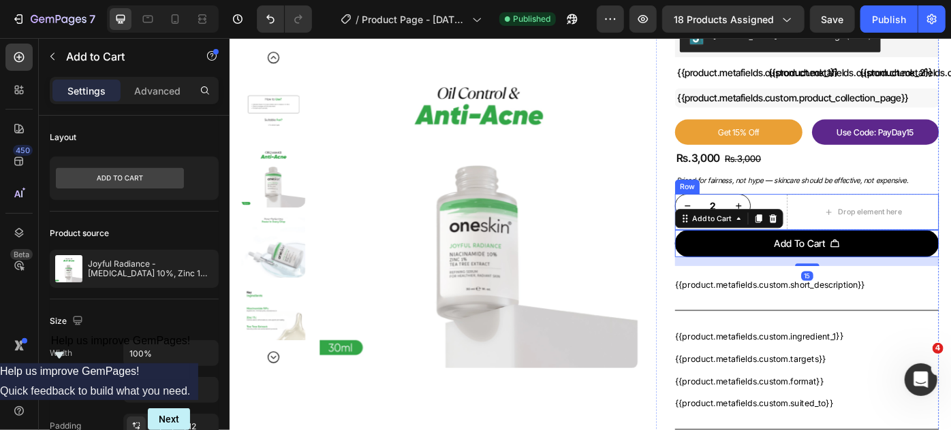
click at [833, 220] on div "2 Product Quantity Drop element here Row" at bounding box center [882, 234] width 299 height 41
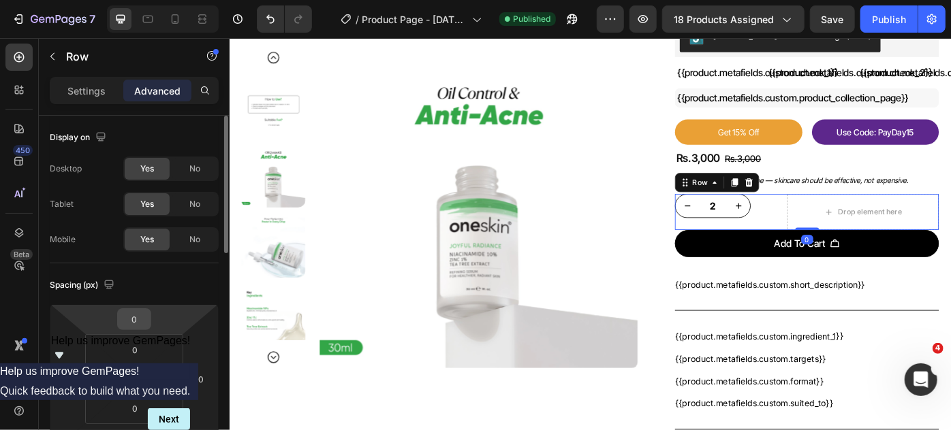
scroll to position [123, 0]
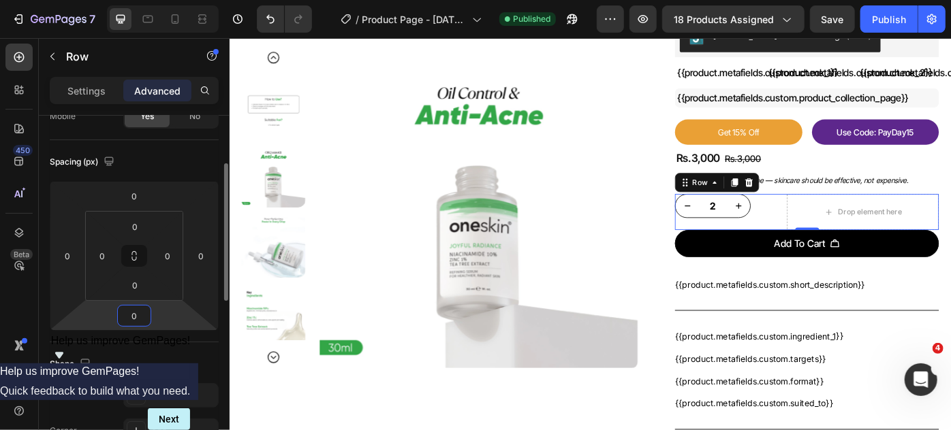
click at [138, 319] on input "0" at bounding box center [134, 316] width 27 height 20
type input "15"
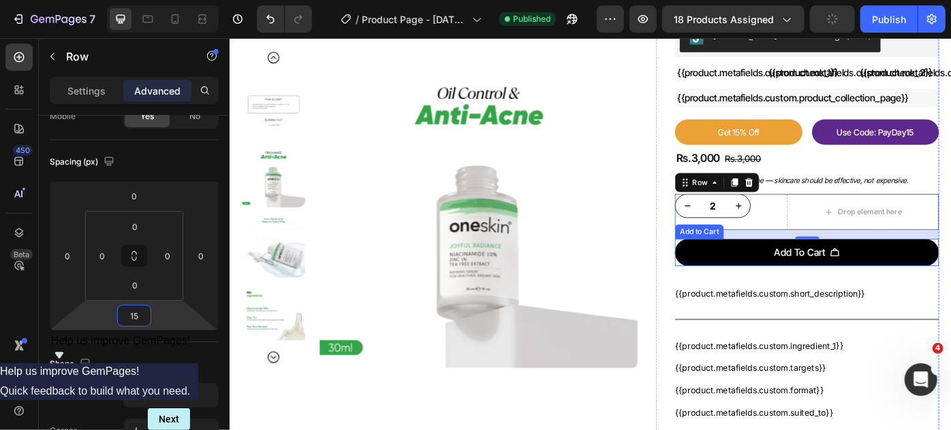
click at [950, 279] on button "Add To Cart" at bounding box center [882, 280] width 299 height 31
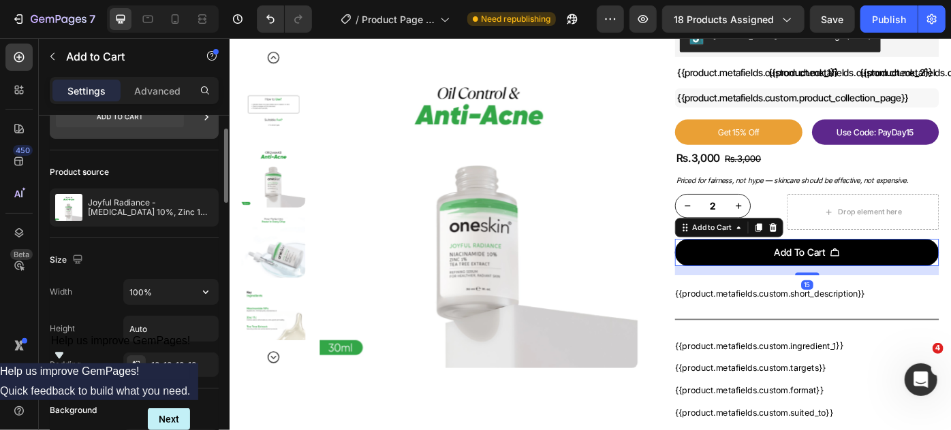
scroll to position [0, 0]
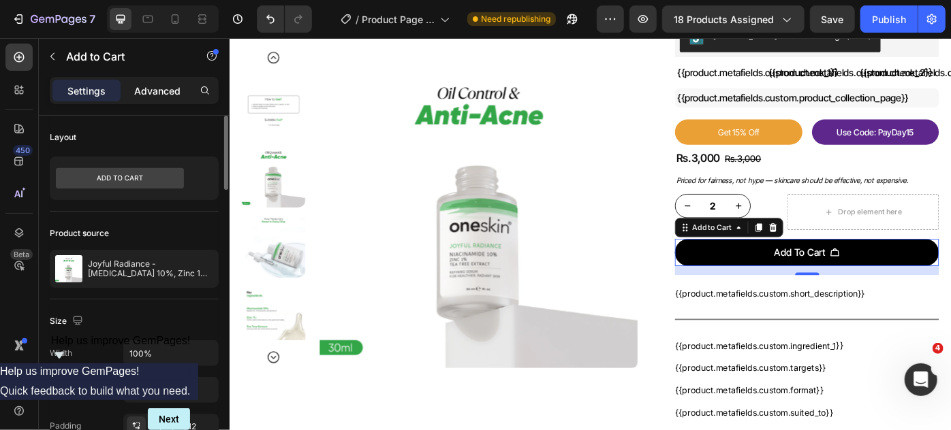
click at [156, 86] on p "Advanced" at bounding box center [157, 91] width 46 height 14
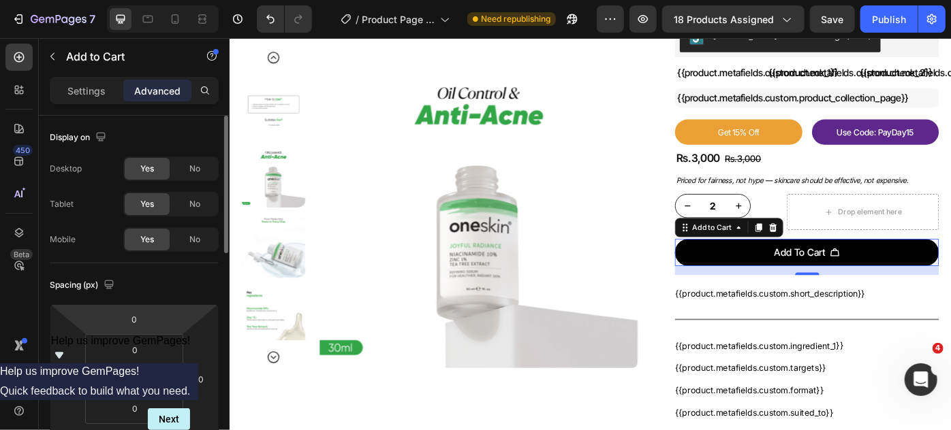
scroll to position [61, 0]
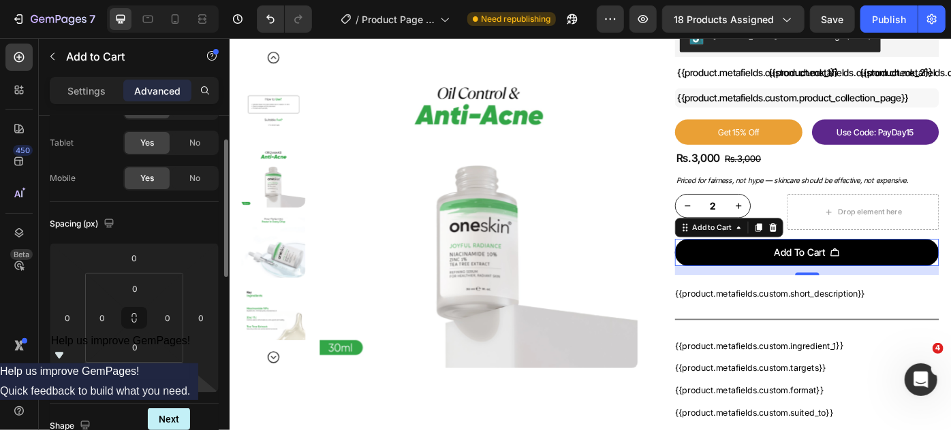
click at [142, 380] on input "10" at bounding box center [134, 378] width 27 height 20
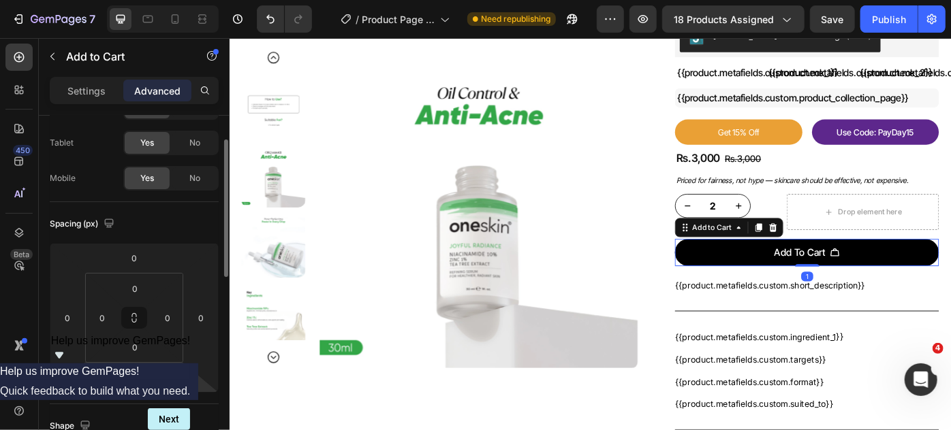
type input "15"
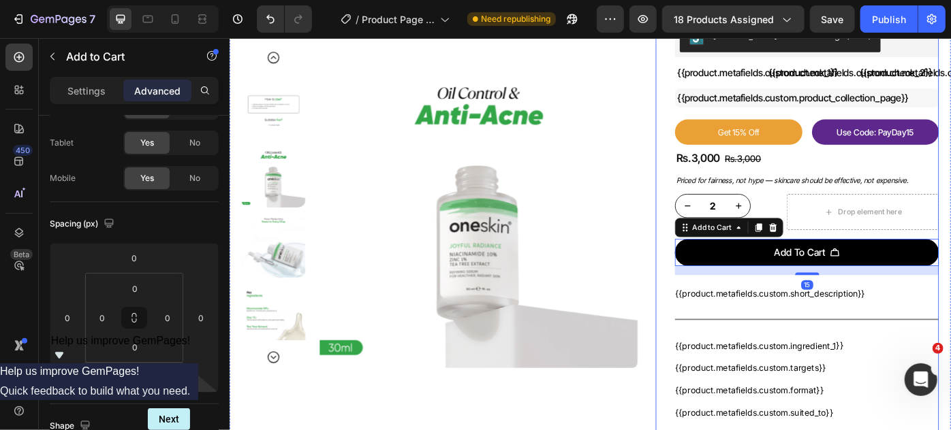
click at [950, 343] on div "joyful radiance - niacinamide 10%, zinc 1%, tea tree extract - 30ml Product Tit…" at bounding box center [882, 290] width 299 height 654
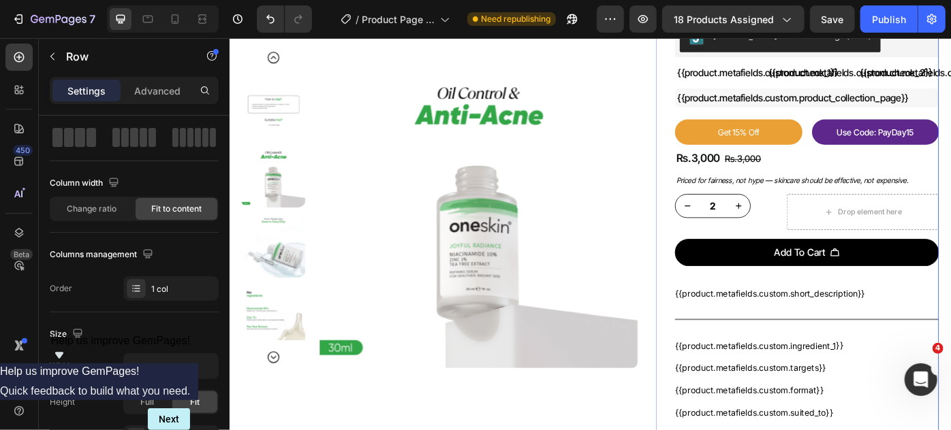
scroll to position [0, 0]
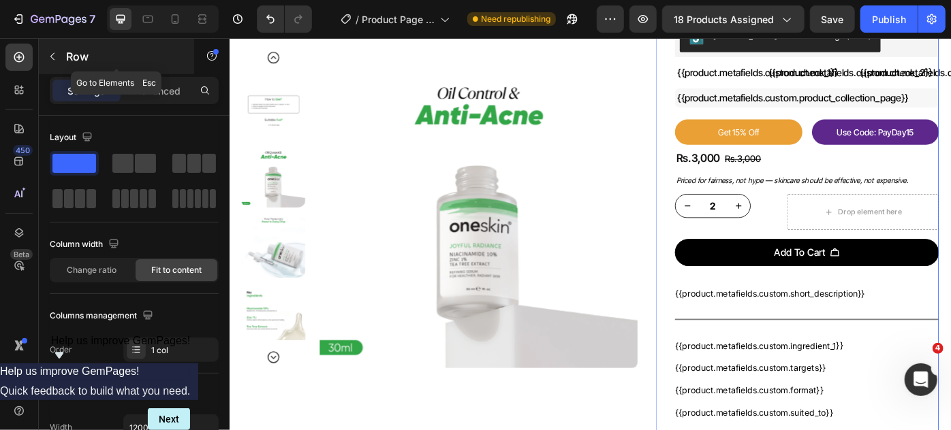
click at [52, 52] on icon "button" at bounding box center [52, 56] width 11 height 11
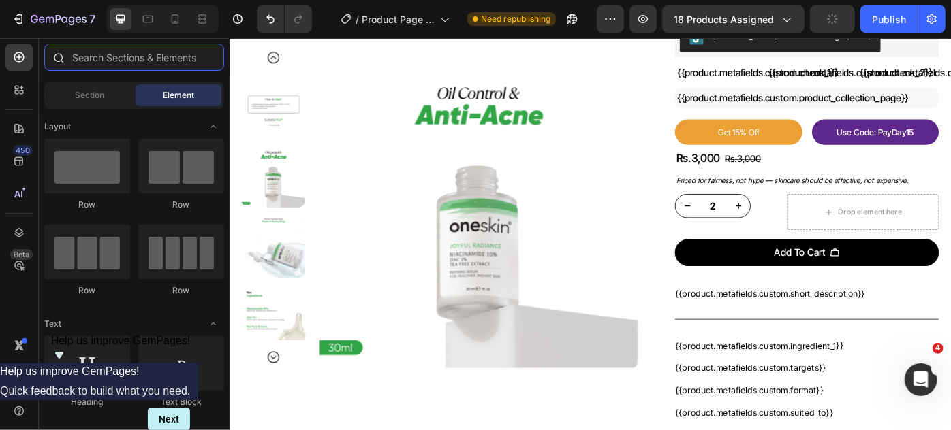
click at [98, 59] on input "text" at bounding box center [134, 57] width 180 height 27
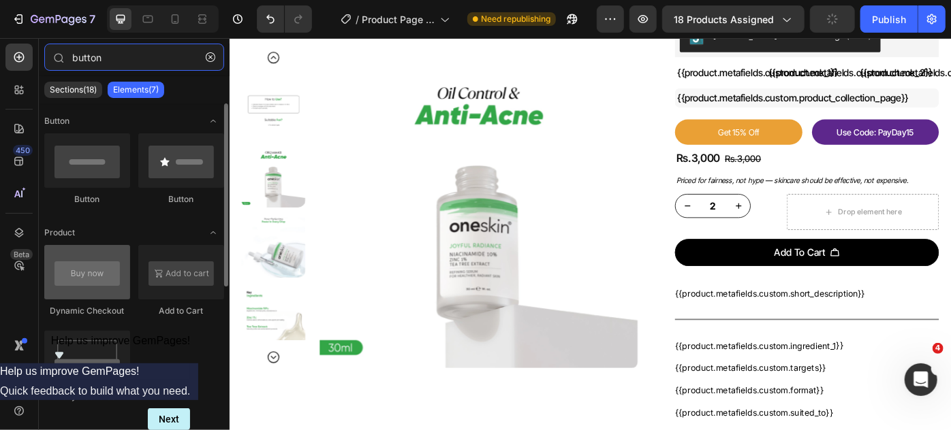
type input "button"
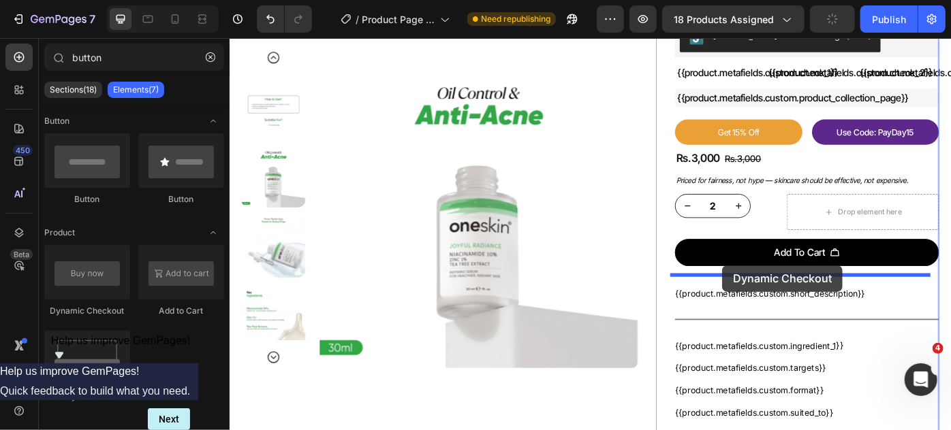
drag, startPoint x: 325, startPoint y: 315, endPoint x: 787, endPoint y: 295, distance: 461.4
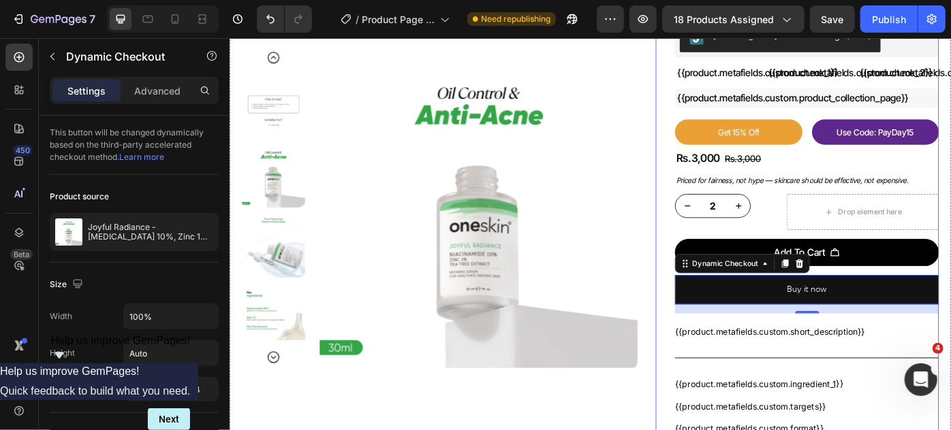
click at [944, 302] on div "Add To Cart Add to Cart" at bounding box center [882, 285] width 299 height 41
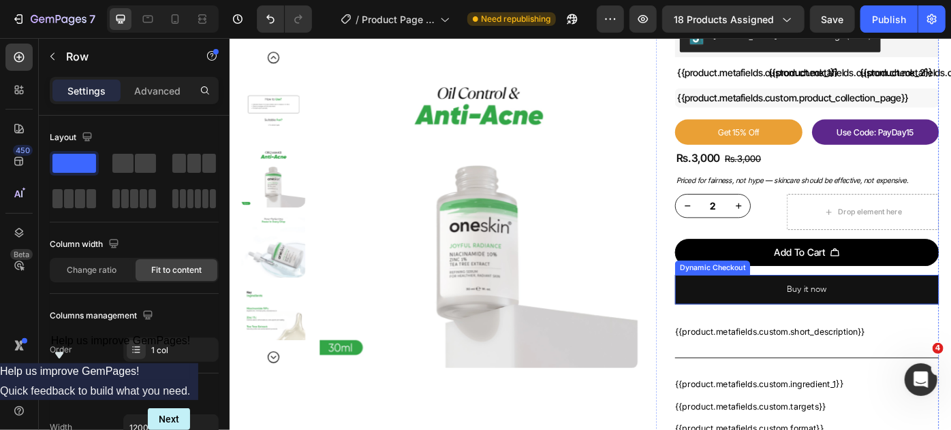
click at [944, 319] on button "Buy it now" at bounding box center [882, 322] width 299 height 33
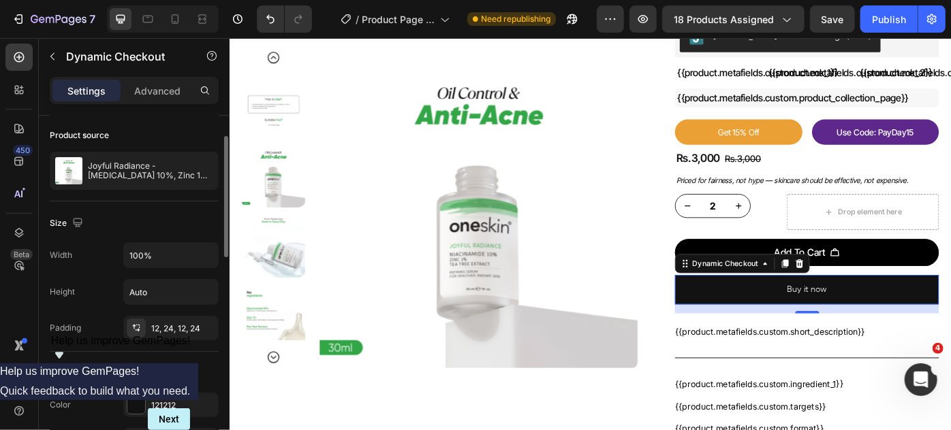
scroll to position [185, 0]
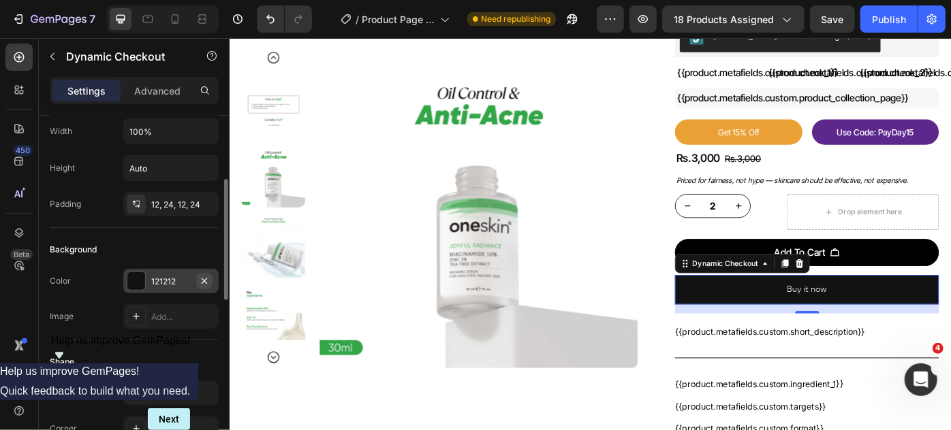
click at [205, 281] on icon "button" at bounding box center [204, 281] width 11 height 11
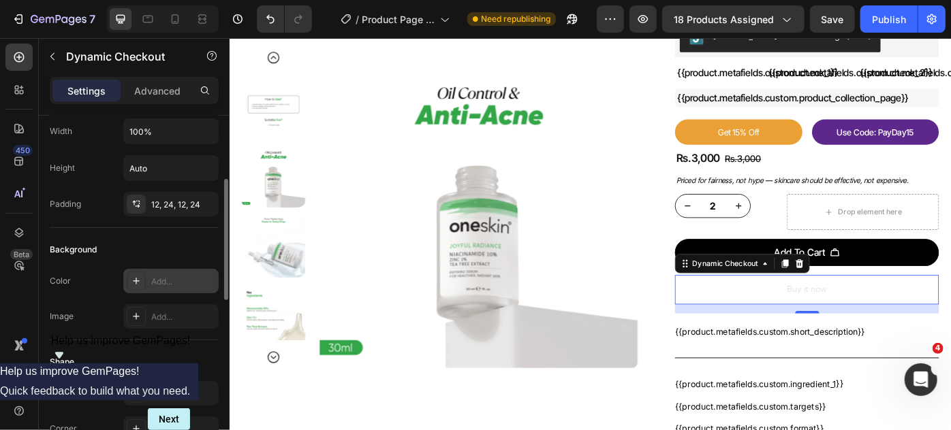
click at [138, 281] on icon at bounding box center [136, 281] width 11 height 11
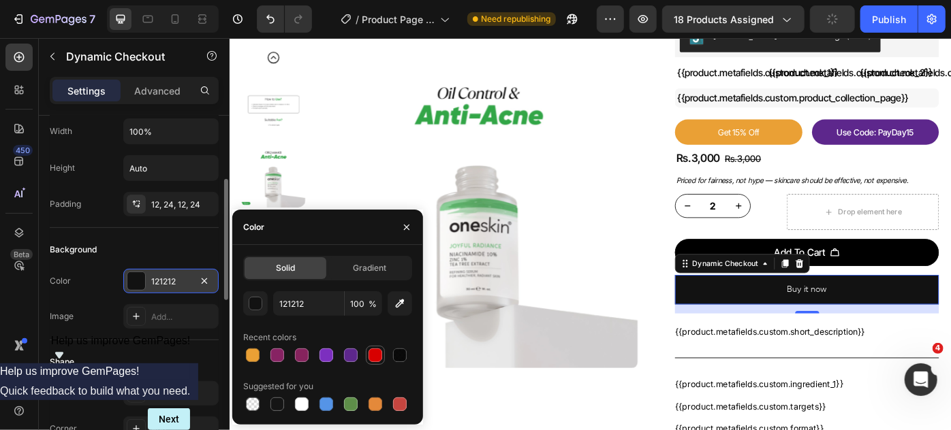
click at [379, 358] on div at bounding box center [375, 356] width 14 height 14
type input "D80000"
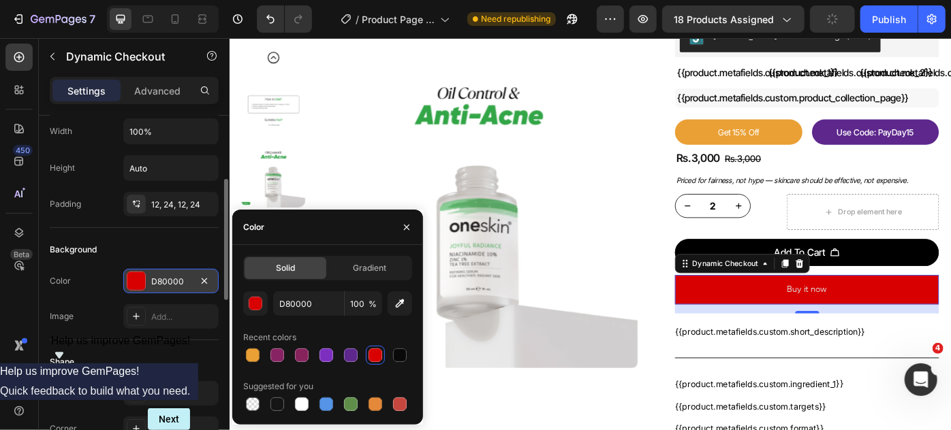
click at [196, 251] on div "Background" at bounding box center [134, 250] width 169 height 22
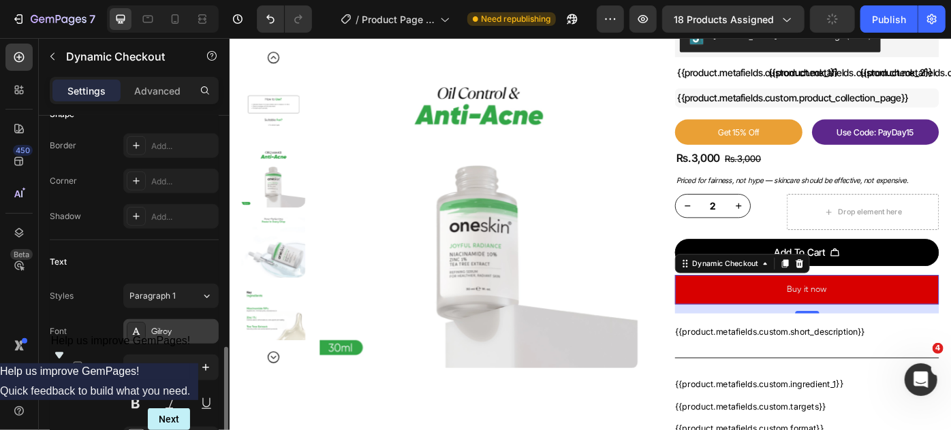
scroll to position [495, 0]
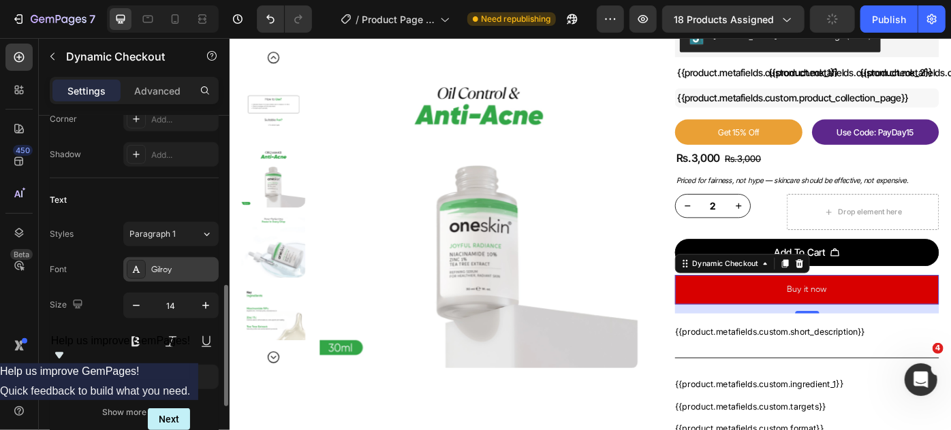
click at [144, 271] on div at bounding box center [136, 269] width 19 height 19
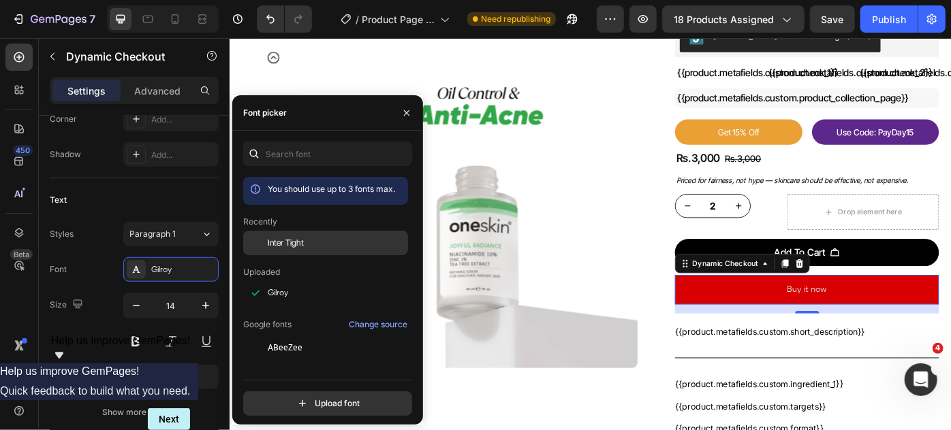
click at [302, 247] on span "Inter Tight" at bounding box center [286, 243] width 36 height 12
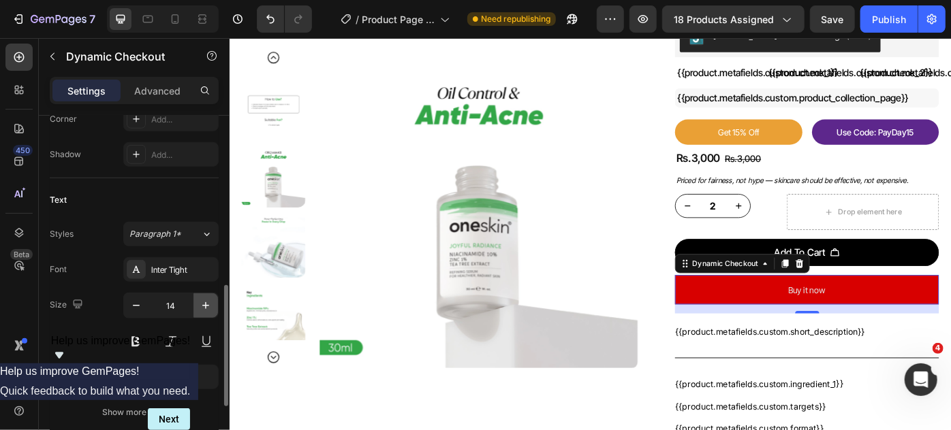
click at [203, 307] on icon "button" at bounding box center [206, 306] width 14 height 14
type input "16"
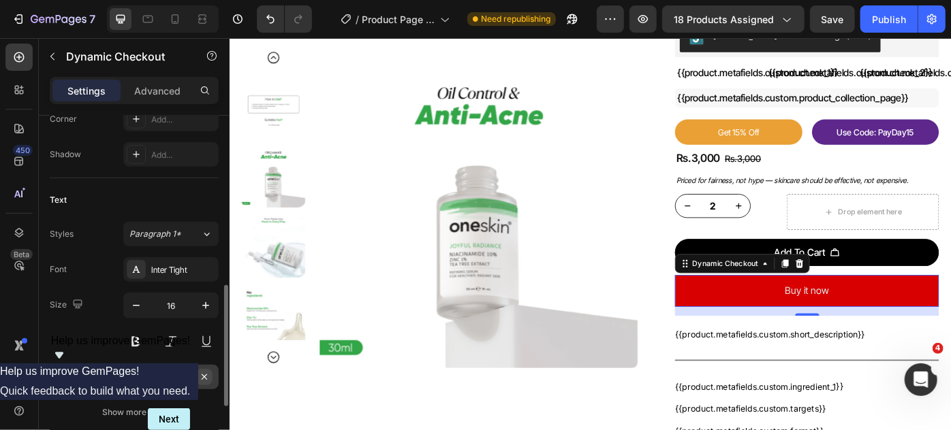
click at [201, 372] on icon "button" at bounding box center [204, 377] width 11 height 11
click at [133, 343] on button at bounding box center [135, 342] width 25 height 25
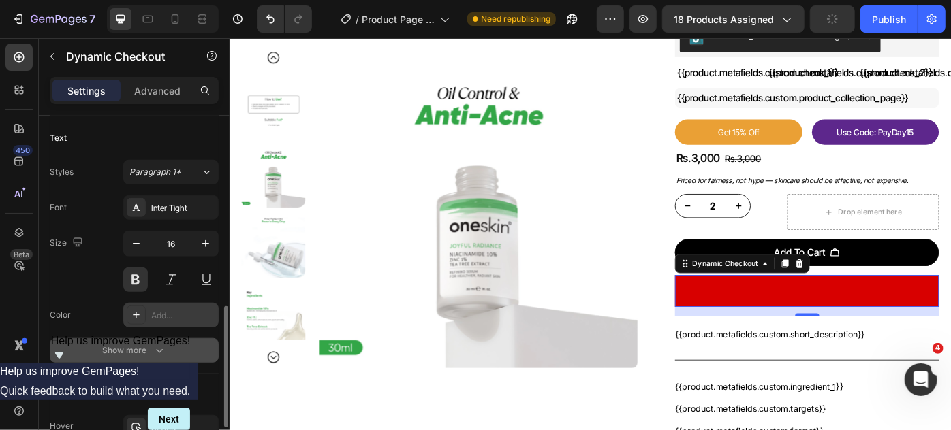
click at [159, 345] on icon "button" at bounding box center [160, 351] width 14 height 14
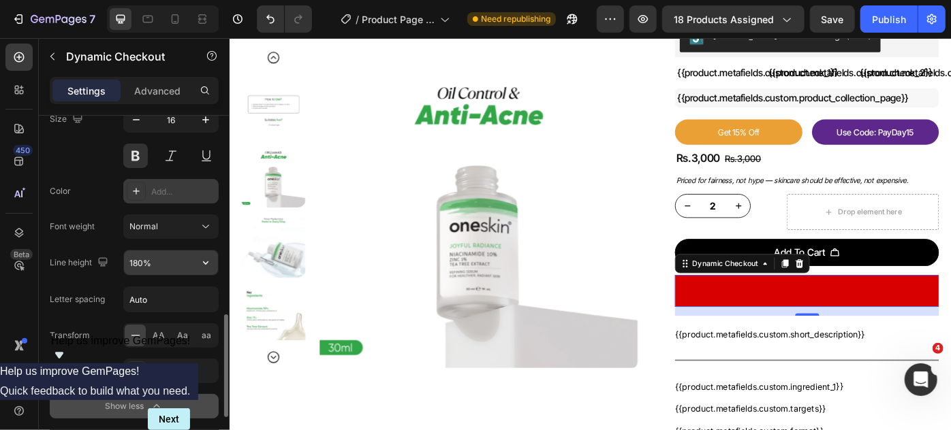
click at [174, 257] on input "180%" at bounding box center [171, 263] width 94 height 25
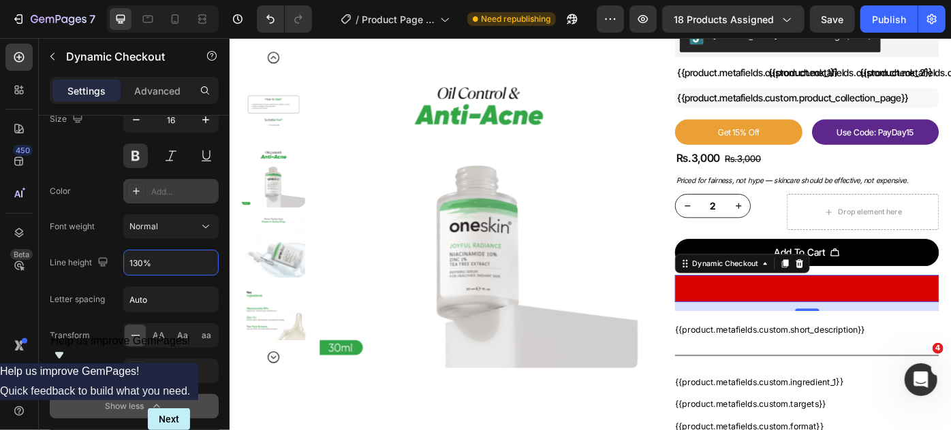
type input "130%"
click at [104, 188] on div "Color Add..." at bounding box center [134, 191] width 169 height 25
click at [158, 189] on div "Add..." at bounding box center [183, 192] width 64 height 12
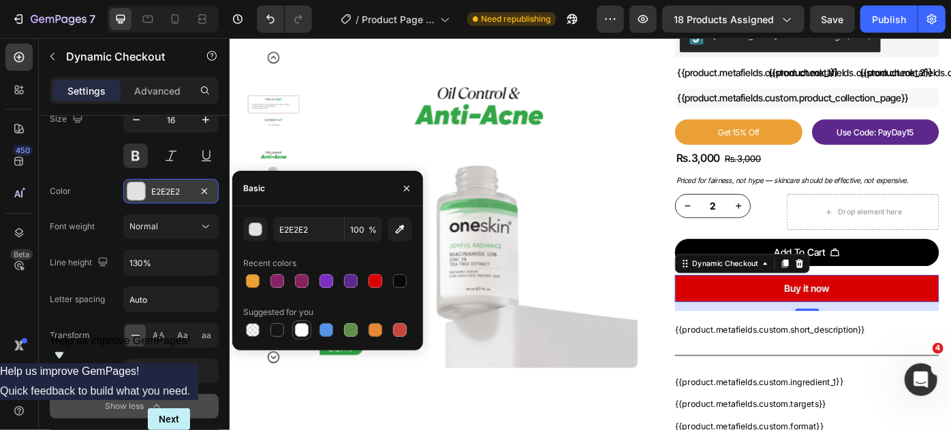
click at [302, 332] on div at bounding box center [302, 330] width 14 height 14
type input "FFFFFF"
click at [79, 169] on div "Font Inter Tight Size 16 Color FFFFFF Font weight Normal Line height 130% Lette…" at bounding box center [134, 245] width 169 height 347
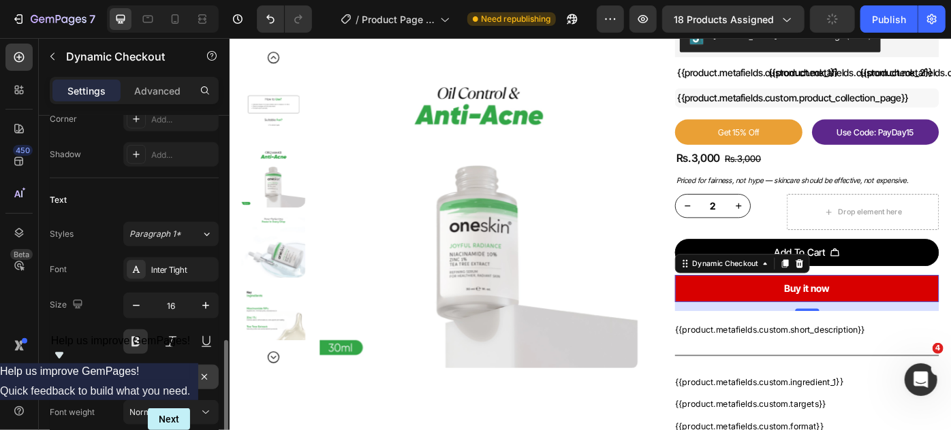
scroll to position [557, 0]
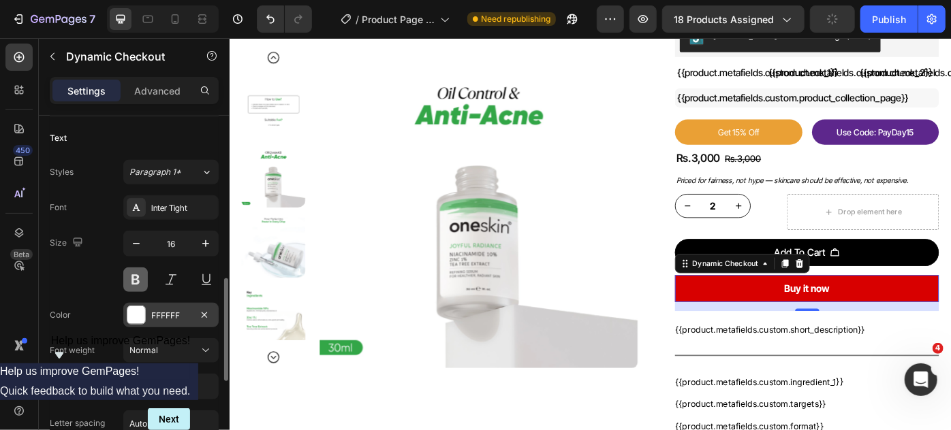
click at [139, 278] on button at bounding box center [135, 280] width 25 height 25
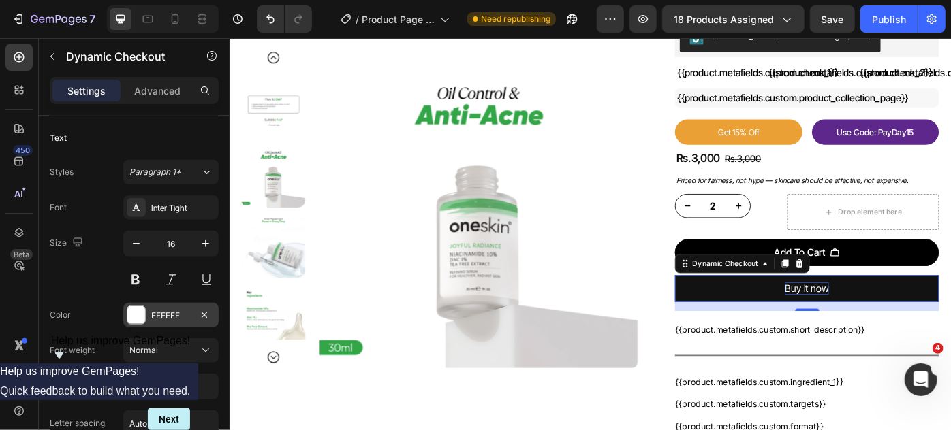
click at [888, 320] on div "Buy it now" at bounding box center [883, 321] width 50 height 14
click at [888, 320] on p "Buy it now" at bounding box center [883, 321] width 50 height 14
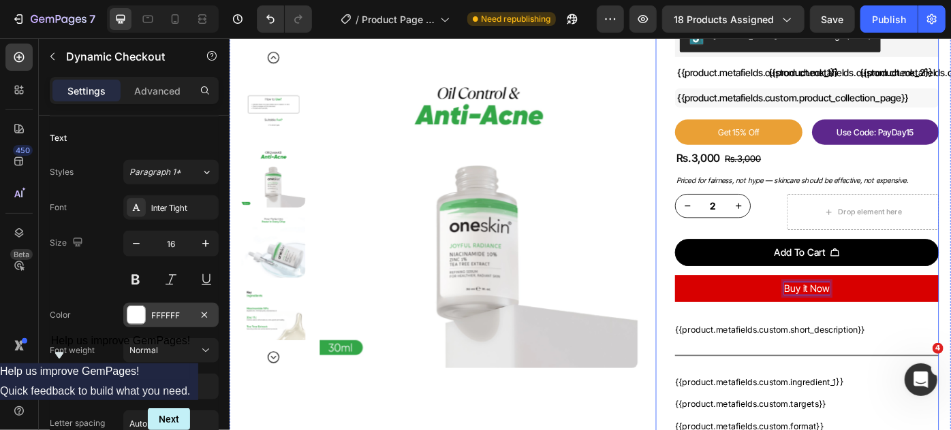
click at [944, 301] on div "Add To Cart Add to Cart" at bounding box center [882, 285] width 299 height 41
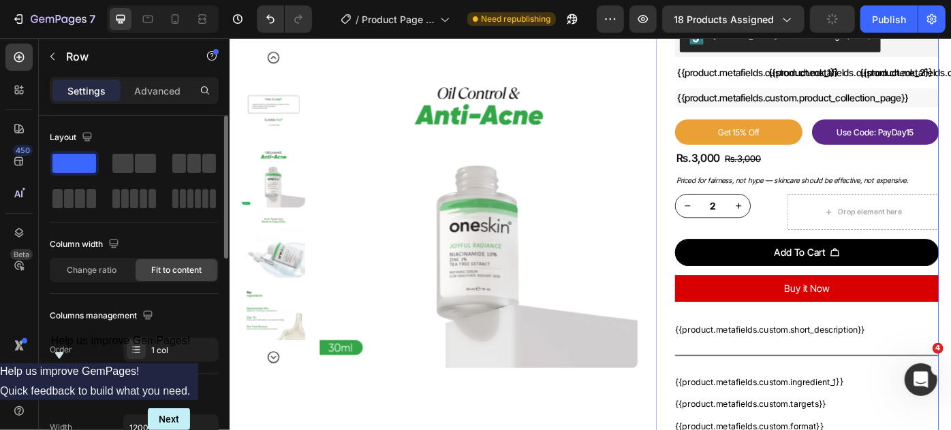
scroll to position [61, 0]
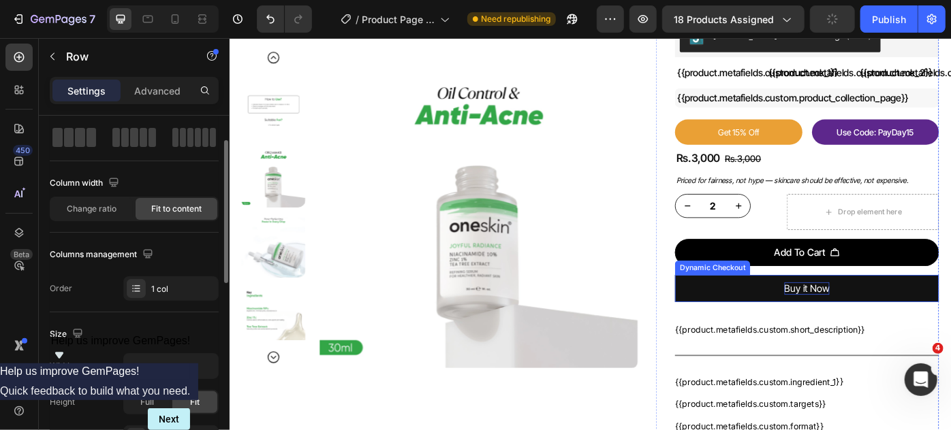
click at [873, 321] on p "Buy it Now" at bounding box center [882, 321] width 51 height 14
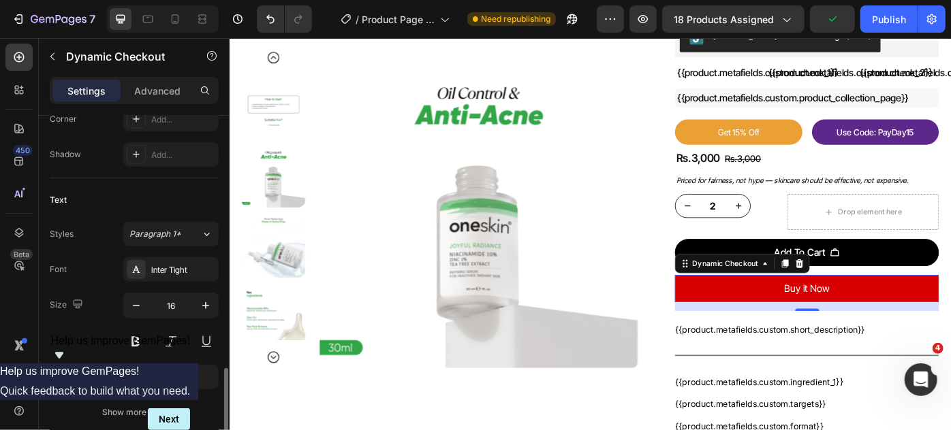
scroll to position [557, 0]
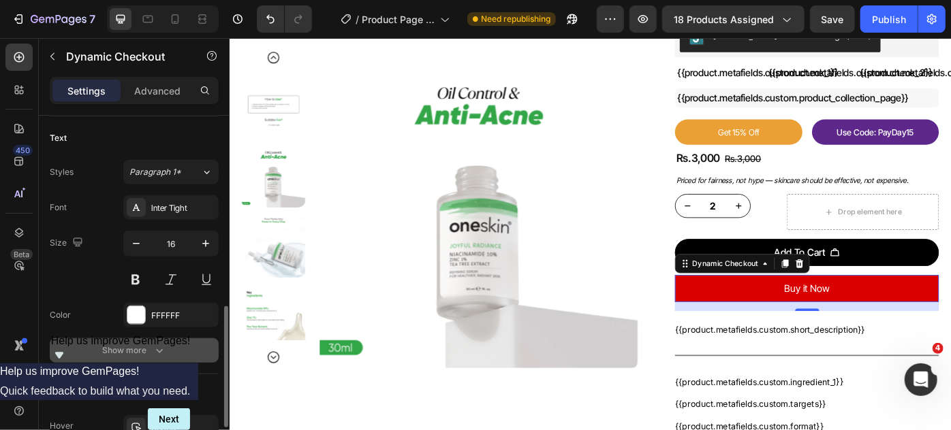
click at [162, 350] on icon "button" at bounding box center [160, 351] width 14 height 14
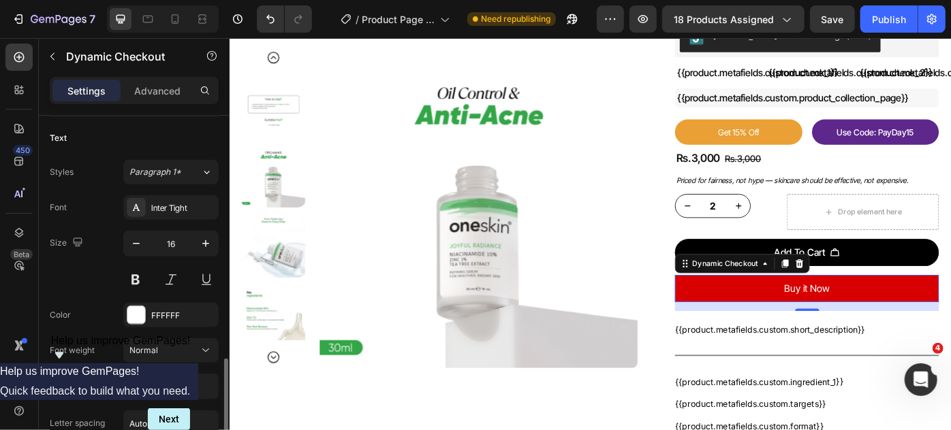
scroll to position [619, 0]
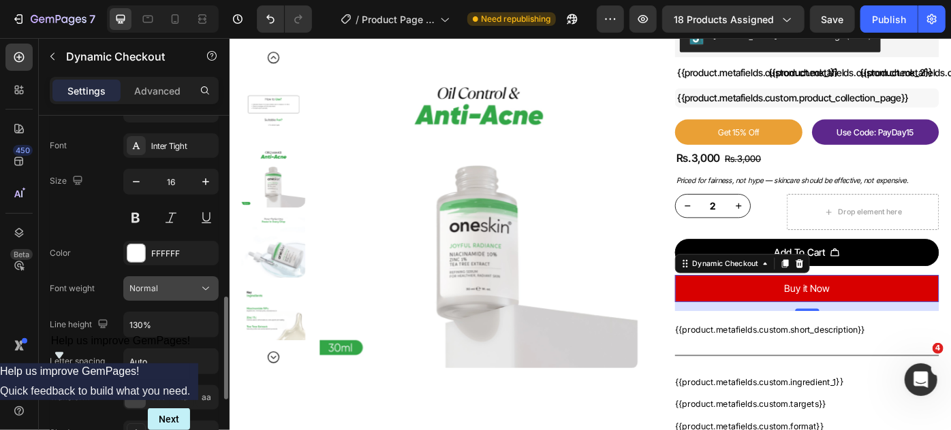
click at [162, 283] on div "Normal" at bounding box center [163, 289] width 69 height 12
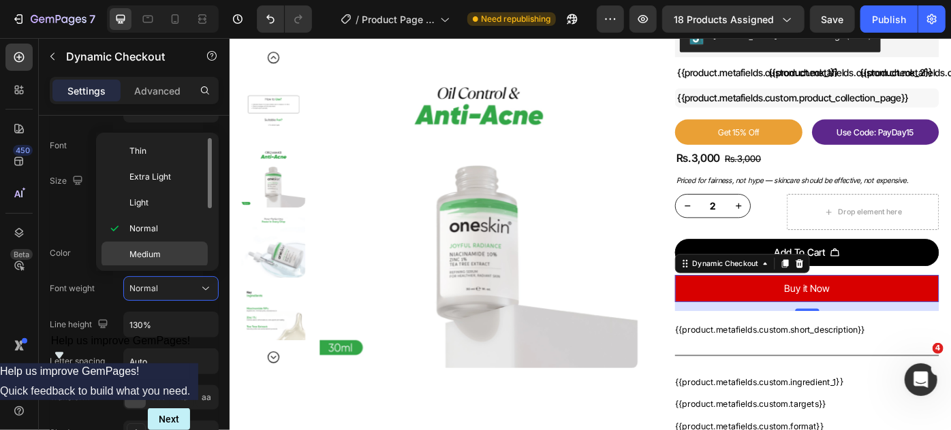
click at [146, 252] on span "Medium" at bounding box center [144, 255] width 31 height 12
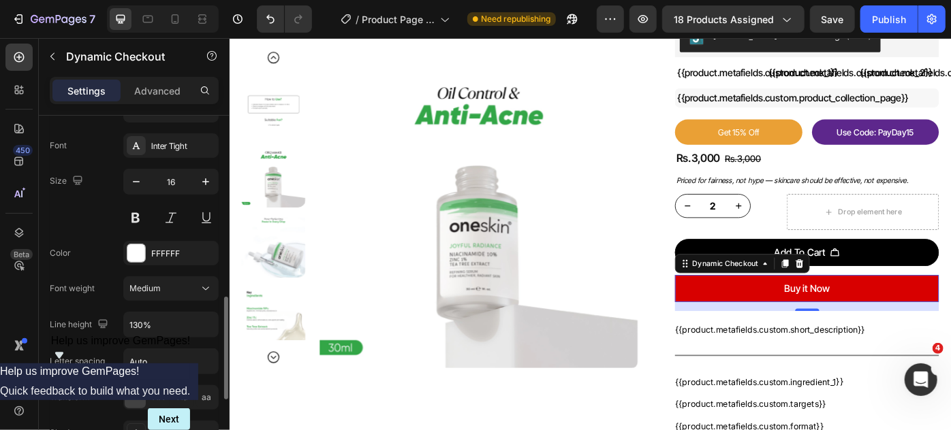
click at [106, 201] on div "Size 16" at bounding box center [134, 199] width 169 height 61
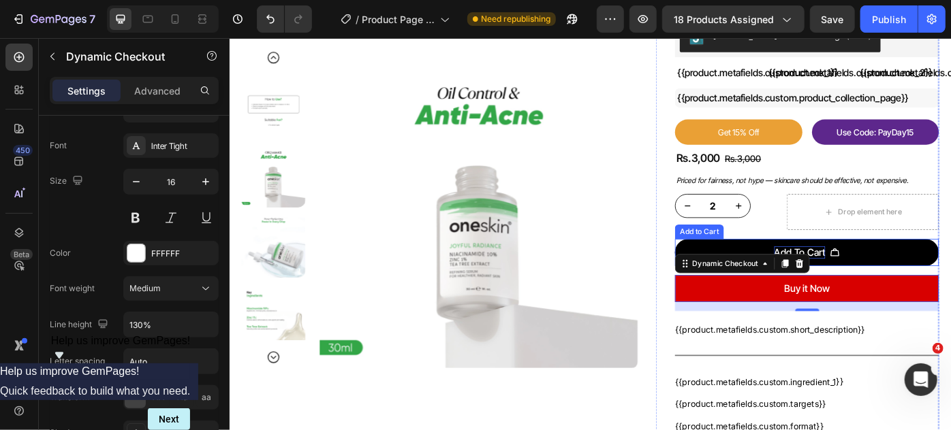
click at [885, 278] on div "Add To Cart" at bounding box center [875, 280] width 58 height 14
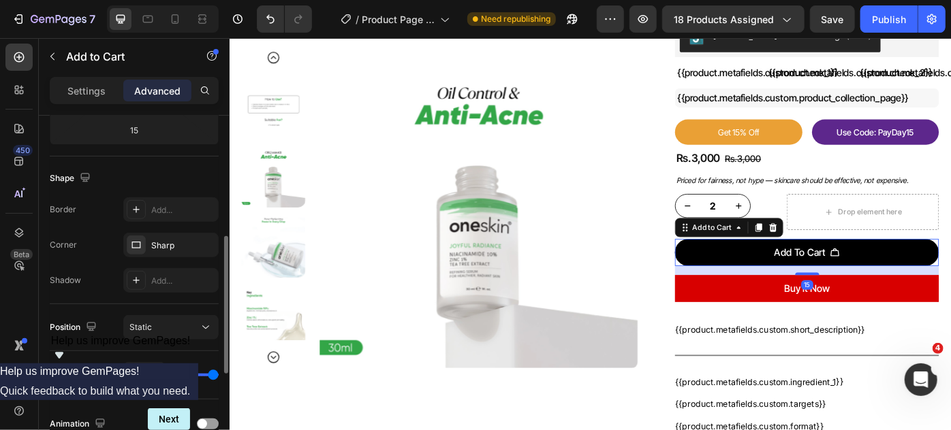
scroll to position [0, 0]
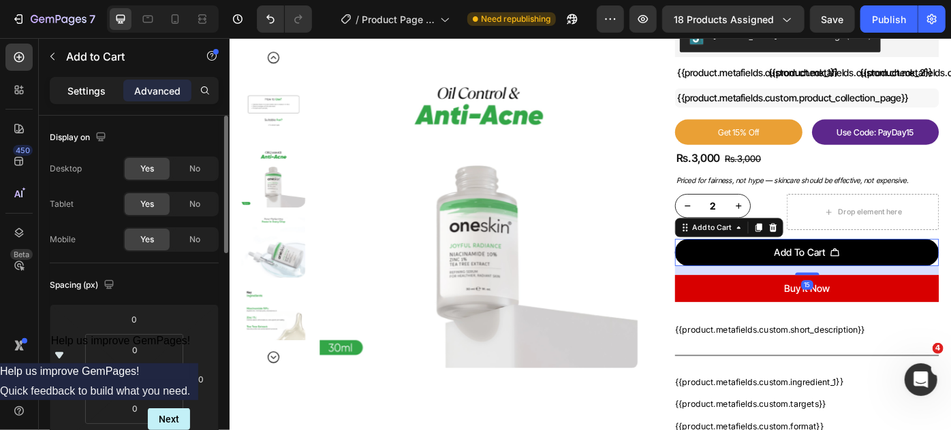
click at [76, 80] on div "Settings" at bounding box center [86, 91] width 68 height 22
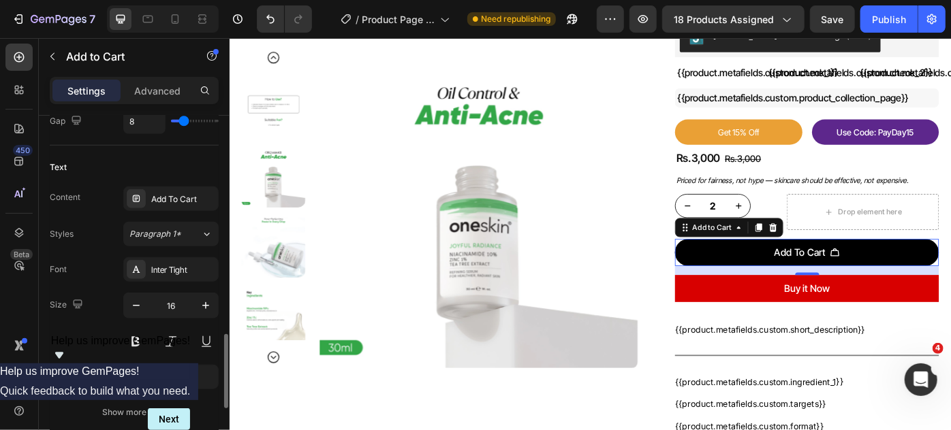
scroll to position [742, 0]
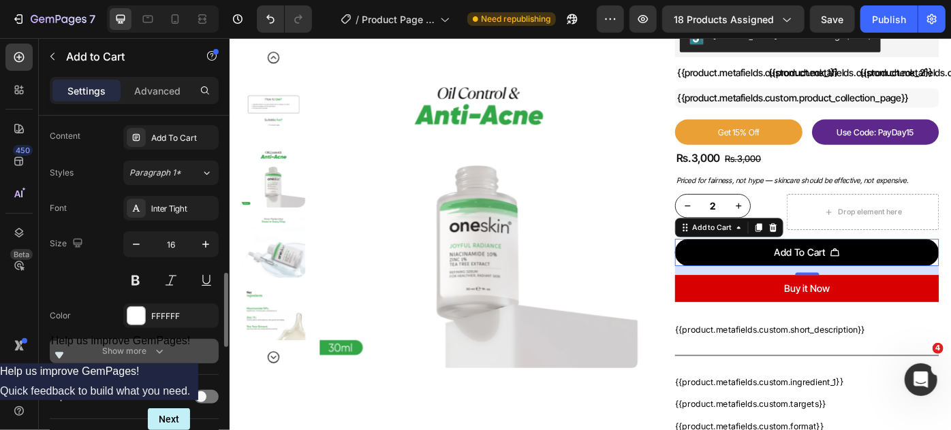
click at [164, 345] on icon "button" at bounding box center [160, 352] width 14 height 14
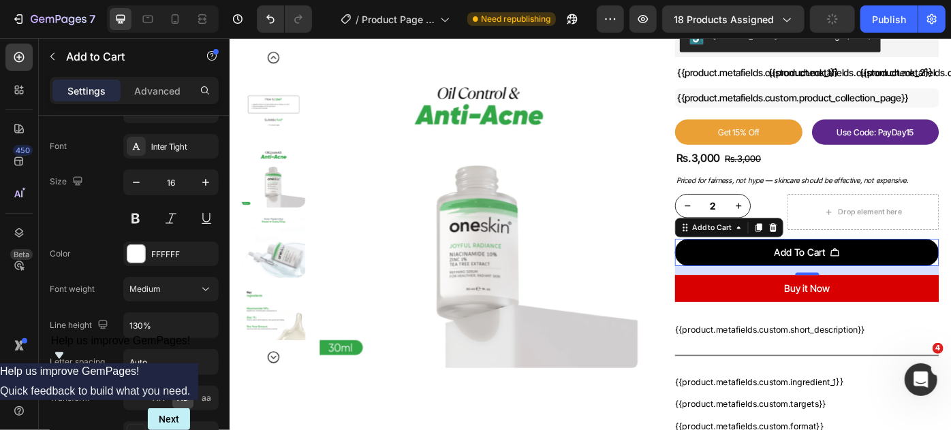
click at [876, 319] on div "15" at bounding box center [883, 316] width 14 height 11
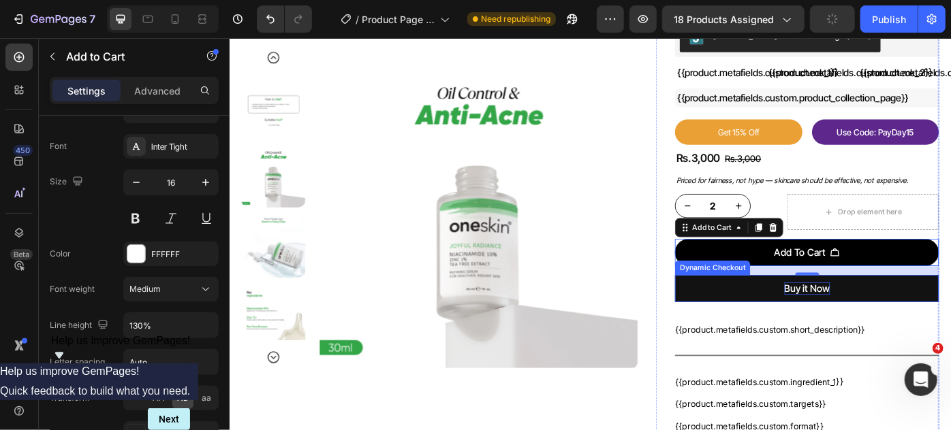
click at [880, 323] on p "Buy it Now" at bounding box center [883, 321] width 52 height 14
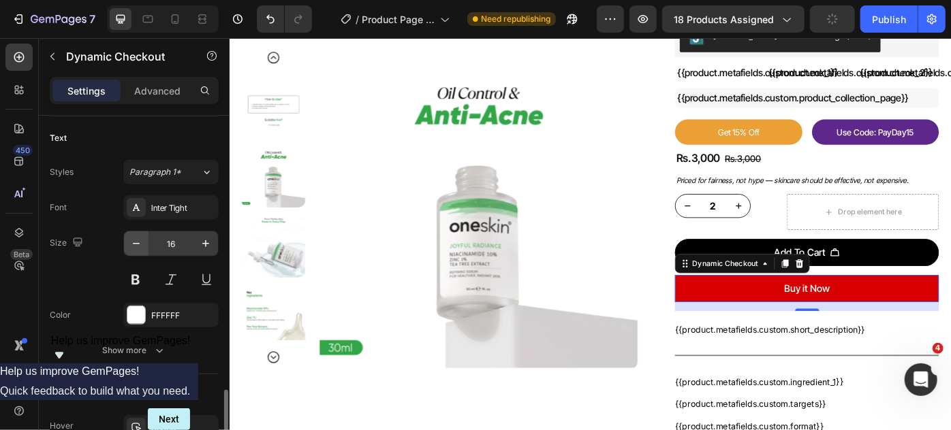
scroll to position [619, 0]
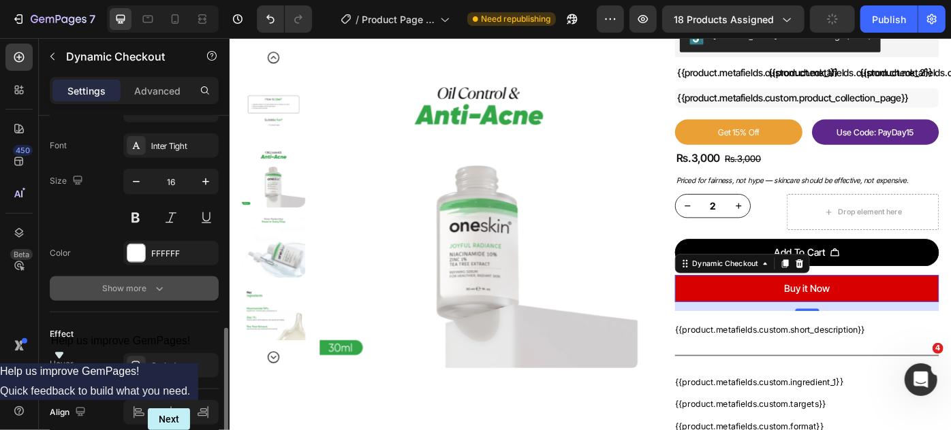
click at [163, 282] on icon "button" at bounding box center [160, 289] width 14 height 14
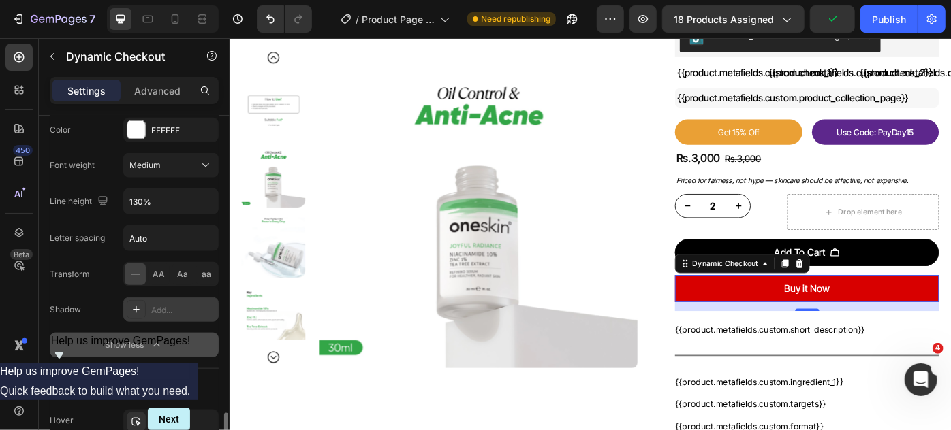
scroll to position [855, 0]
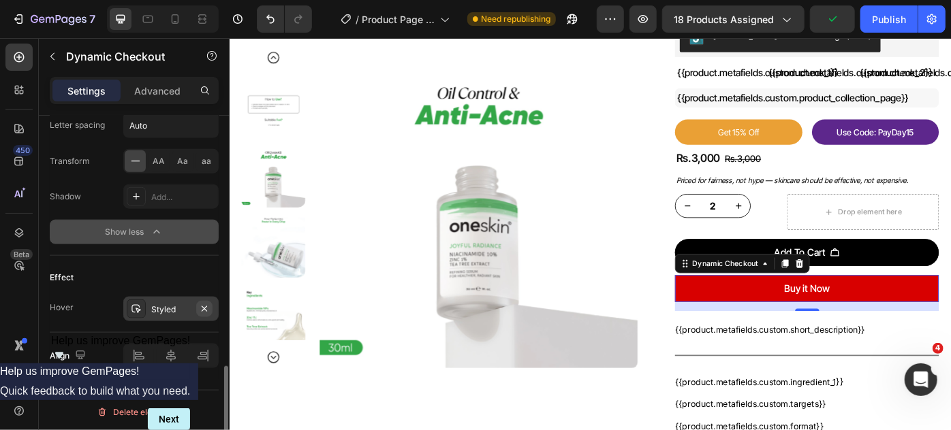
click at [205, 304] on icon "button" at bounding box center [204, 309] width 11 height 11
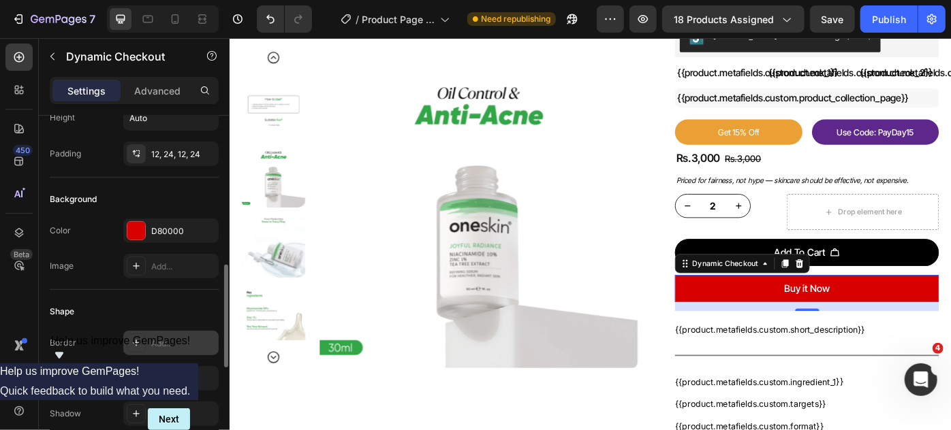
scroll to position [298, 0]
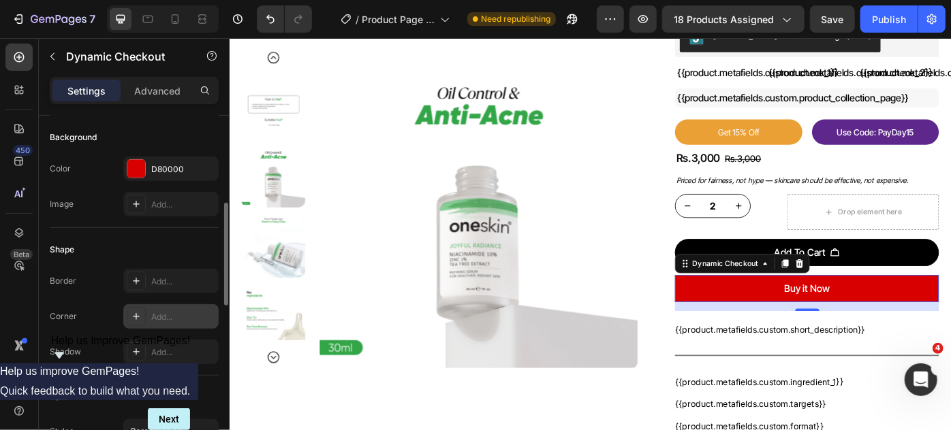
click at [161, 311] on div "Add..." at bounding box center [183, 317] width 64 height 12
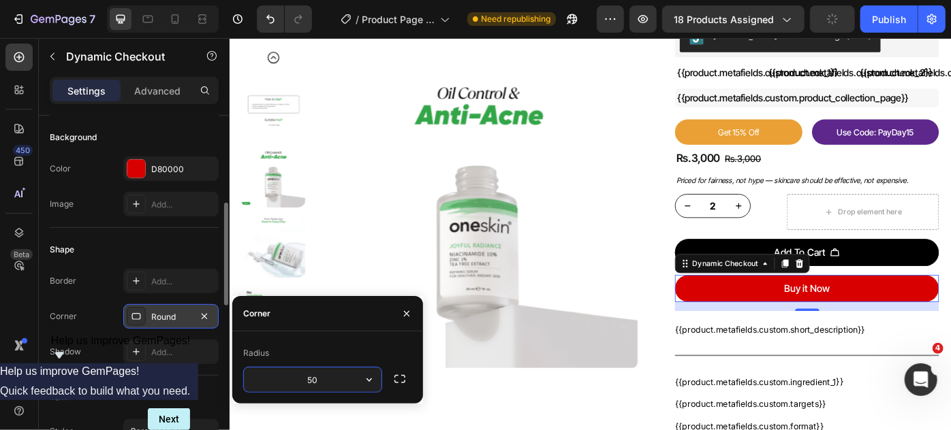
type input "5"
type input "8"
click at [192, 239] on div "Shape" at bounding box center [134, 250] width 169 height 22
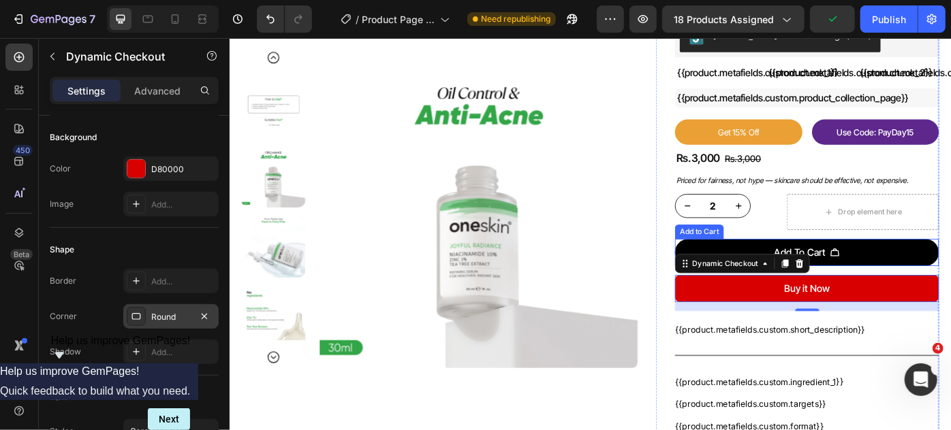
click at [950, 274] on button "Add To Cart" at bounding box center [882, 280] width 299 height 31
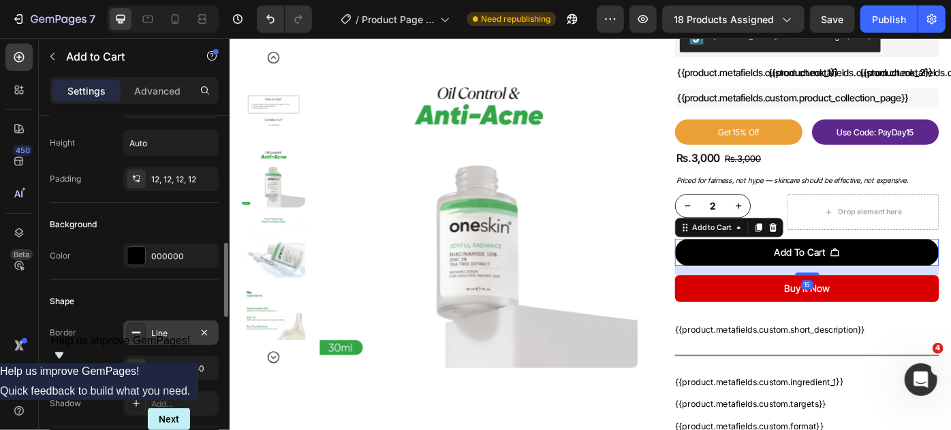
scroll to position [309, 0]
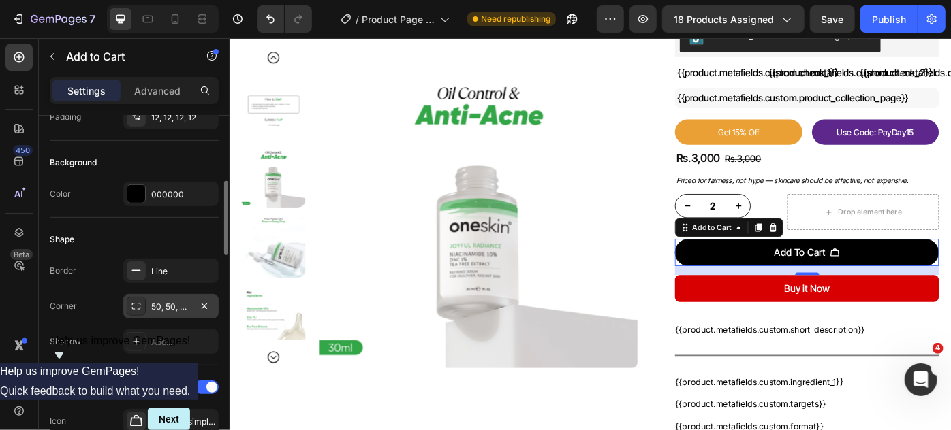
click at [165, 304] on div "50, 50, 50, 50" at bounding box center [170, 307] width 39 height 12
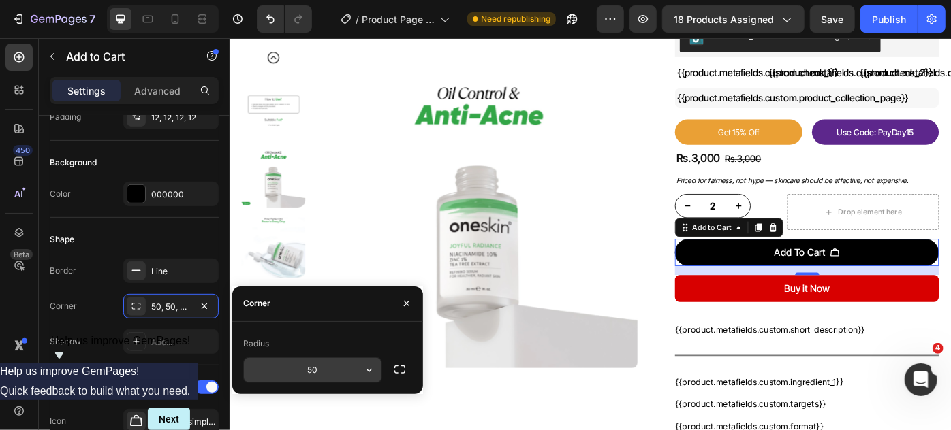
click at [335, 370] on input "50" at bounding box center [313, 370] width 138 height 25
type input "8"
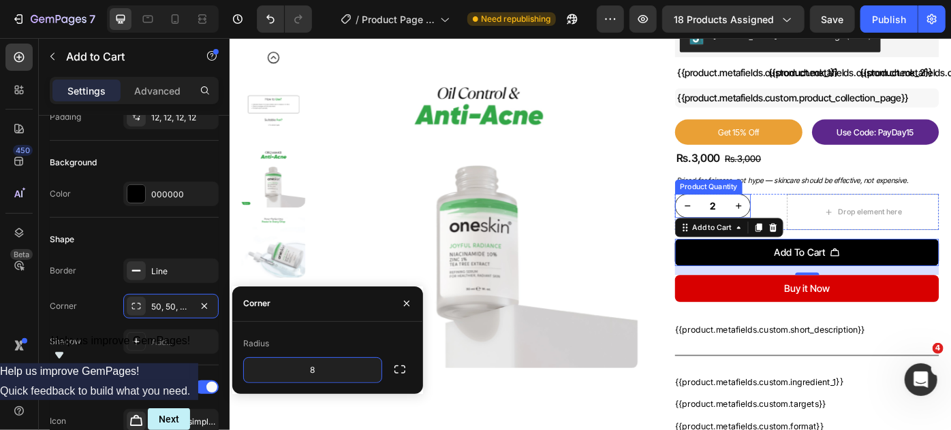
click at [780, 229] on input "2" at bounding box center [776, 228] width 31 height 26
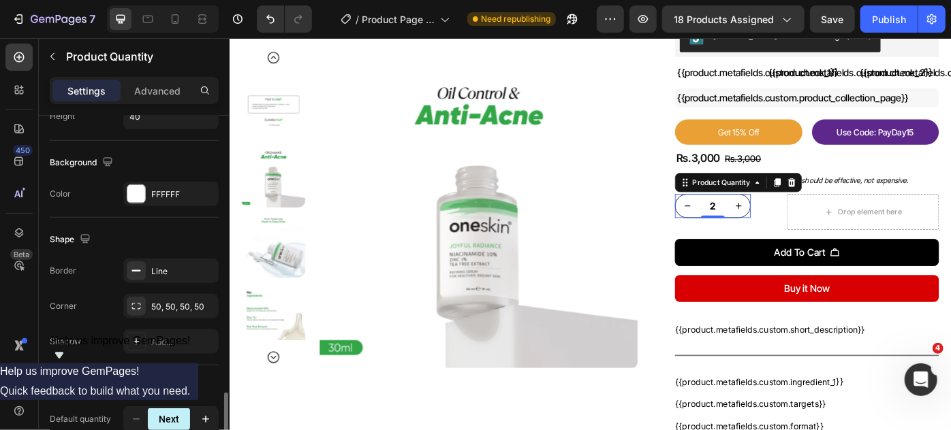
scroll to position [681, 0]
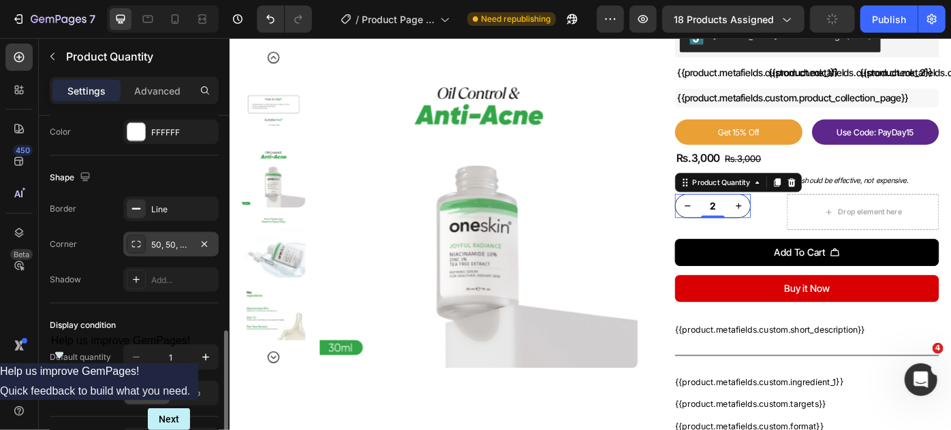
click at [158, 239] on div "50, 50, 50, 50" at bounding box center [170, 245] width 39 height 12
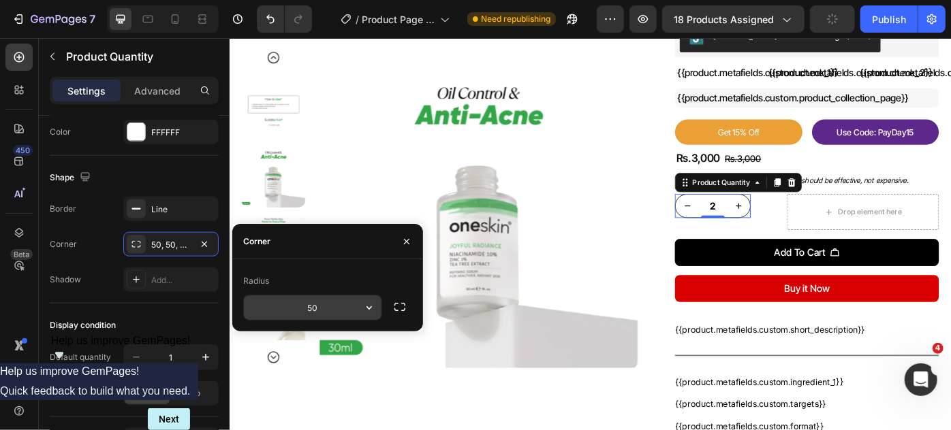
click at [335, 301] on input "50" at bounding box center [313, 308] width 138 height 25
type input "8"
click at [189, 170] on div "Shape" at bounding box center [134, 178] width 169 height 22
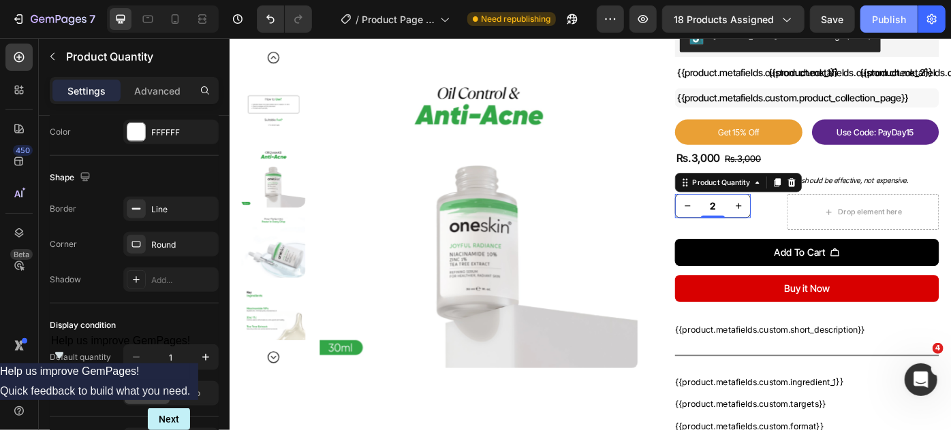
click at [894, 25] on div "Publish" at bounding box center [889, 19] width 34 height 14
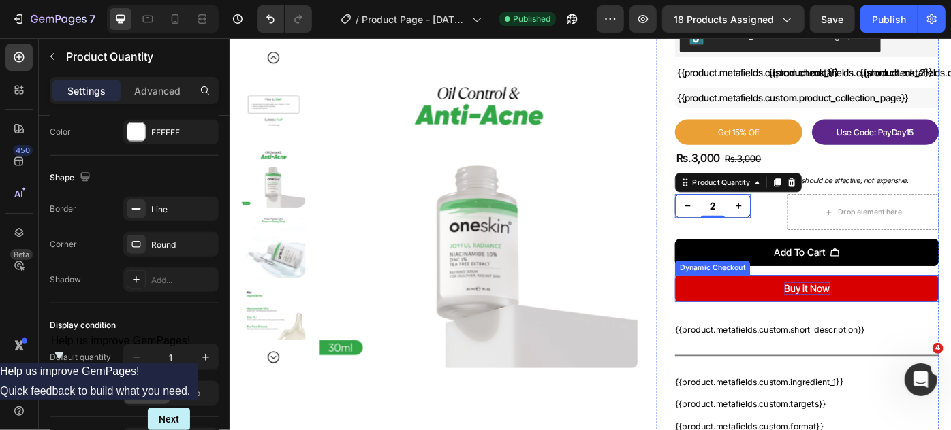
click at [884, 323] on p "Buy it Now" at bounding box center [883, 321] width 52 height 14
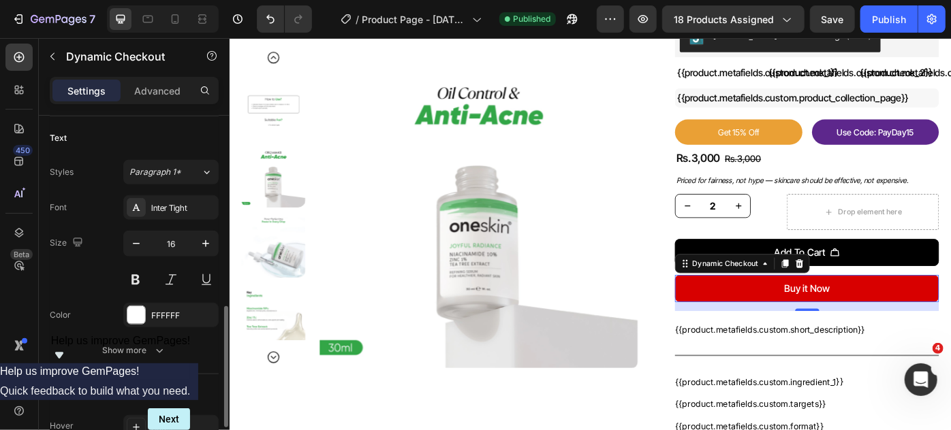
scroll to position [619, 0]
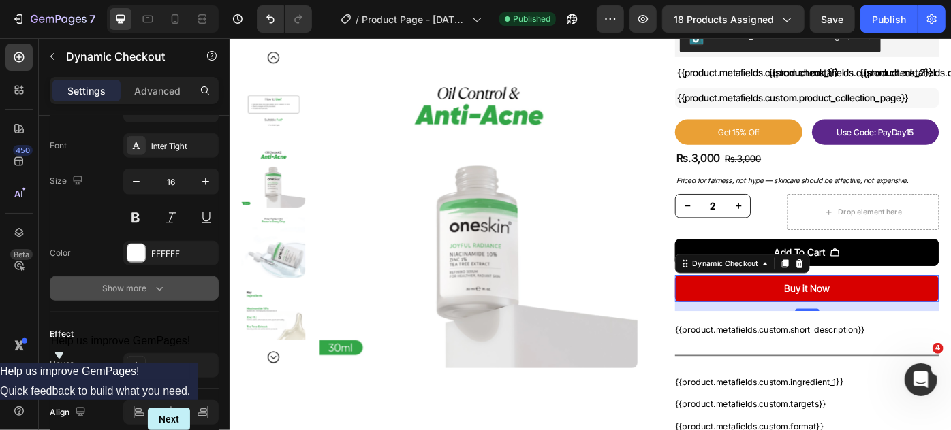
click at [141, 290] on div "Show more" at bounding box center [134, 289] width 63 height 14
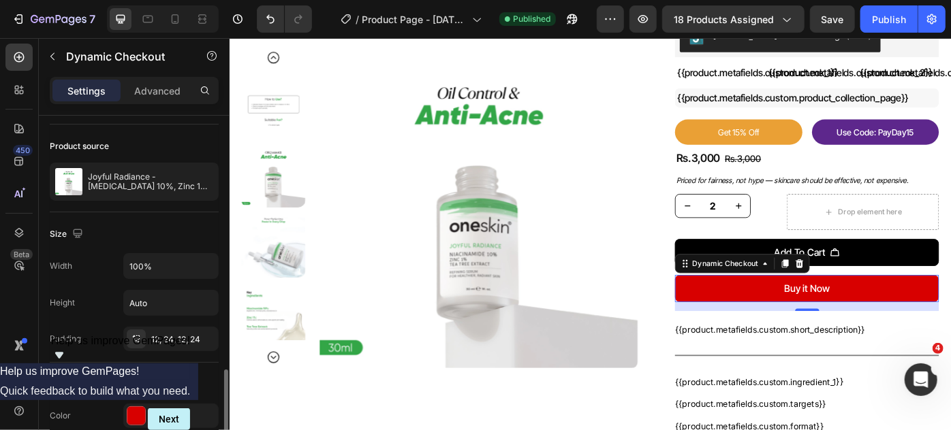
scroll to position [0, 0]
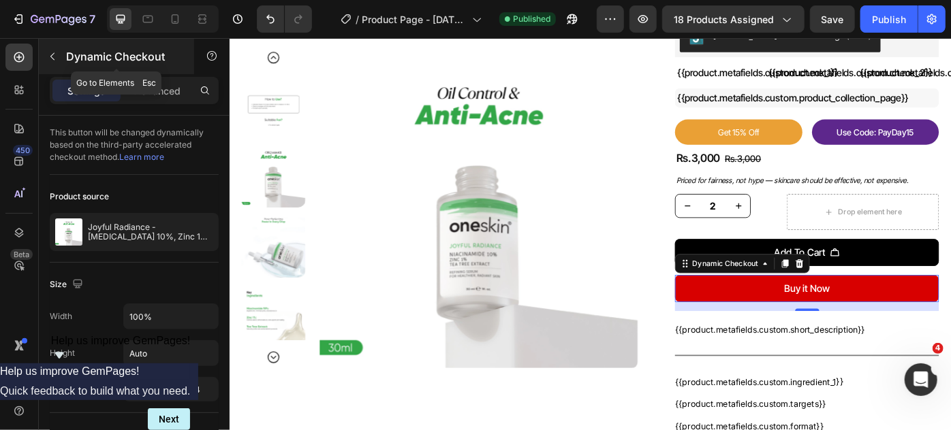
click at [54, 52] on icon "button" at bounding box center [52, 56] width 11 height 11
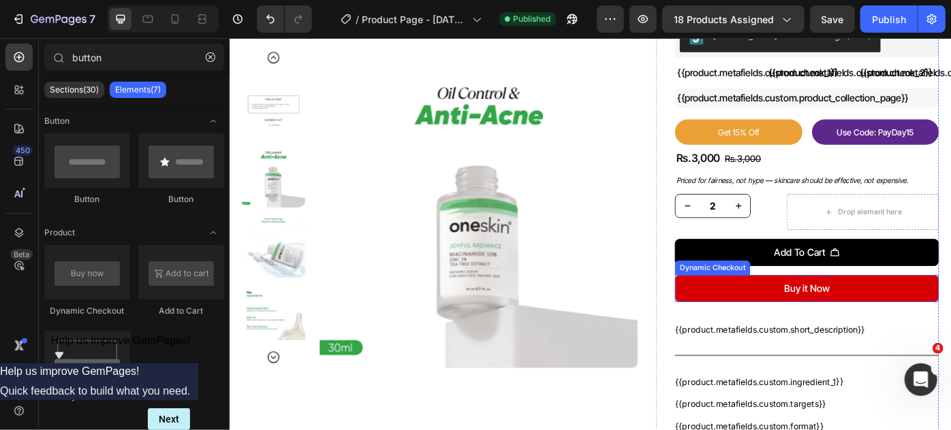
click at [808, 317] on button "Buy it Now" at bounding box center [882, 321] width 299 height 31
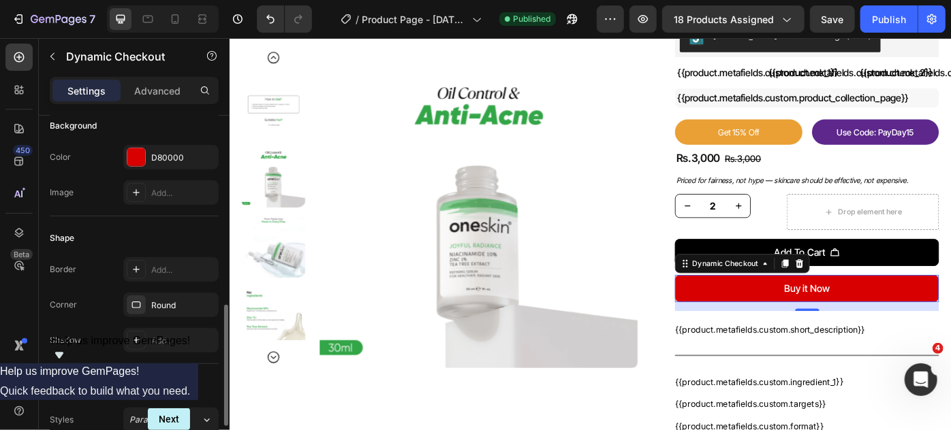
scroll to position [371, 0]
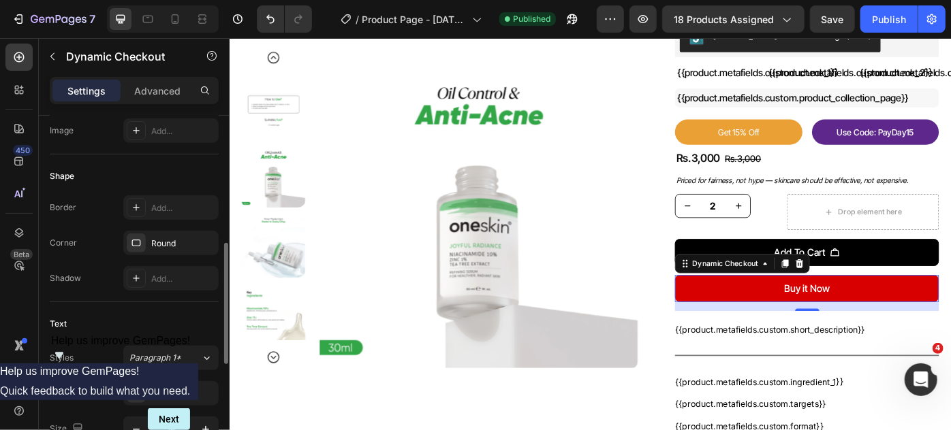
click at [153, 76] on div "Dynamic Checkout" at bounding box center [116, 57] width 155 height 39
click at [163, 94] on p "Advanced" at bounding box center [157, 91] width 46 height 14
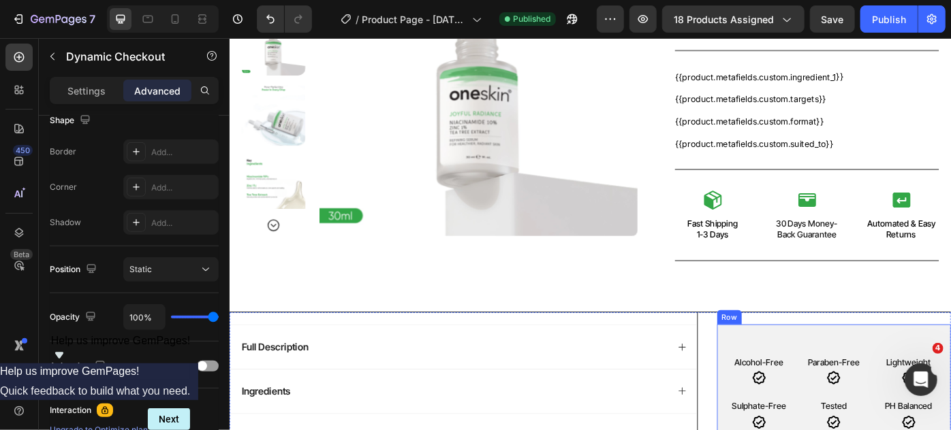
scroll to position [490, 0]
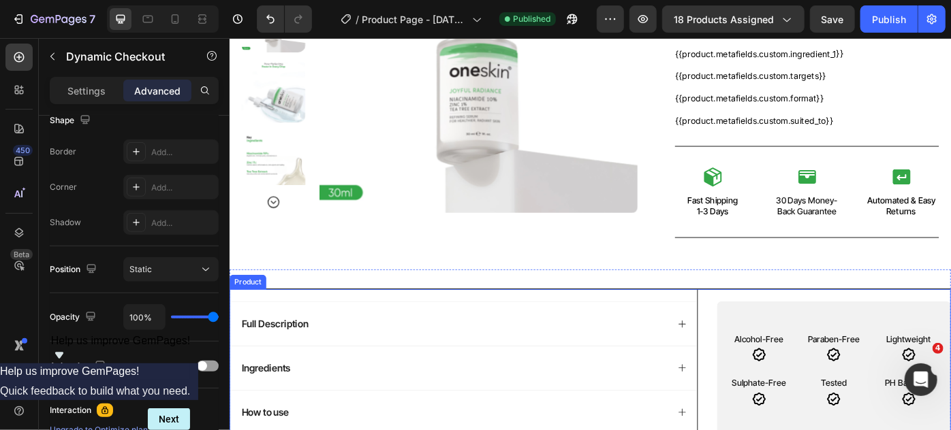
type input "1"
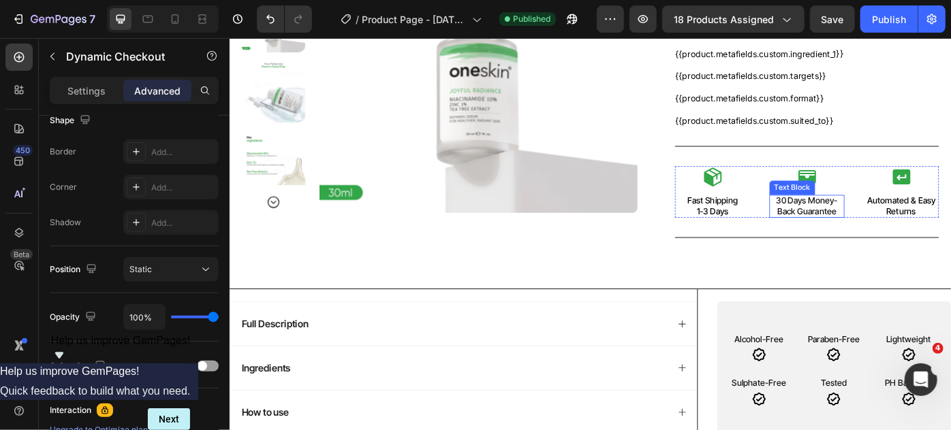
click at [874, 234] on p "30 Days Money-Back Guarantee" at bounding box center [883, 227] width 82 height 25
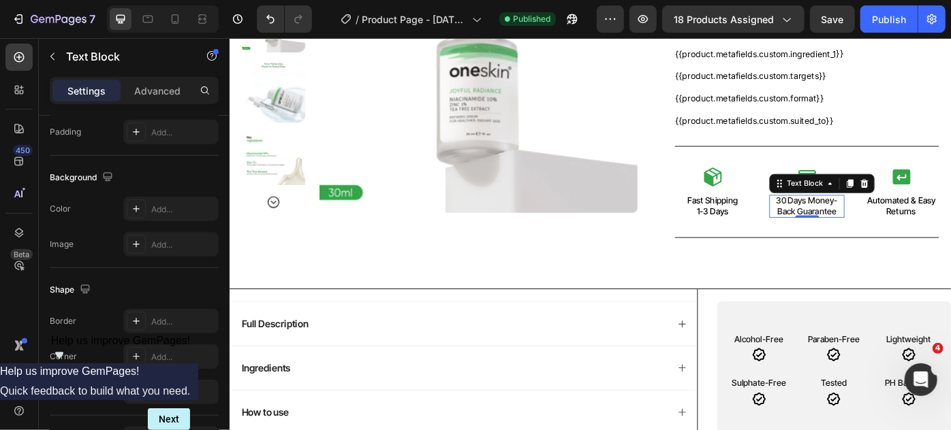
scroll to position [0, 0]
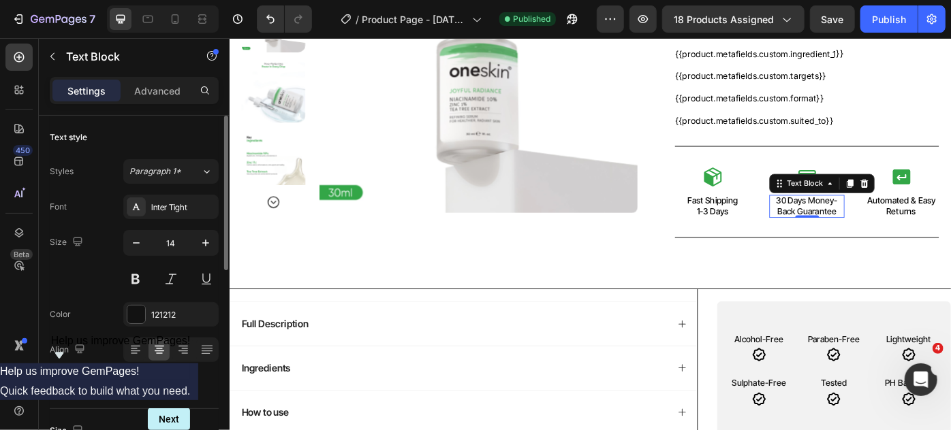
click at [912, 217] on p "30 Days Money-Back Guarantee" at bounding box center [883, 227] width 82 height 25
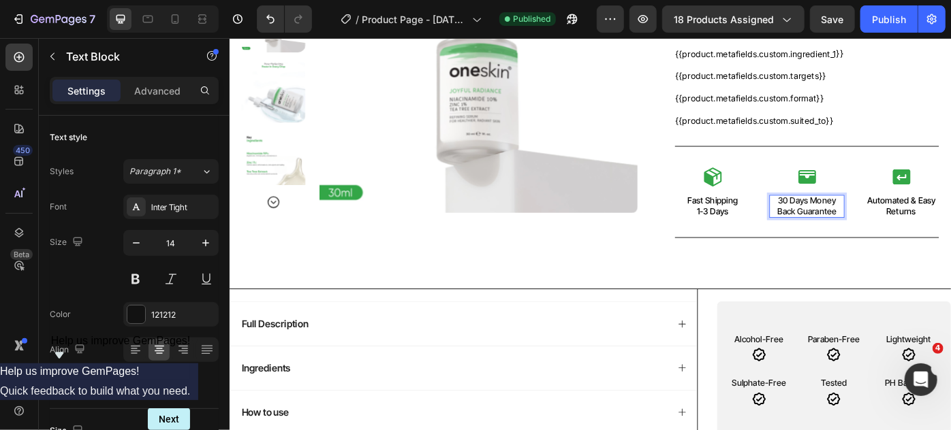
click at [877, 225] on p "30 Days Money Back Guarantee" at bounding box center [883, 227] width 82 height 25
click at [890, 29] on button "Publish" at bounding box center [888, 18] width 57 height 27
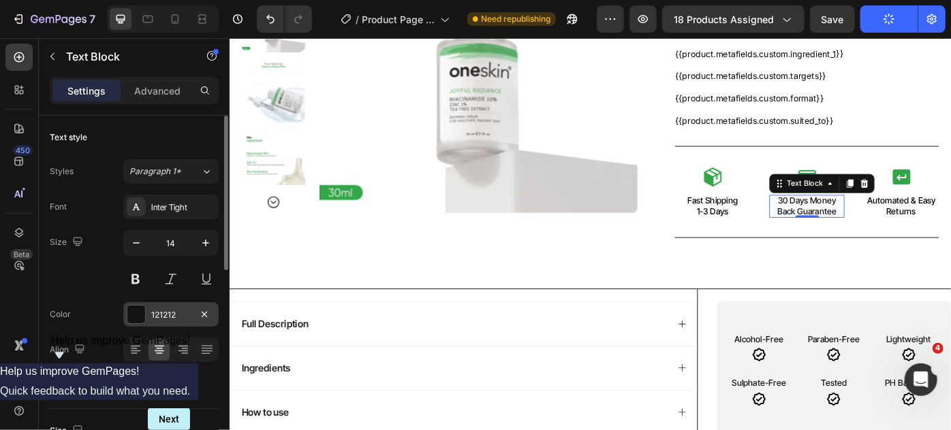
click at [131, 314] on div at bounding box center [136, 315] width 18 height 18
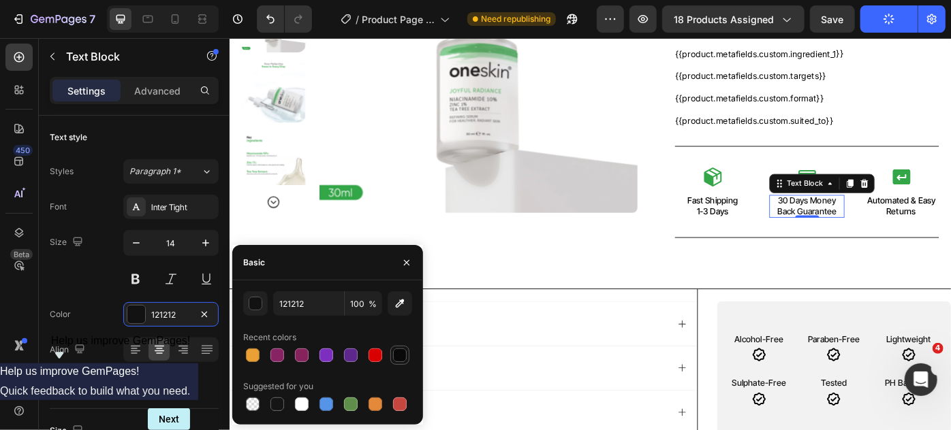
click at [401, 358] on div at bounding box center [400, 356] width 14 height 14
type input "000000"
type input "96"
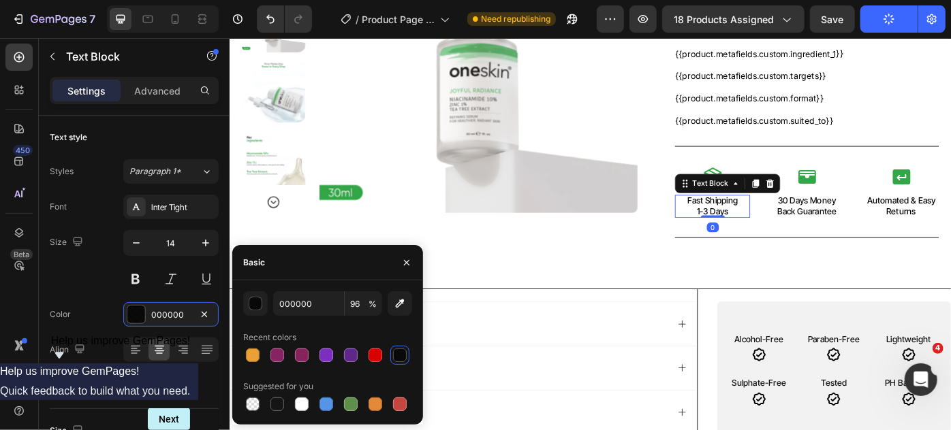
click at [774, 227] on p "1-3 Days" at bounding box center [776, 233] width 82 height 12
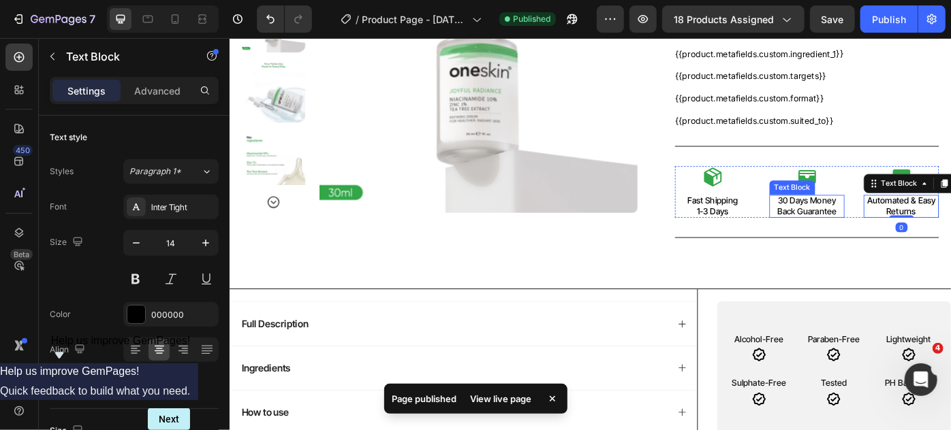
click at [897, 223] on p "30 Days Money Back Guarantee" at bounding box center [883, 227] width 82 height 25
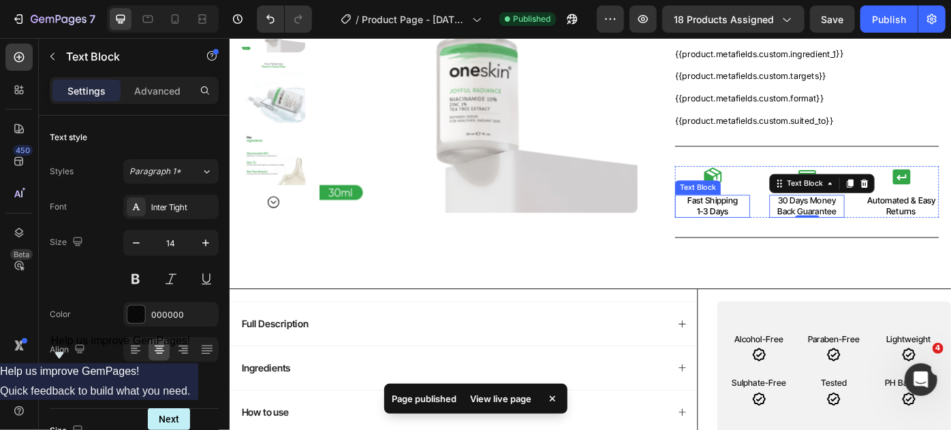
click at [769, 227] on p "1-3 Days" at bounding box center [776, 233] width 82 height 12
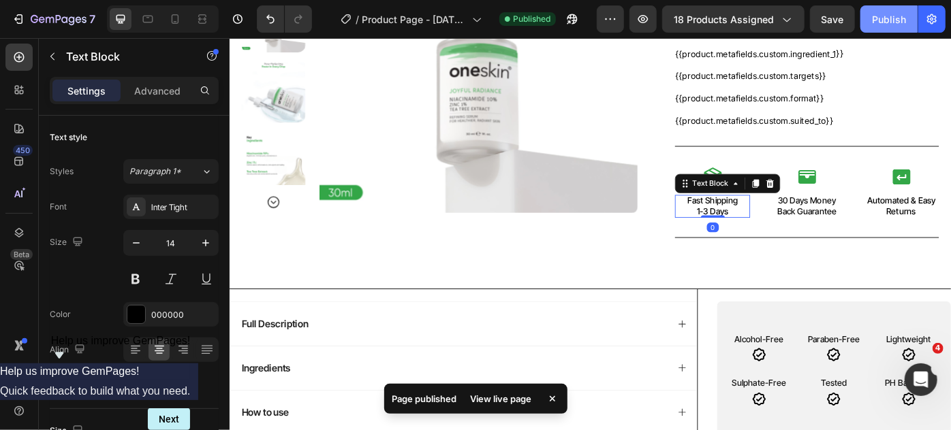
click at [894, 18] on div "Publish" at bounding box center [889, 19] width 34 height 14
